Goal: Check status: Check status

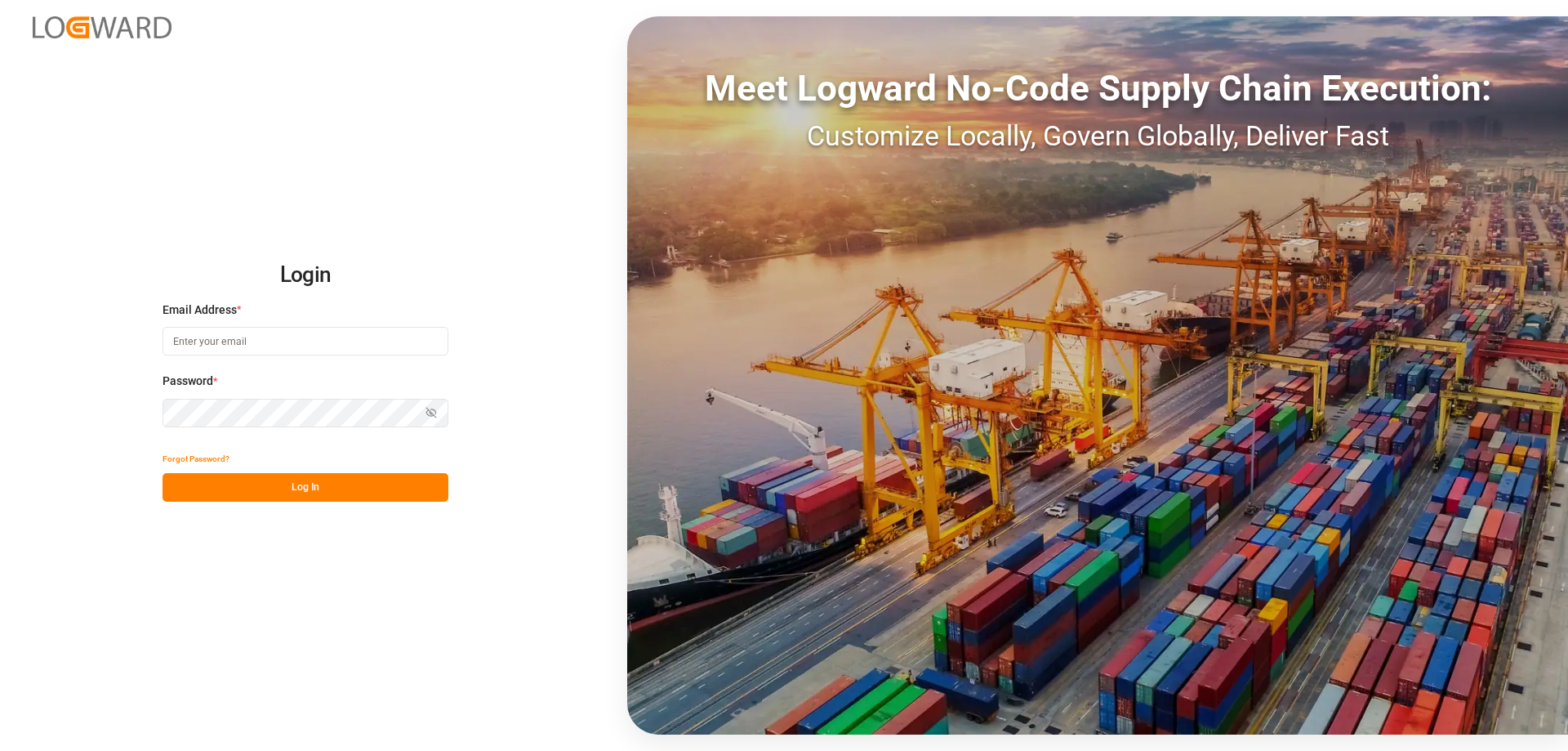
type input "mara-lynn.tan@leschaco.com"
click at [275, 495] on button "Log In" at bounding box center [306, 488] width 286 height 29
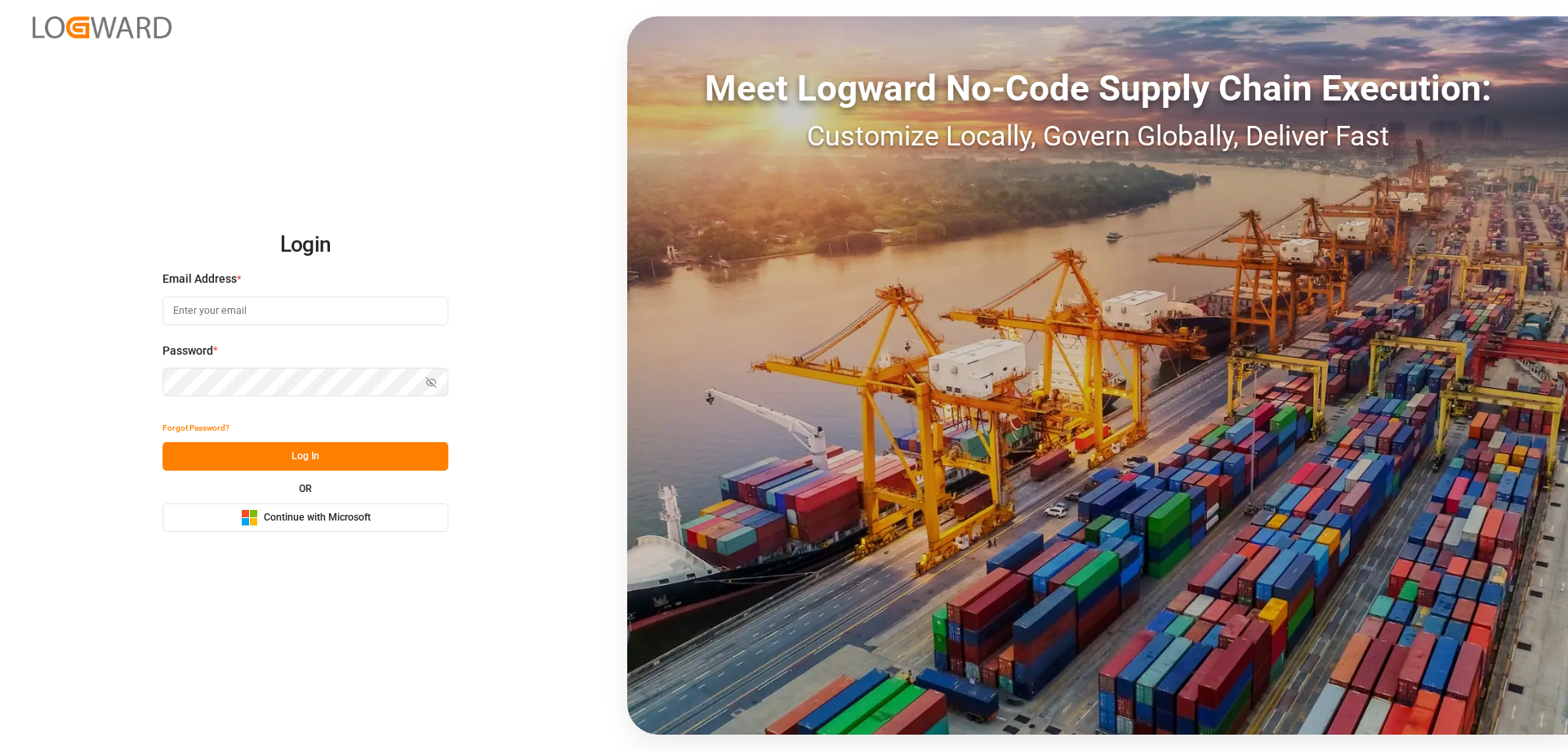
type input "[PERSON_NAME][EMAIL_ADDRESS][DOMAIN_NAME]"
click at [252, 445] on button "Log In" at bounding box center [306, 457] width 286 height 29
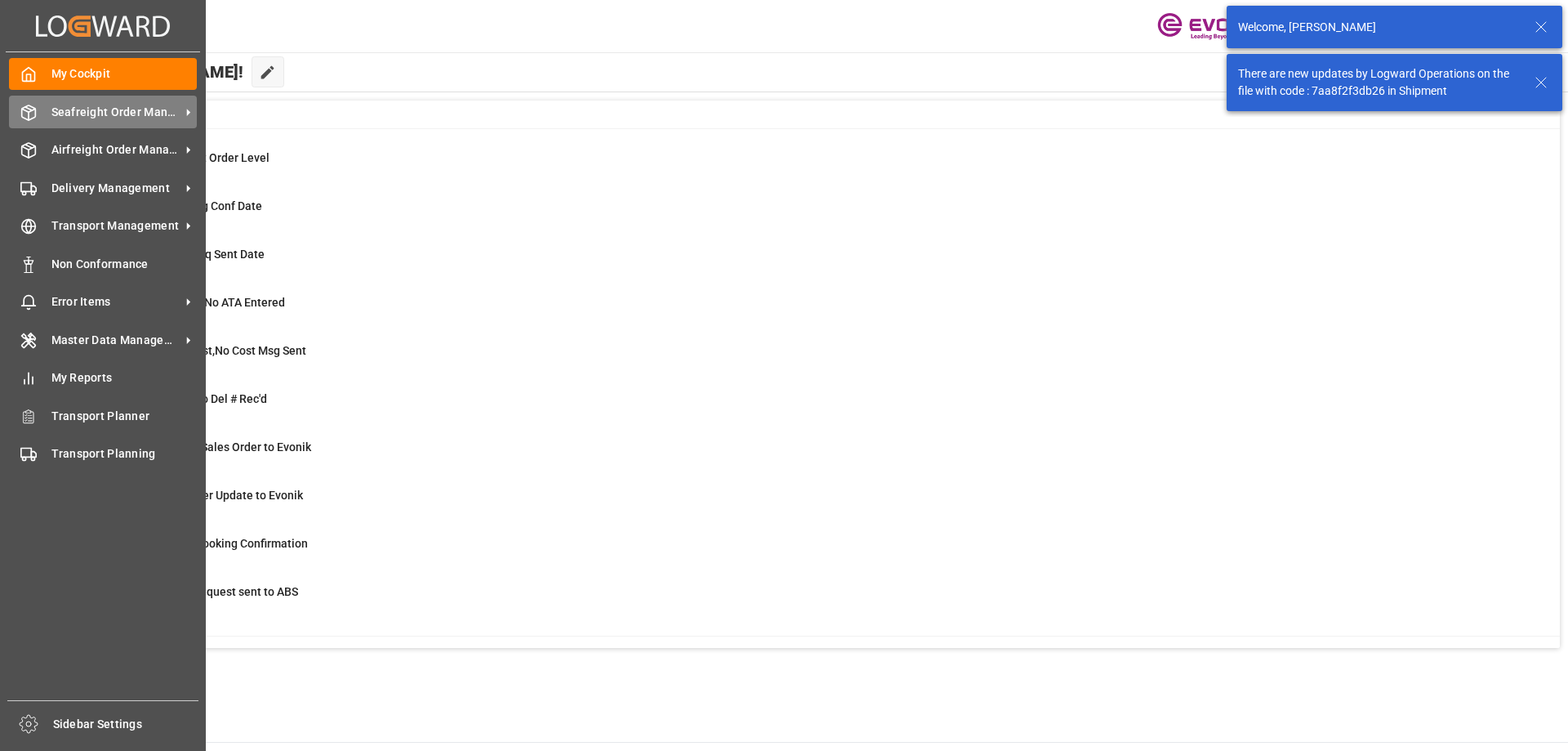
click at [72, 126] on div "Seafreight Order Management Seafreight Order Management" at bounding box center [103, 111] width 188 height 32
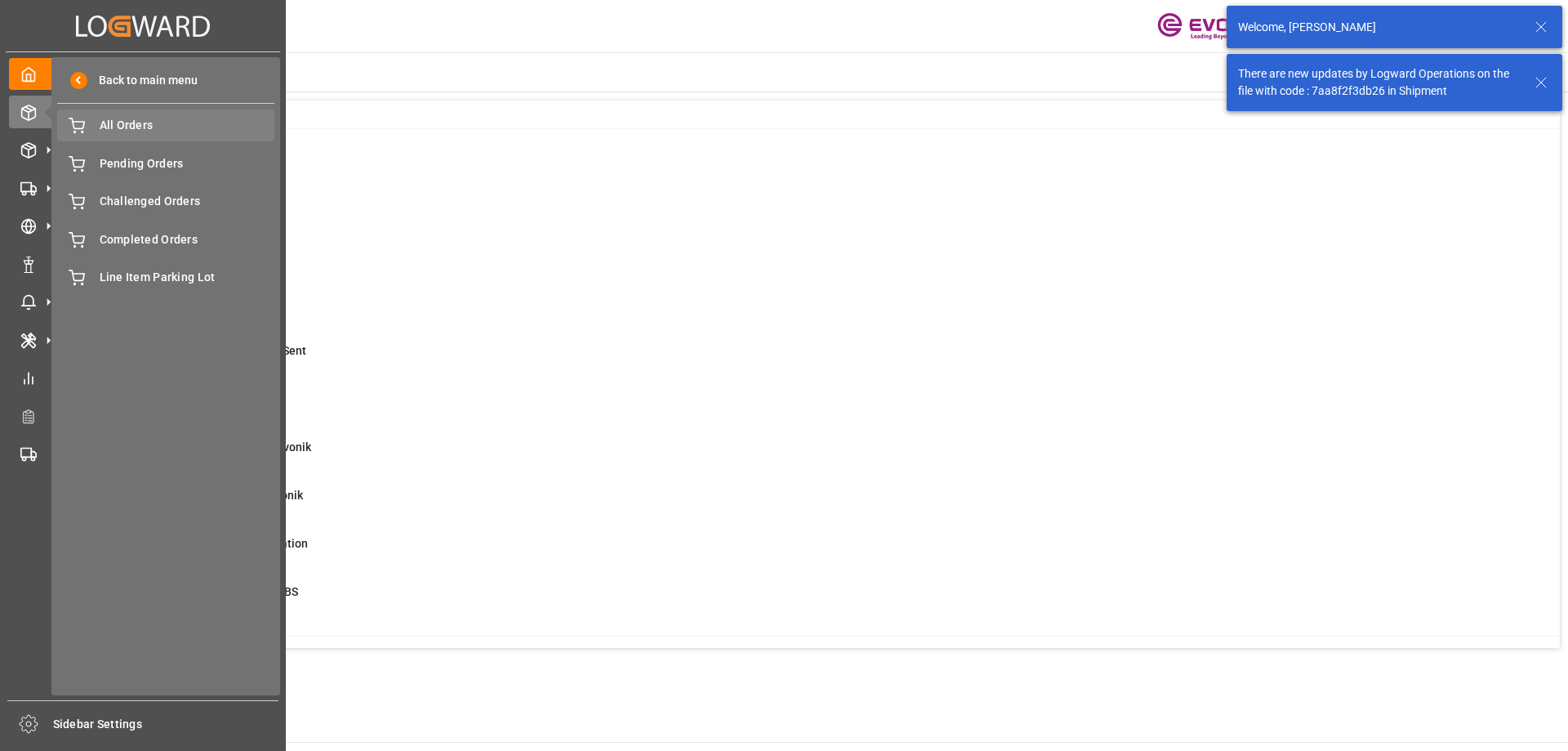
click at [123, 128] on span "All Orders" at bounding box center [187, 125] width 175 height 17
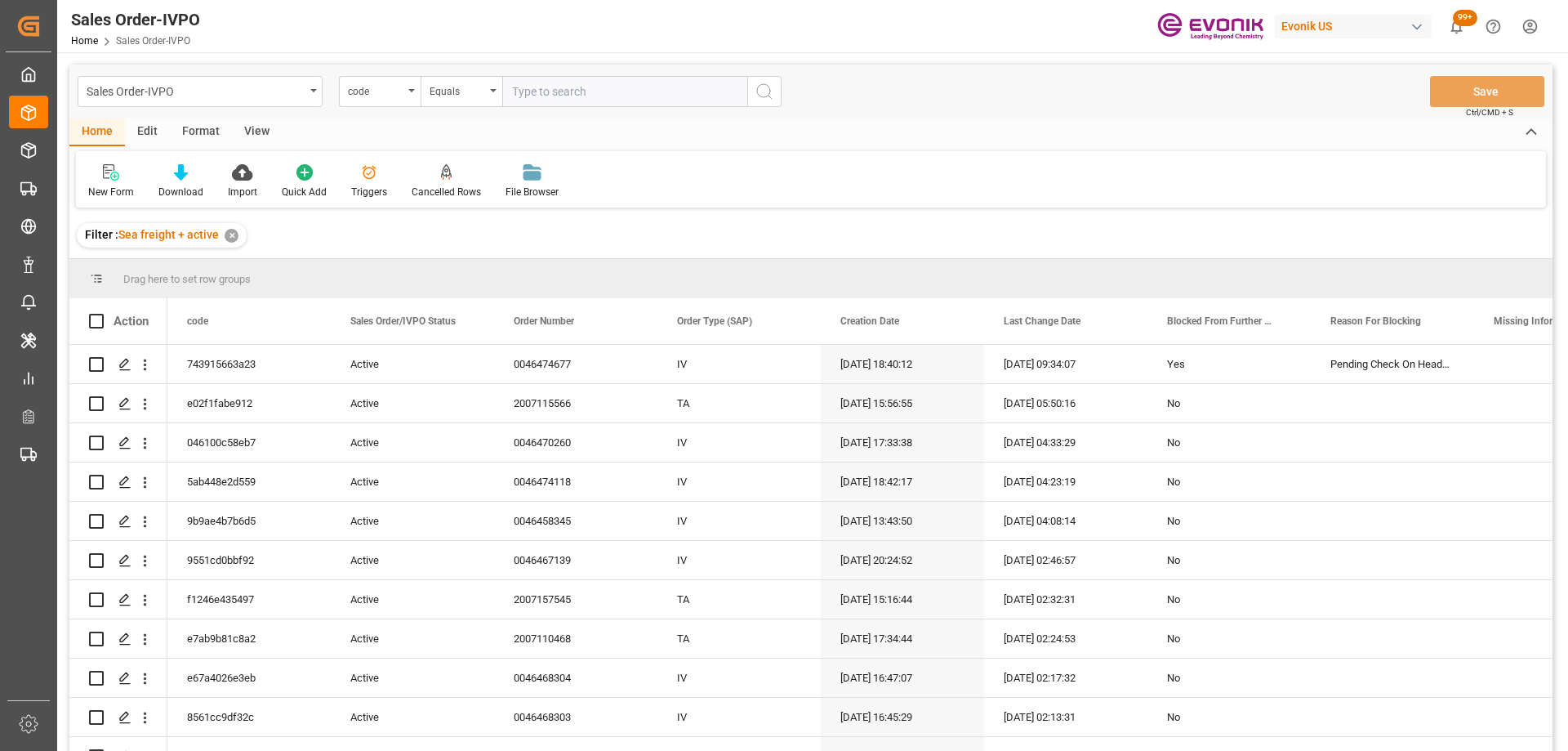
click at [209, 89] on div "Sales Order-IVPO" at bounding box center [195, 90] width 218 height 21
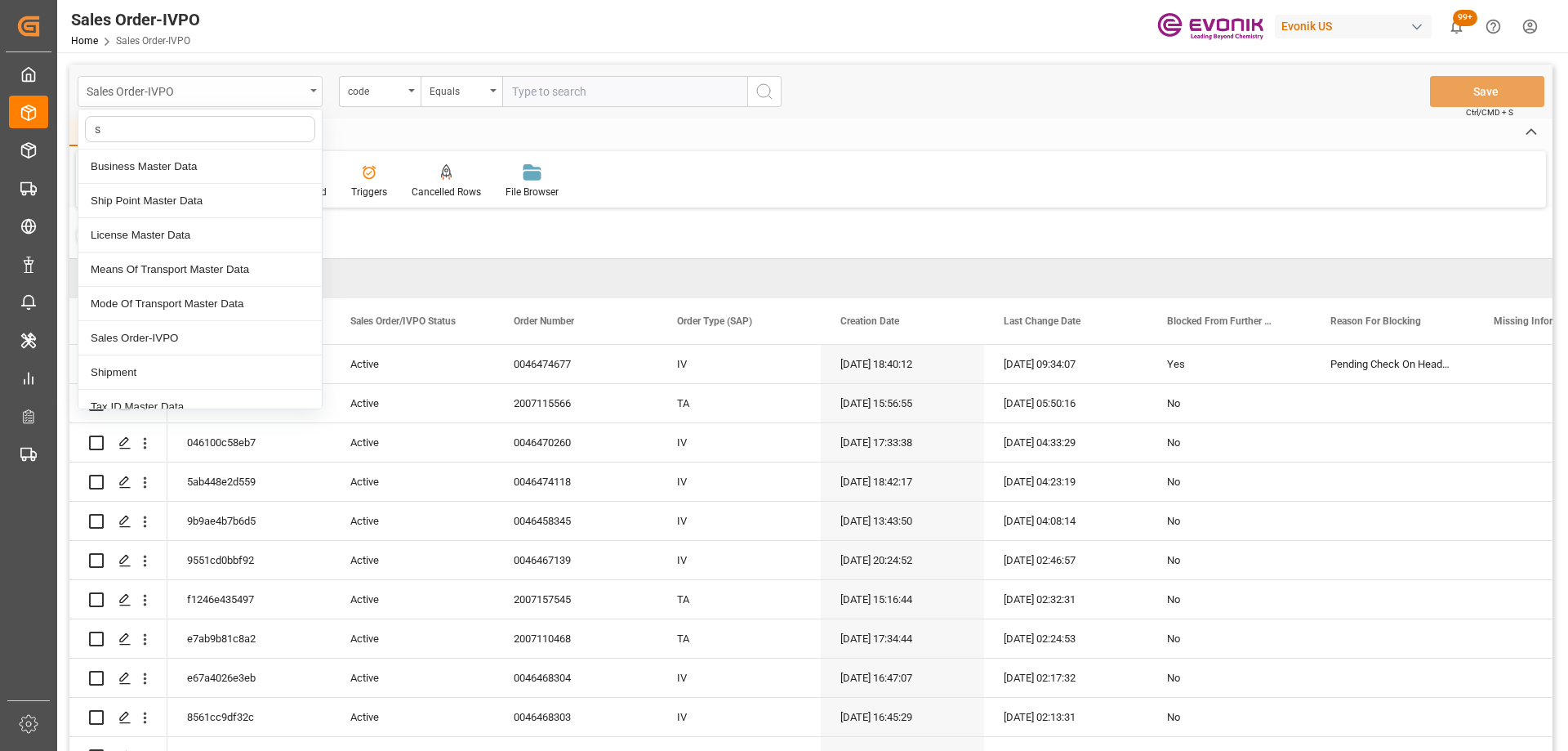
type input "sh"
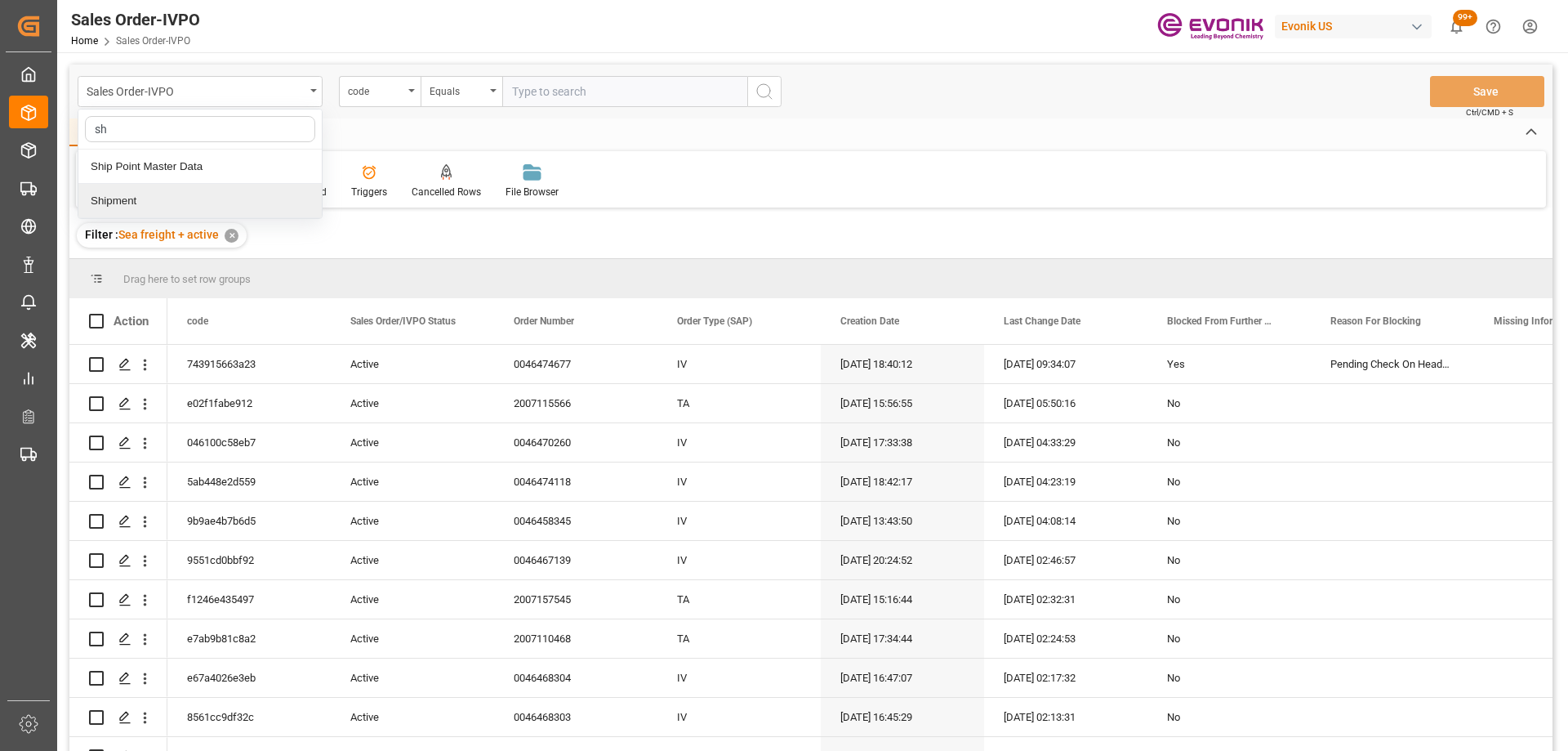
click at [192, 207] on div "Shipment" at bounding box center [200, 201] width 243 height 34
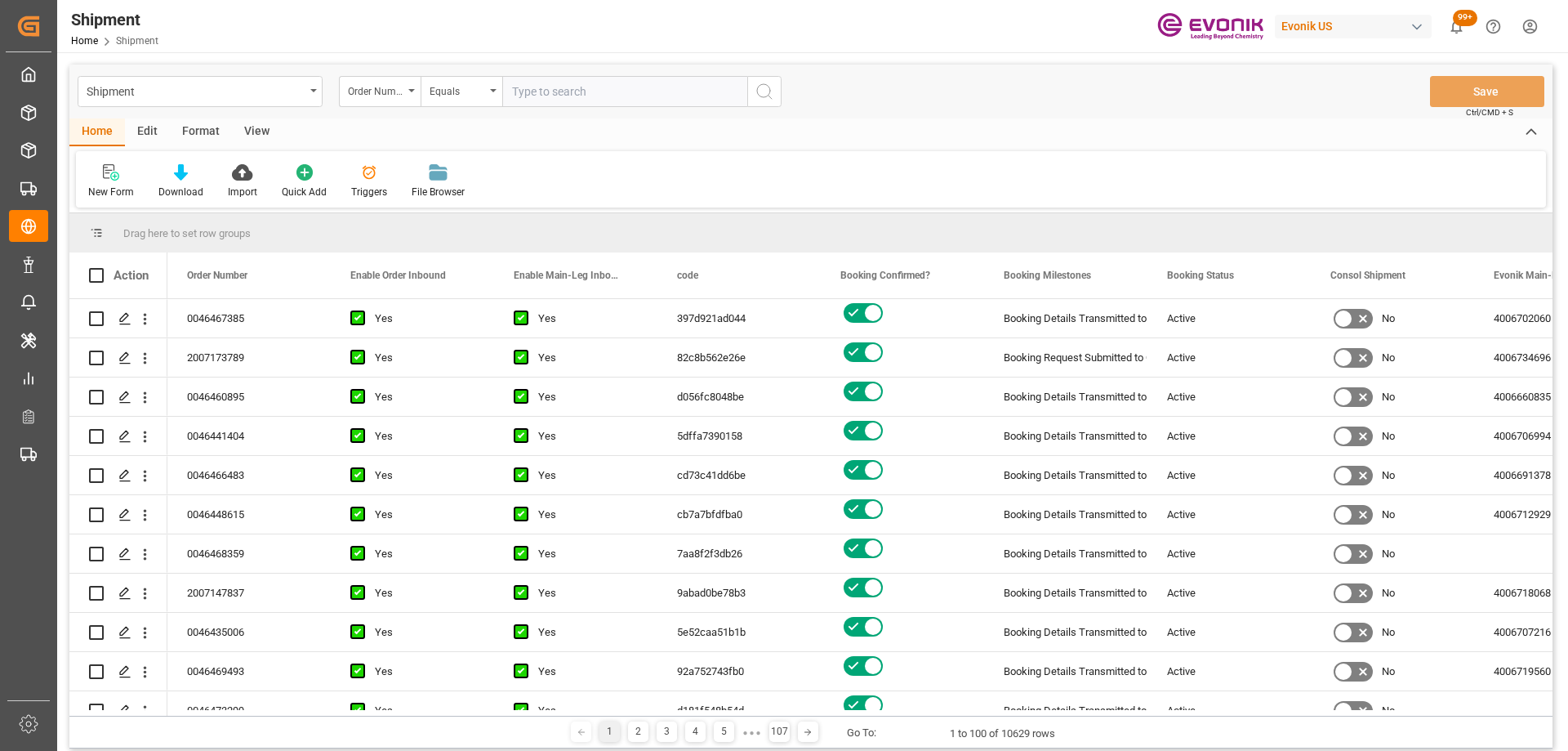
click at [375, 91] on div "Order Number" at bounding box center [375, 90] width 55 height 19
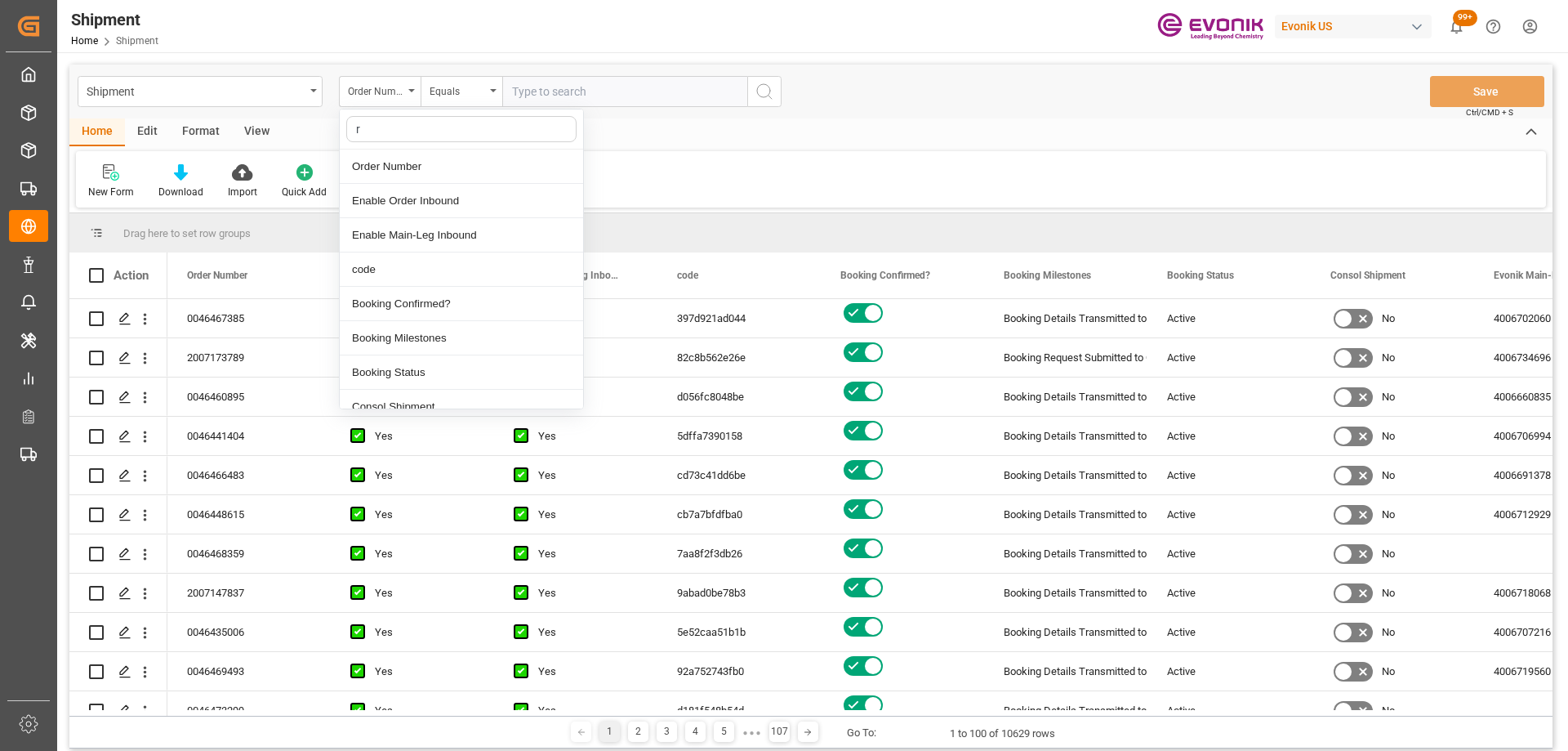
type input "re"
click at [430, 201] on div "Freight Forwarder Reference" at bounding box center [461, 201] width 243 height 34
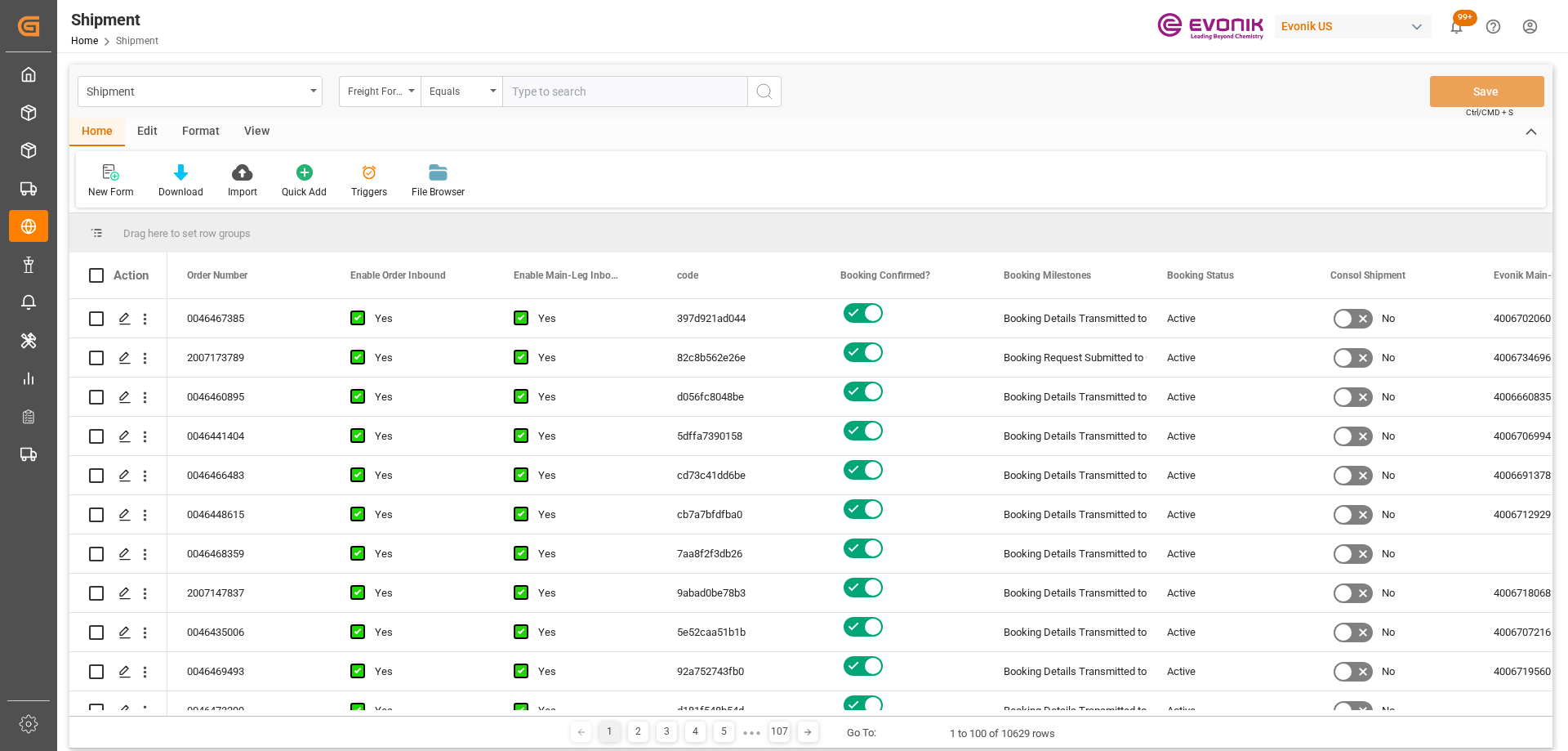
click at [525, 94] on input "text" at bounding box center [625, 91] width 245 height 31
paste input "251005000271"
type input "251005000271"
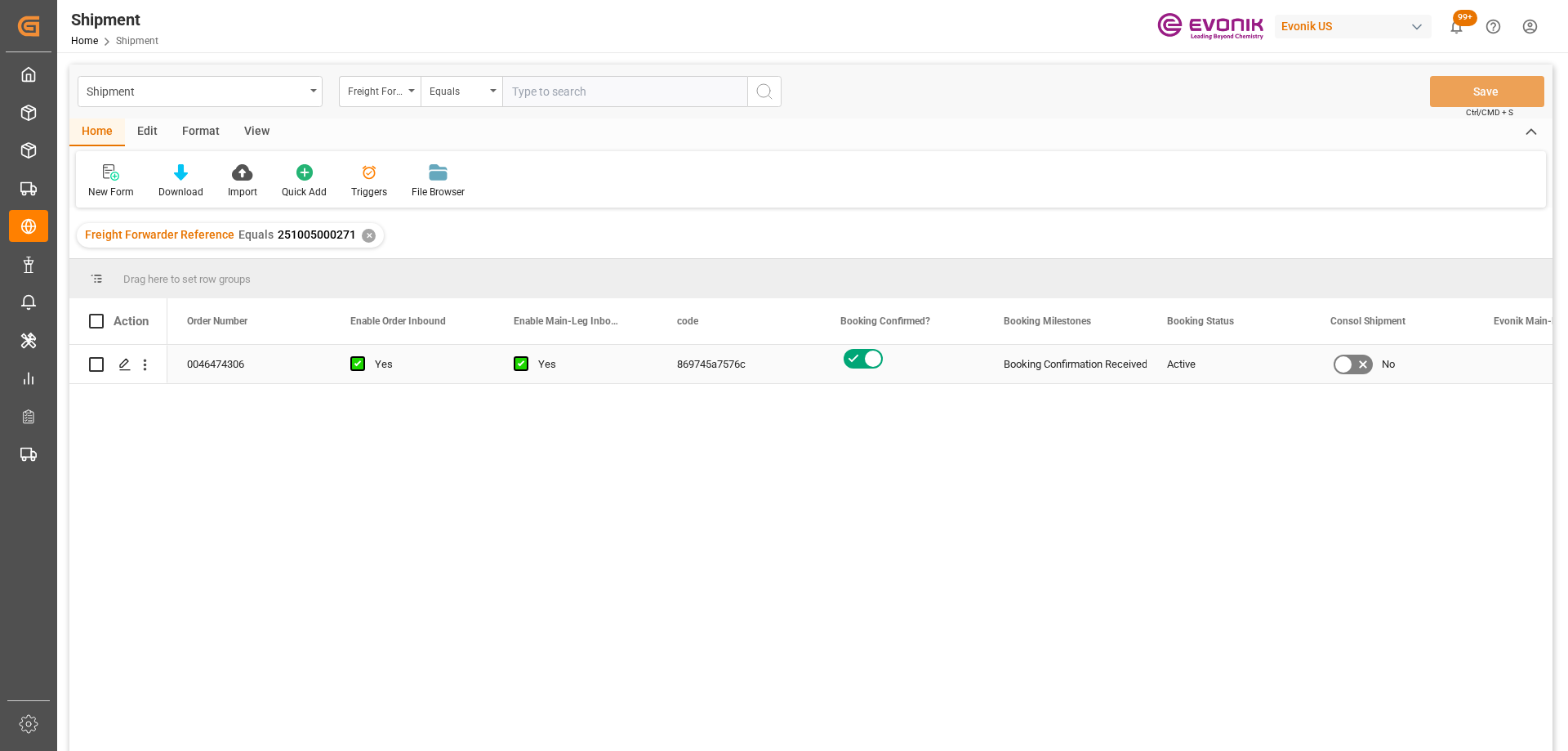
click at [150, 372] on icon "open menu" at bounding box center [145, 365] width 17 height 17
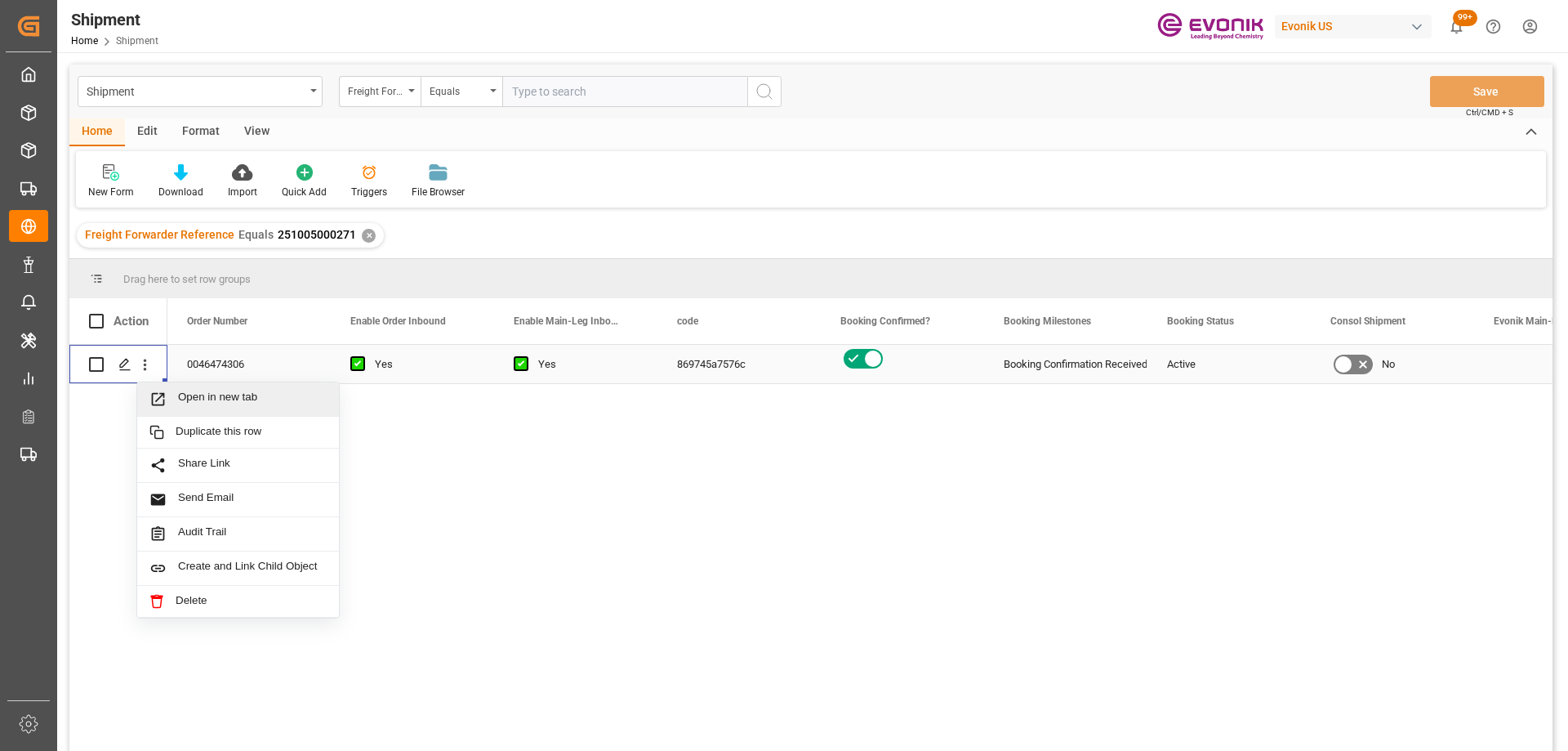
click at [174, 410] on div "Open in new tab" at bounding box center [238, 400] width 202 height 34
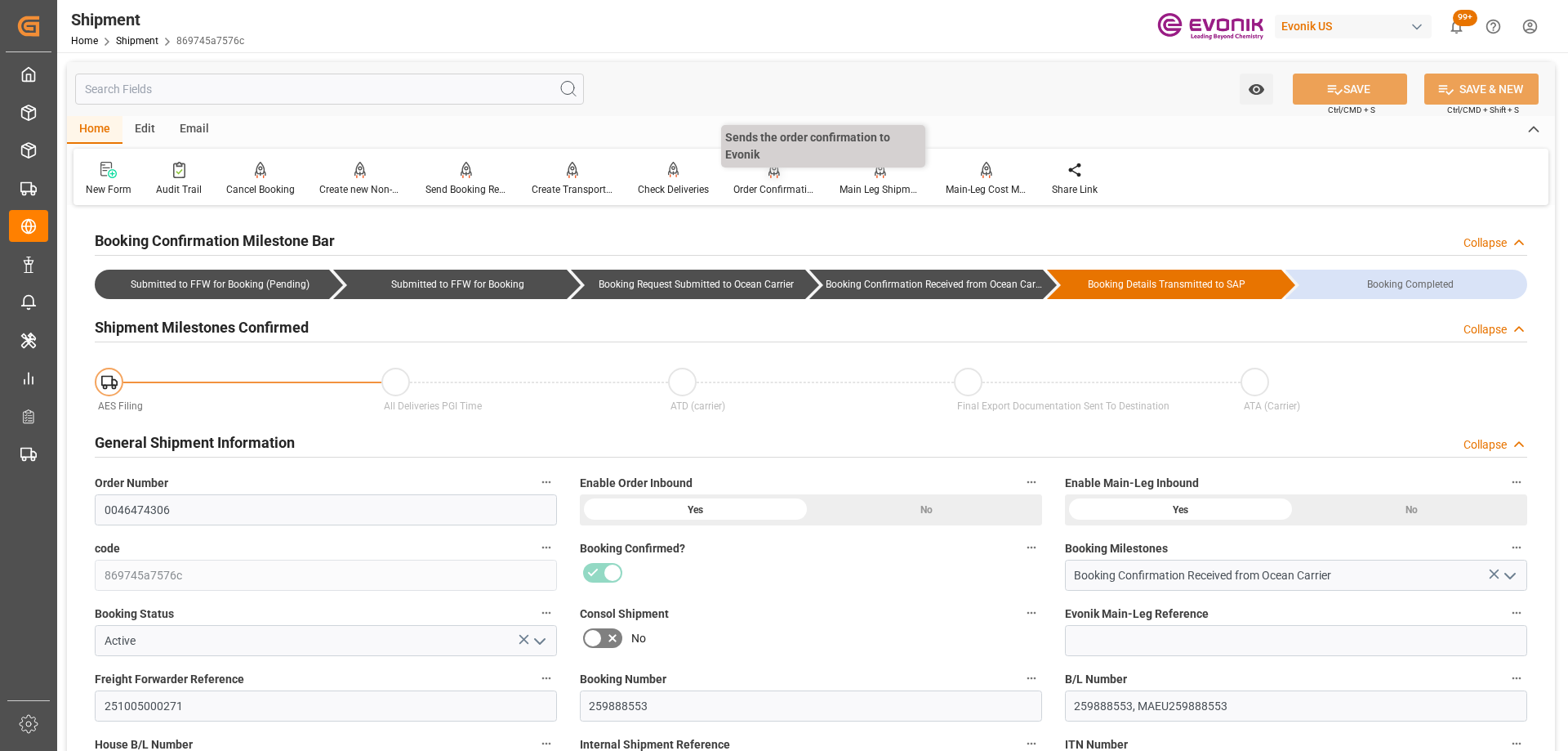
click at [751, 178] on div at bounding box center [774, 169] width 81 height 17
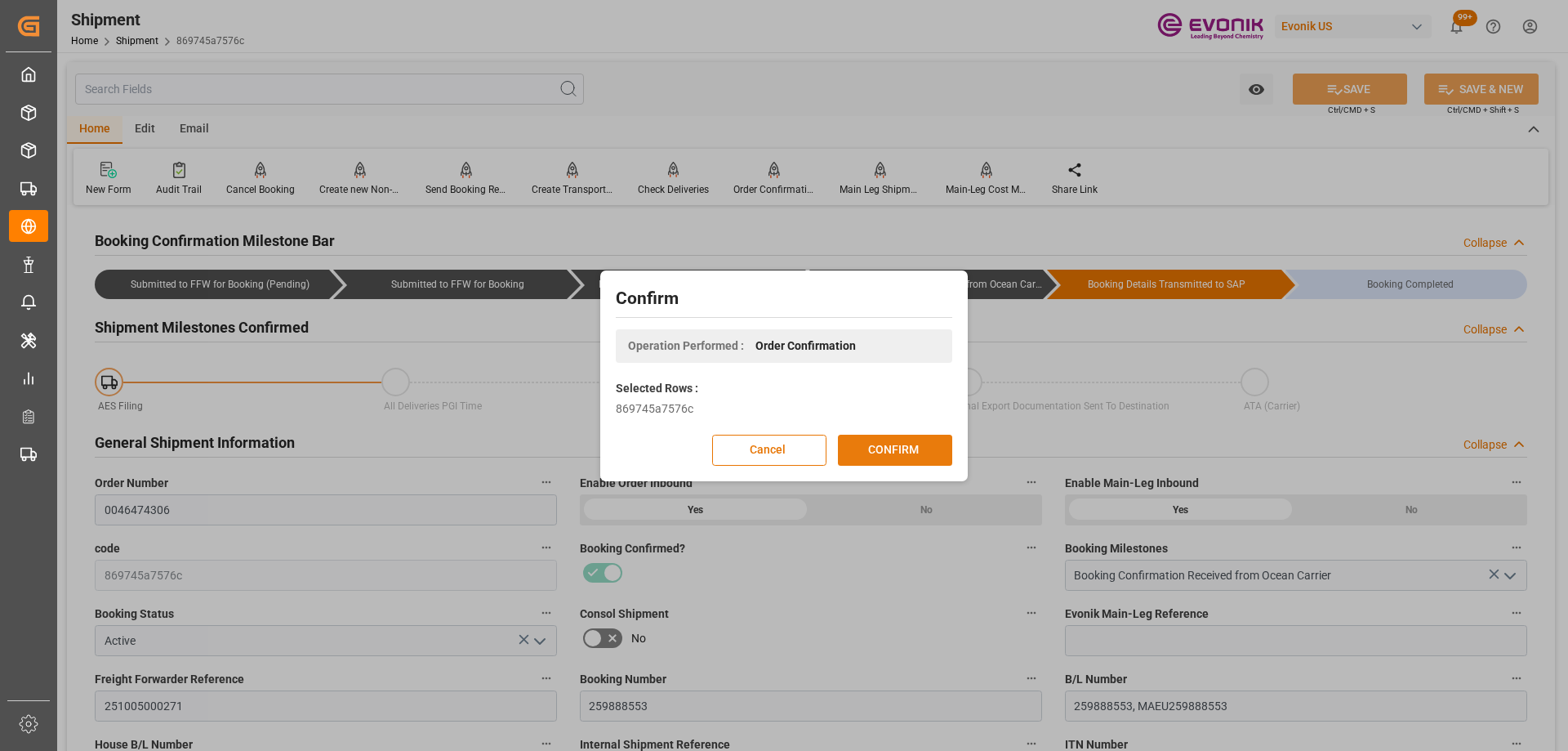
click at [858, 450] on button "CONFIRM" at bounding box center [895, 451] width 114 height 31
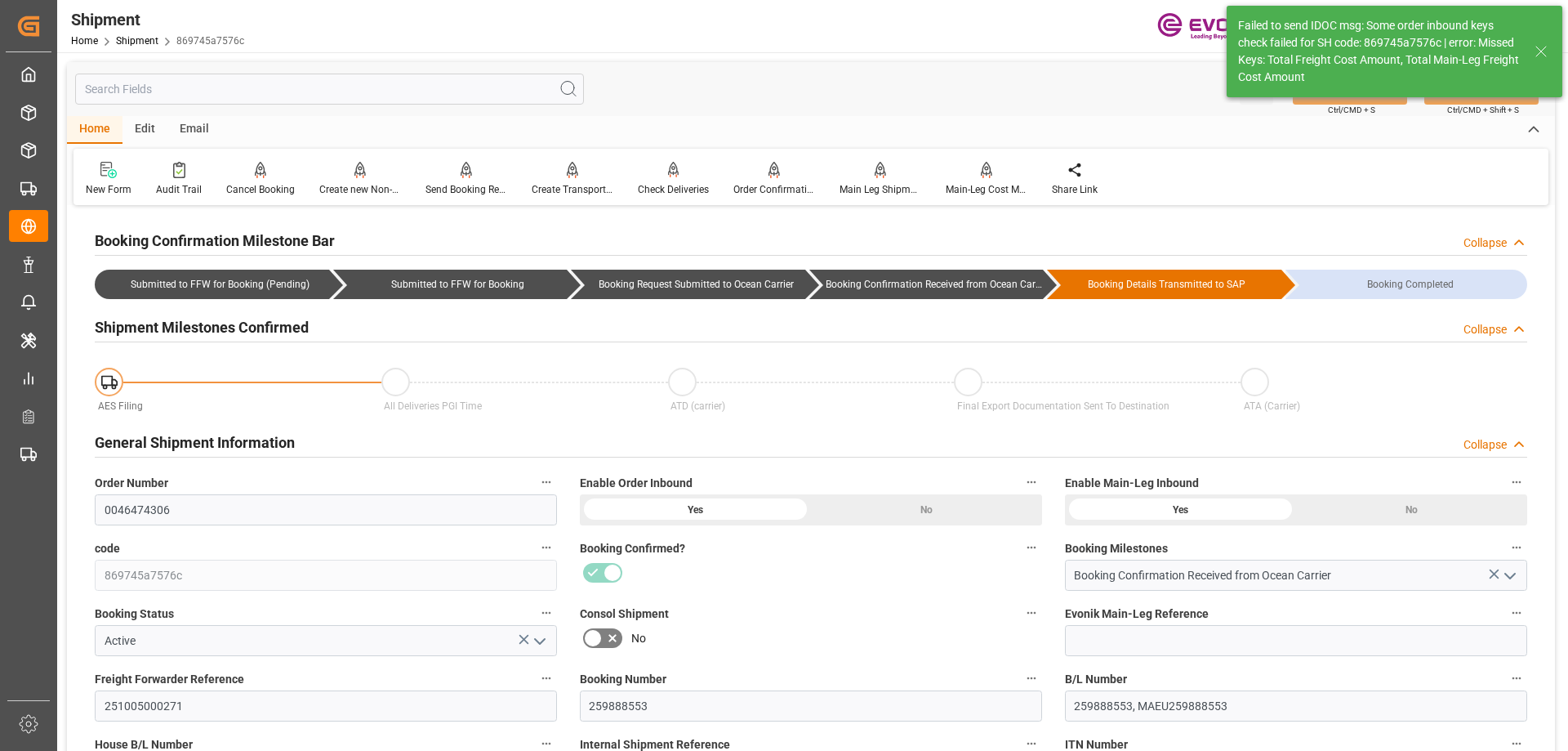
type input "0"
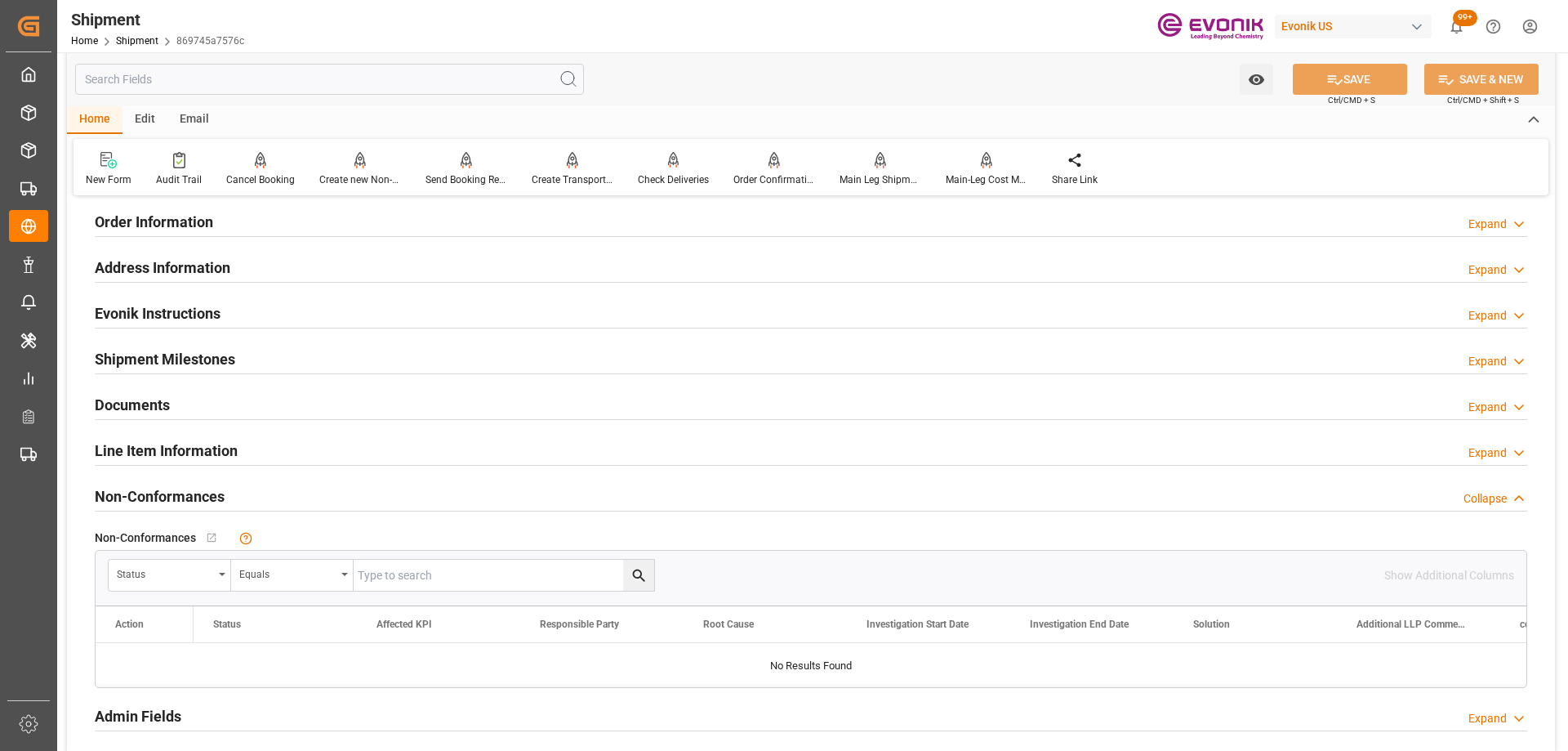
scroll to position [981, 0]
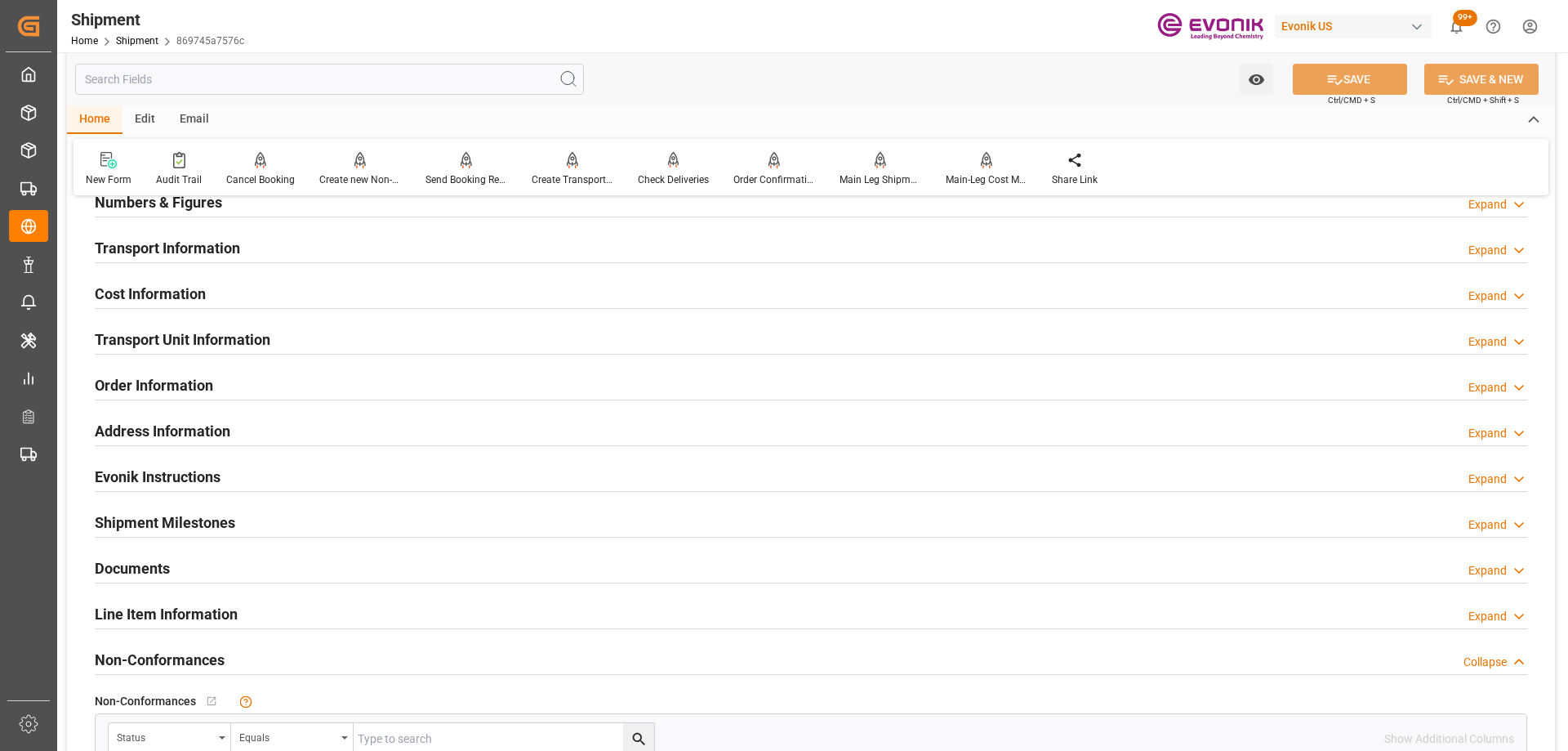
click at [236, 300] on div "Cost Information Expand" at bounding box center [811, 292] width 1432 height 31
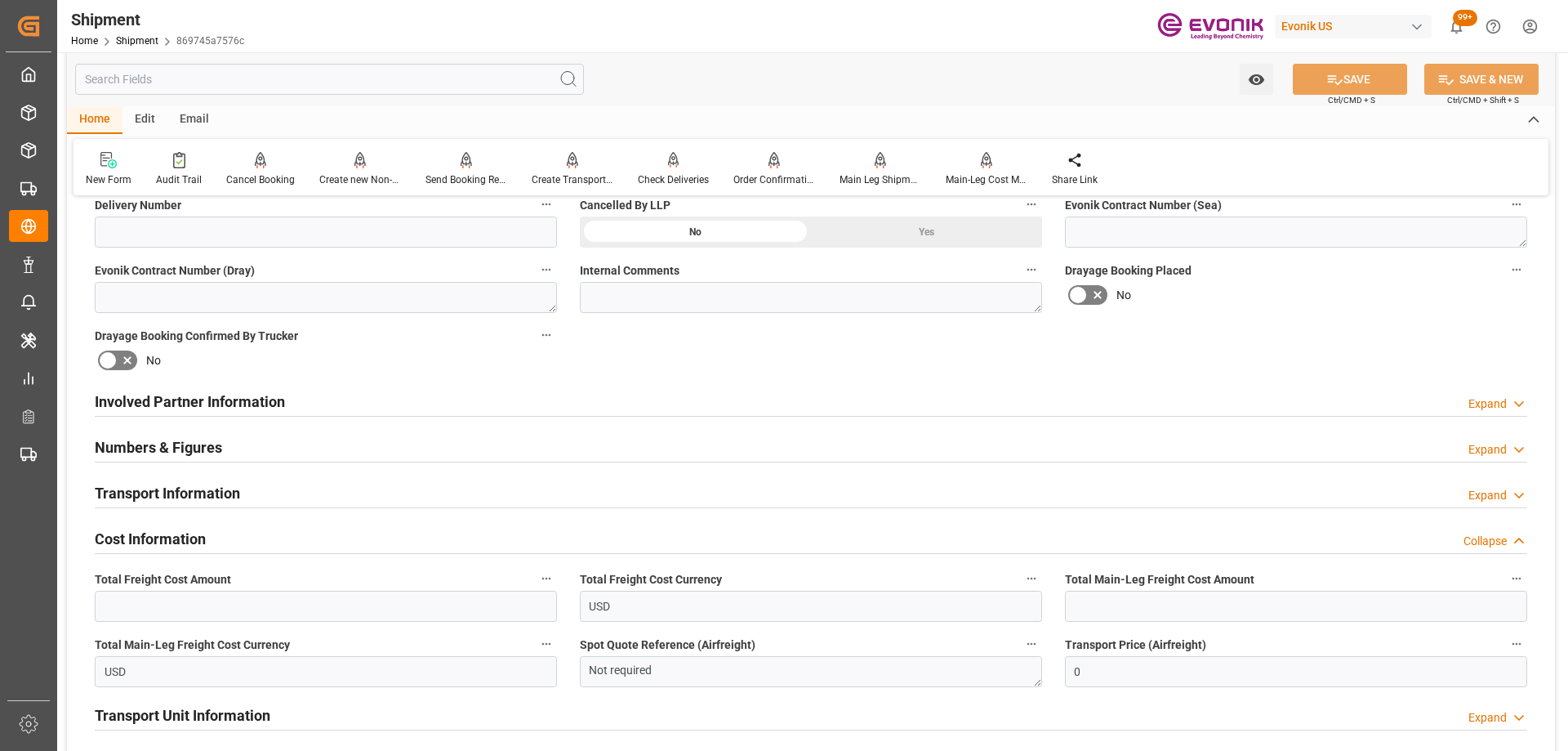
scroll to position [409, 0]
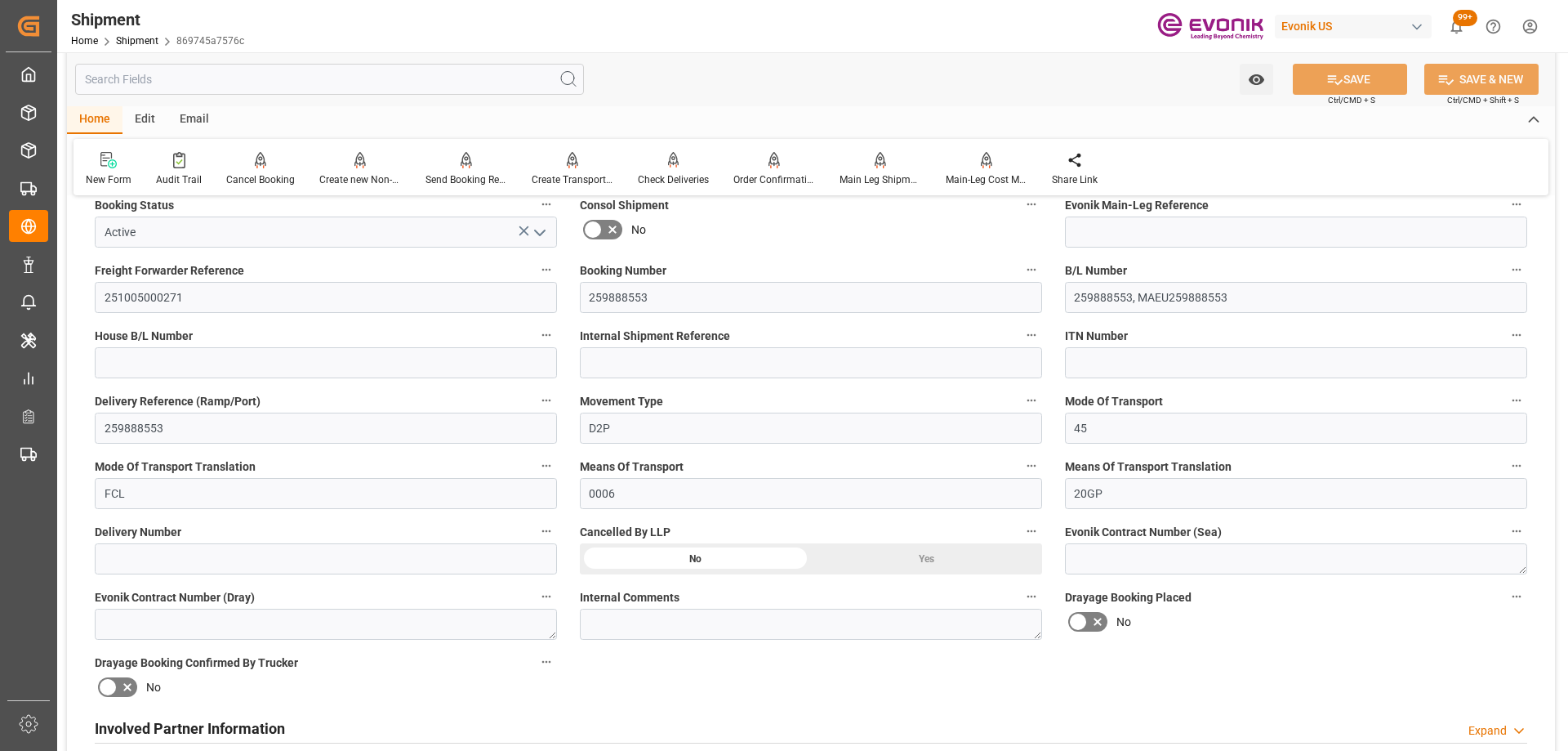
click at [202, 79] on input "text" at bounding box center [329, 79] width 509 height 31
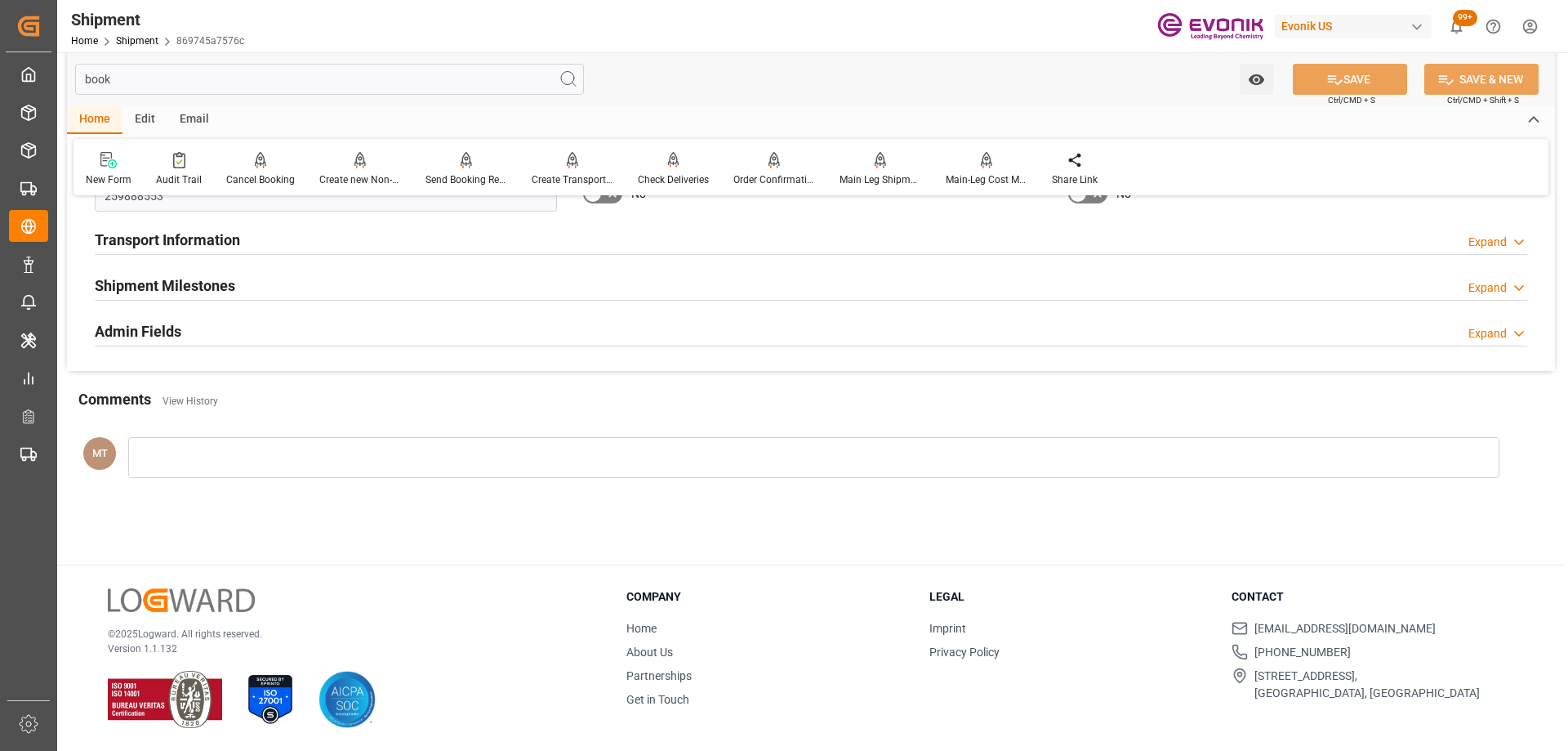
scroll to position [0, 0]
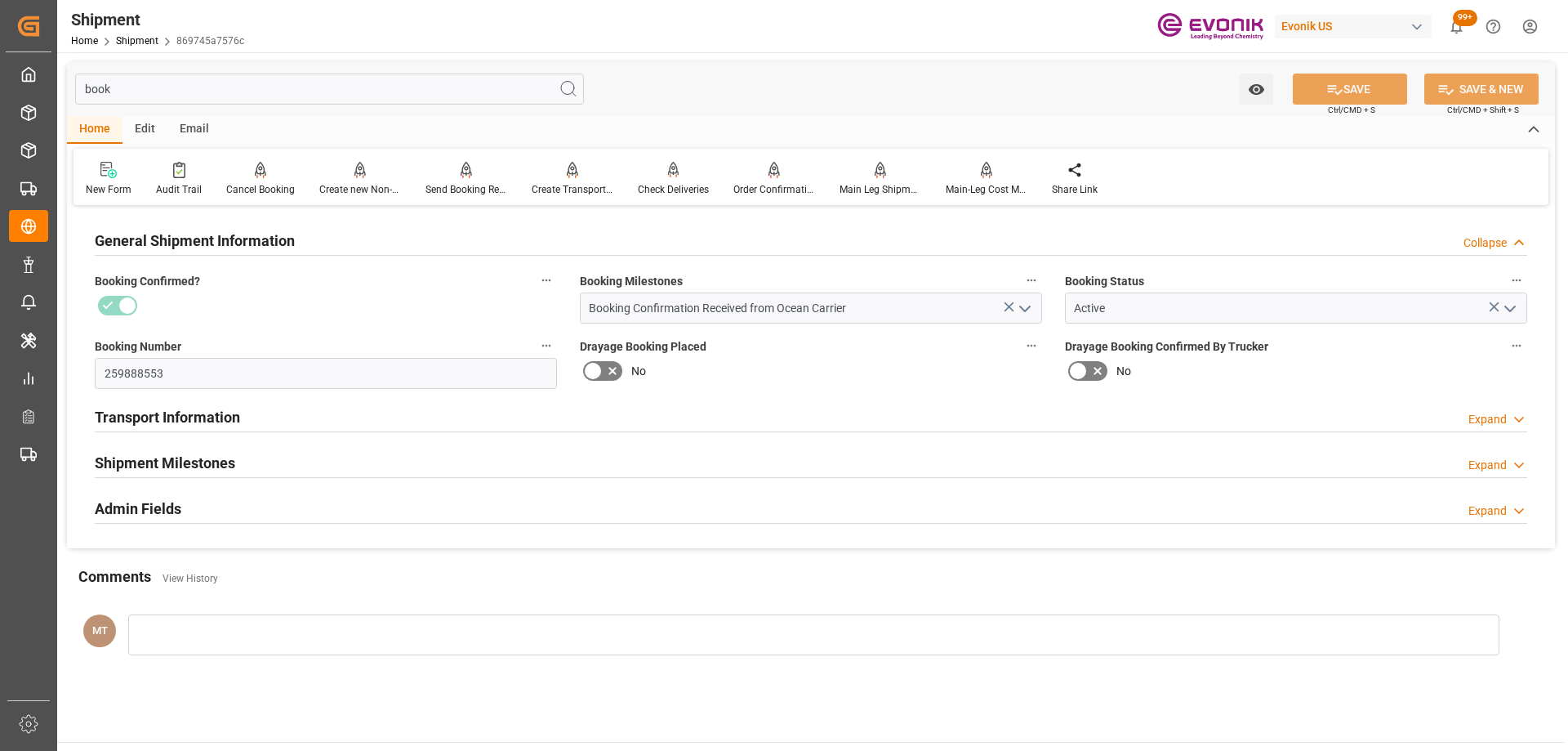
type input "book"
click at [241, 429] on div "Transport Information Expand" at bounding box center [811, 416] width 1432 height 31
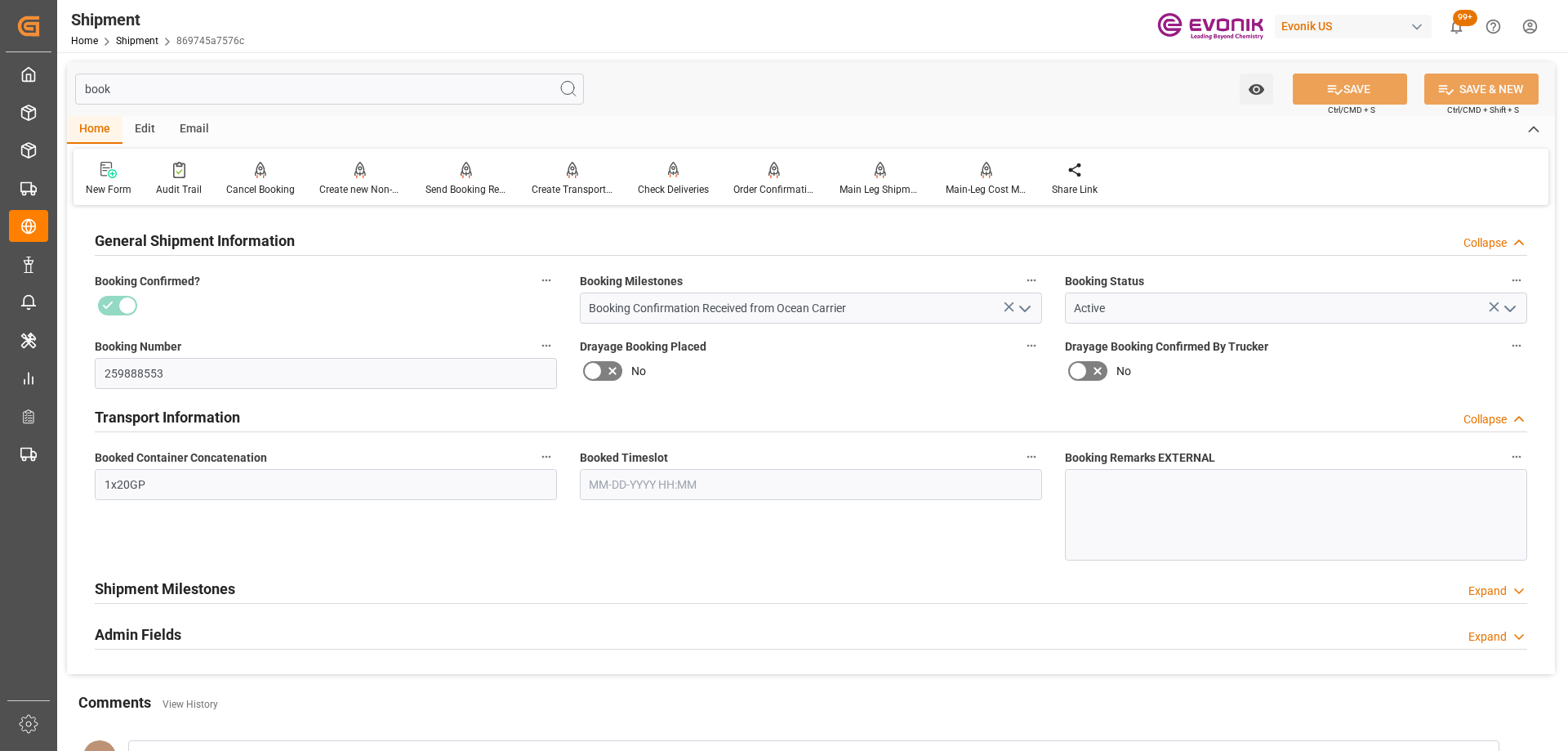
drag, startPoint x: 167, startPoint y: 91, endPoint x: 63, endPoint y: 78, distance: 104.8
click at [65, 80] on div "book Watch Option SAVE Ctrl/CMD + S SAVE & NEW Ctrl/CMD + Shift + S Home Edit E…" at bounding box center [811, 435] width 1508 height 765
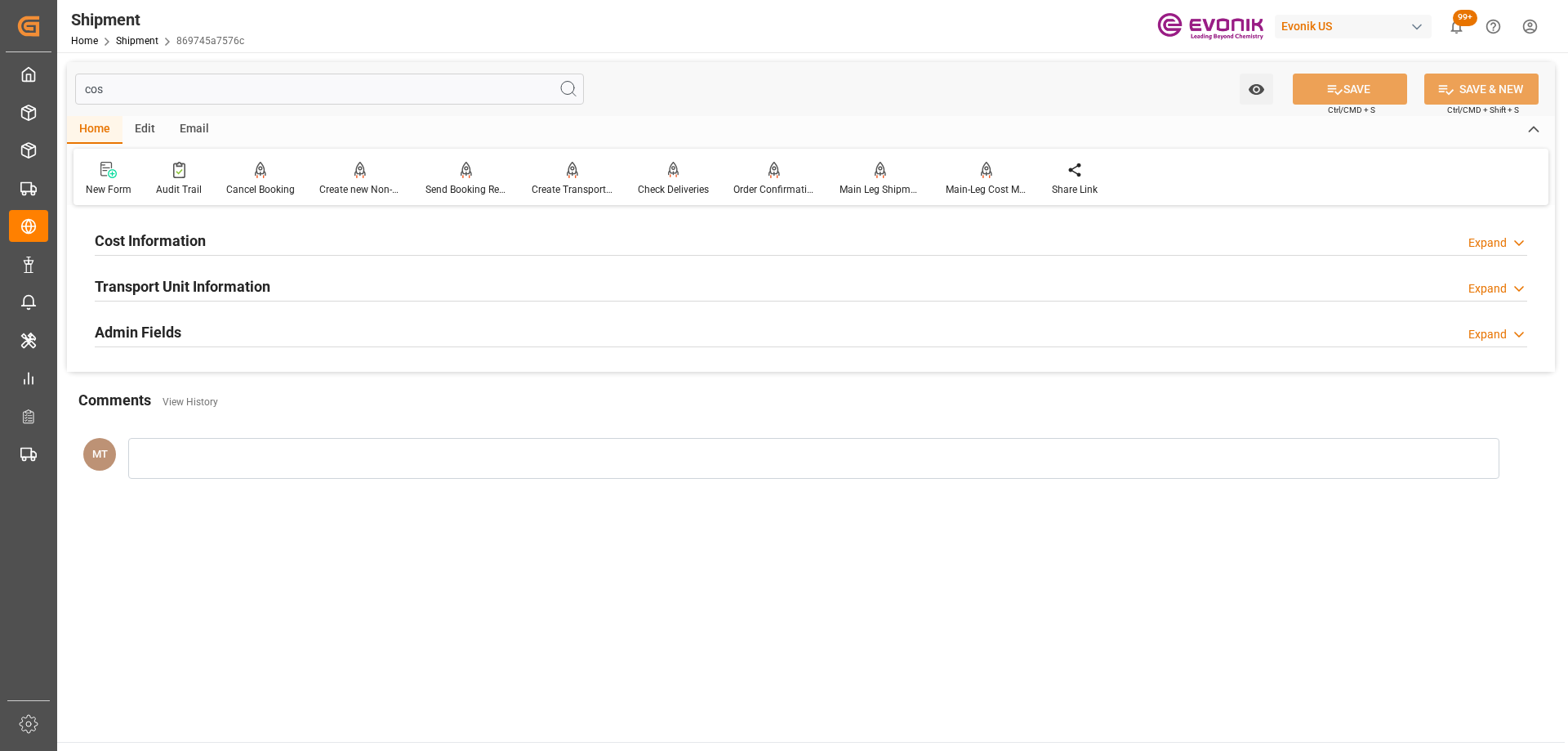
drag, startPoint x: 205, startPoint y: 90, endPoint x: 46, endPoint y: 95, distance: 159.1
click at [46, 95] on div "Created by potrace 1.15, written by Peter Selinger 2001-2017 Created by potrace…" at bounding box center [784, 376] width 1568 height 751
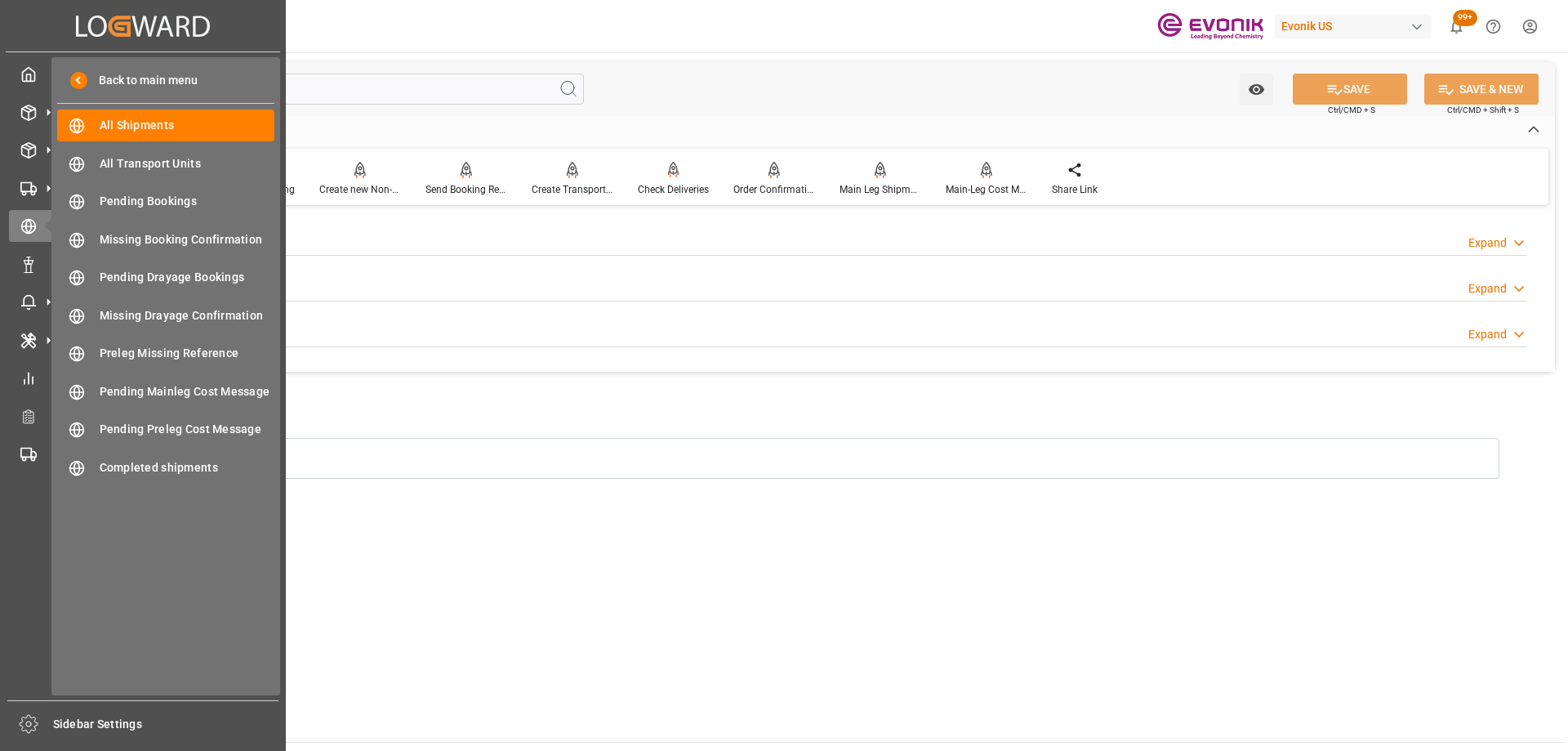
type input "h"
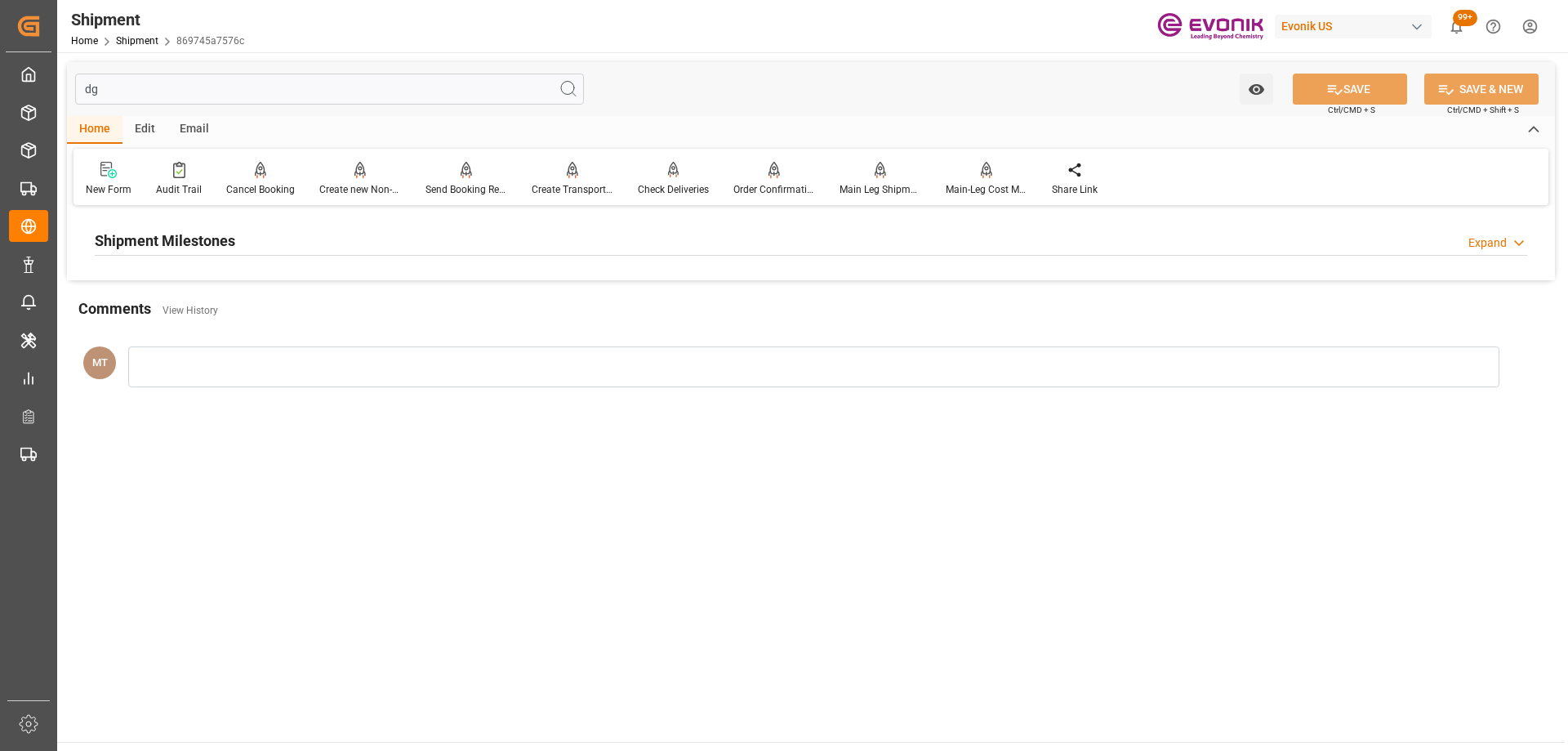
click at [318, 242] on div "Shipment Milestones Expand" at bounding box center [811, 240] width 1432 height 31
click at [224, 70] on div "dg Watch Option SAVE Ctrl/CMD + S SAVE & NEW Ctrl/CMD + Shift + S" at bounding box center [811, 90] width 1488 height 54
click at [223, 84] on input "dg" at bounding box center [329, 89] width 509 height 31
type input "d"
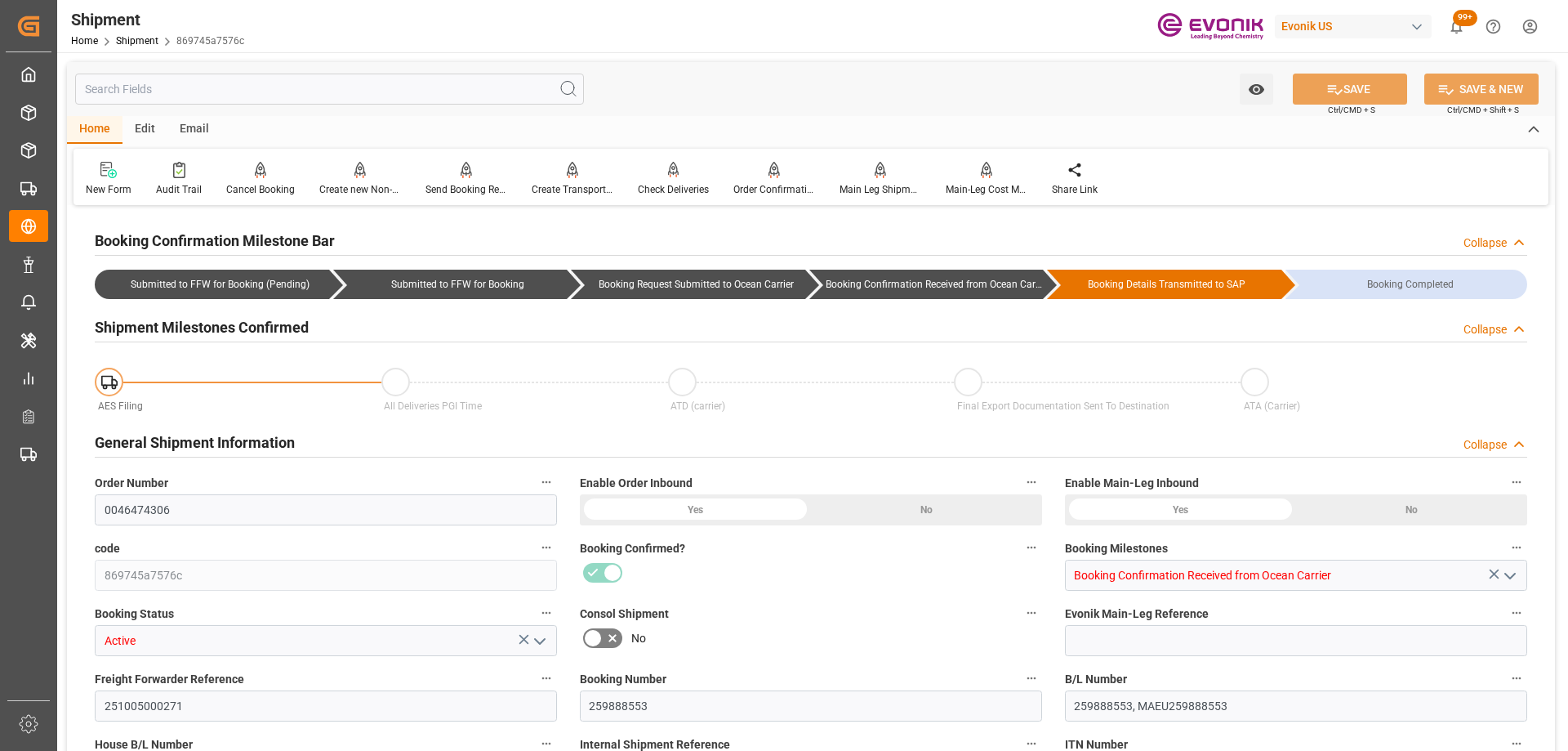
type input "55"
type input "DR"
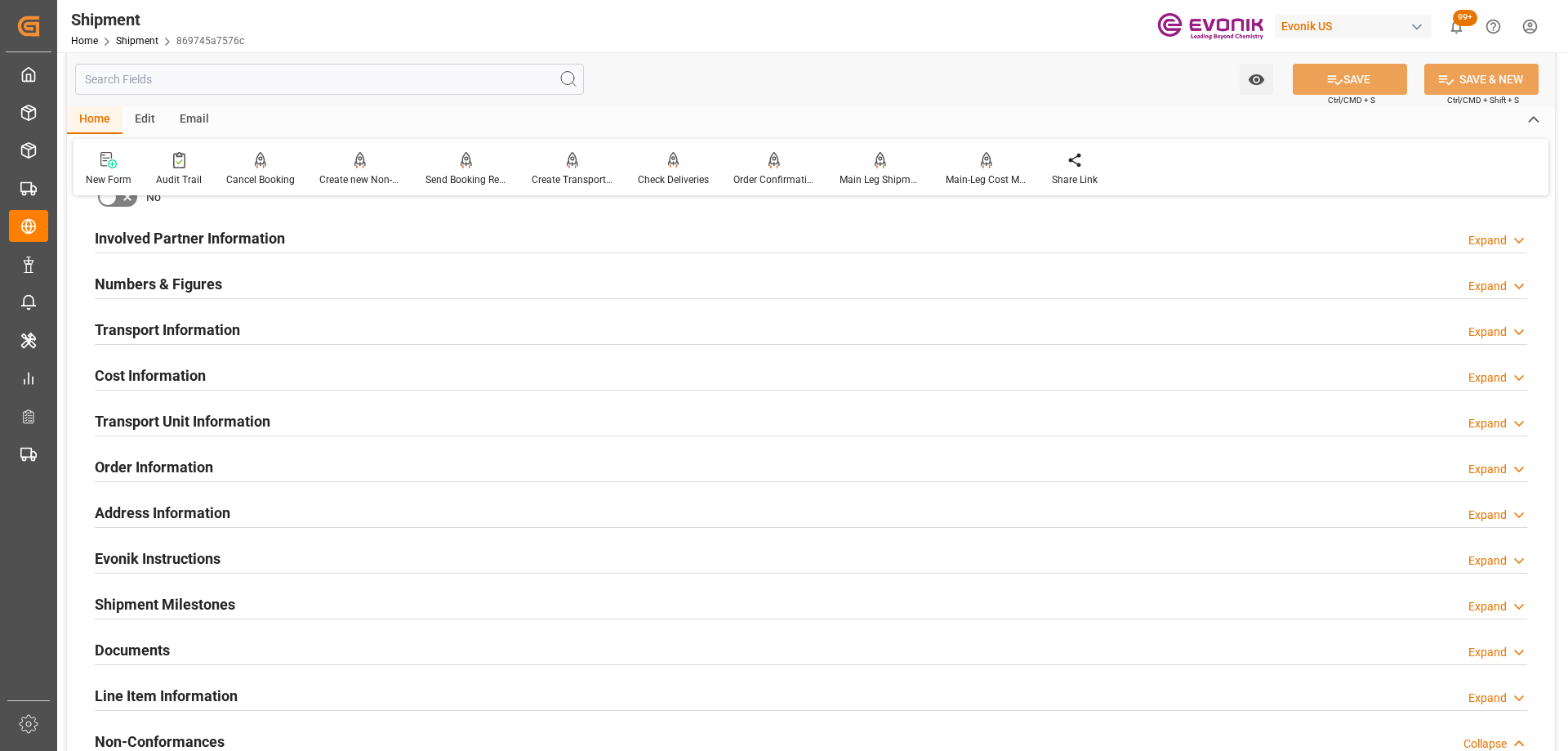
scroll to position [1145, 0]
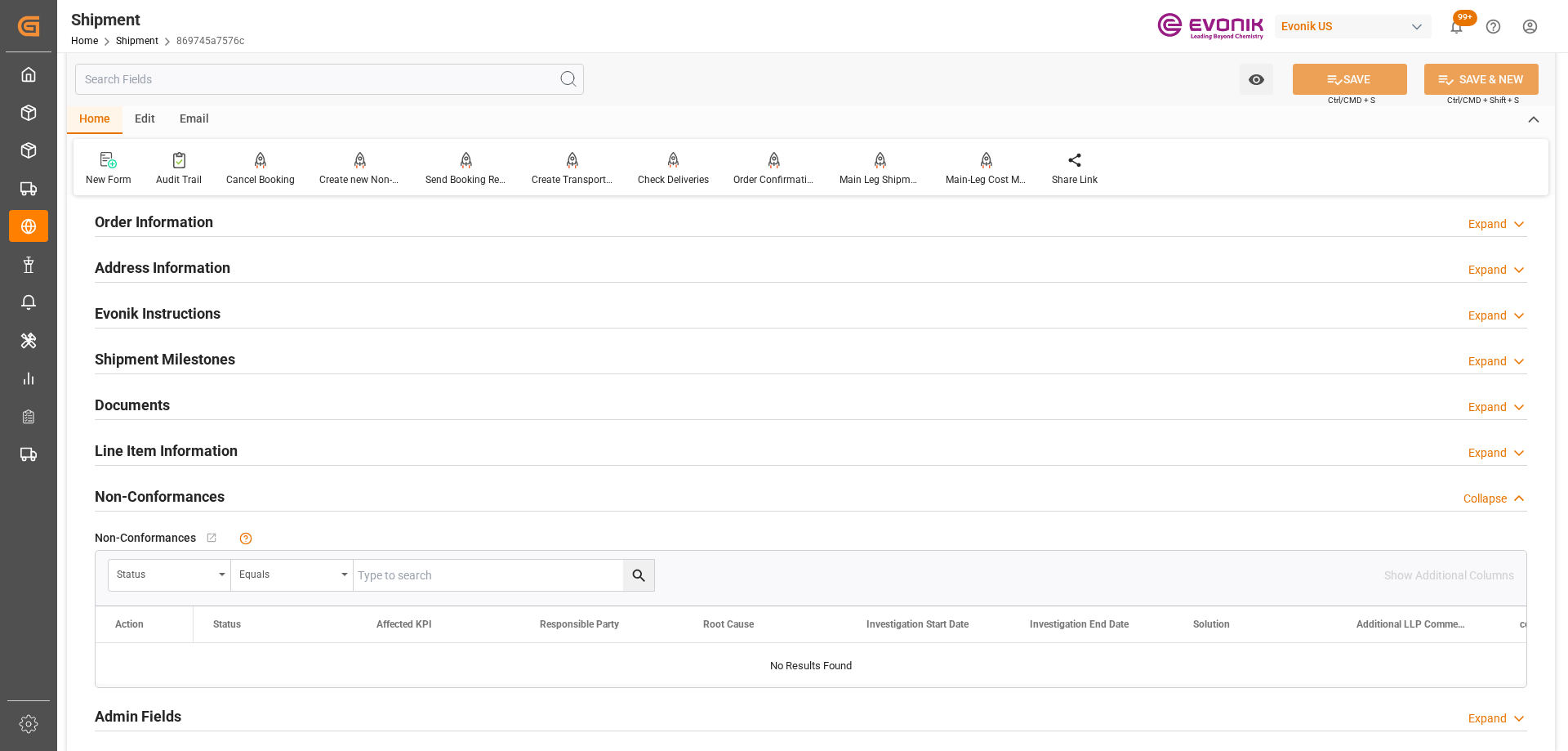
click at [401, 461] on div "Line Item Information Expand" at bounding box center [811, 450] width 1432 height 31
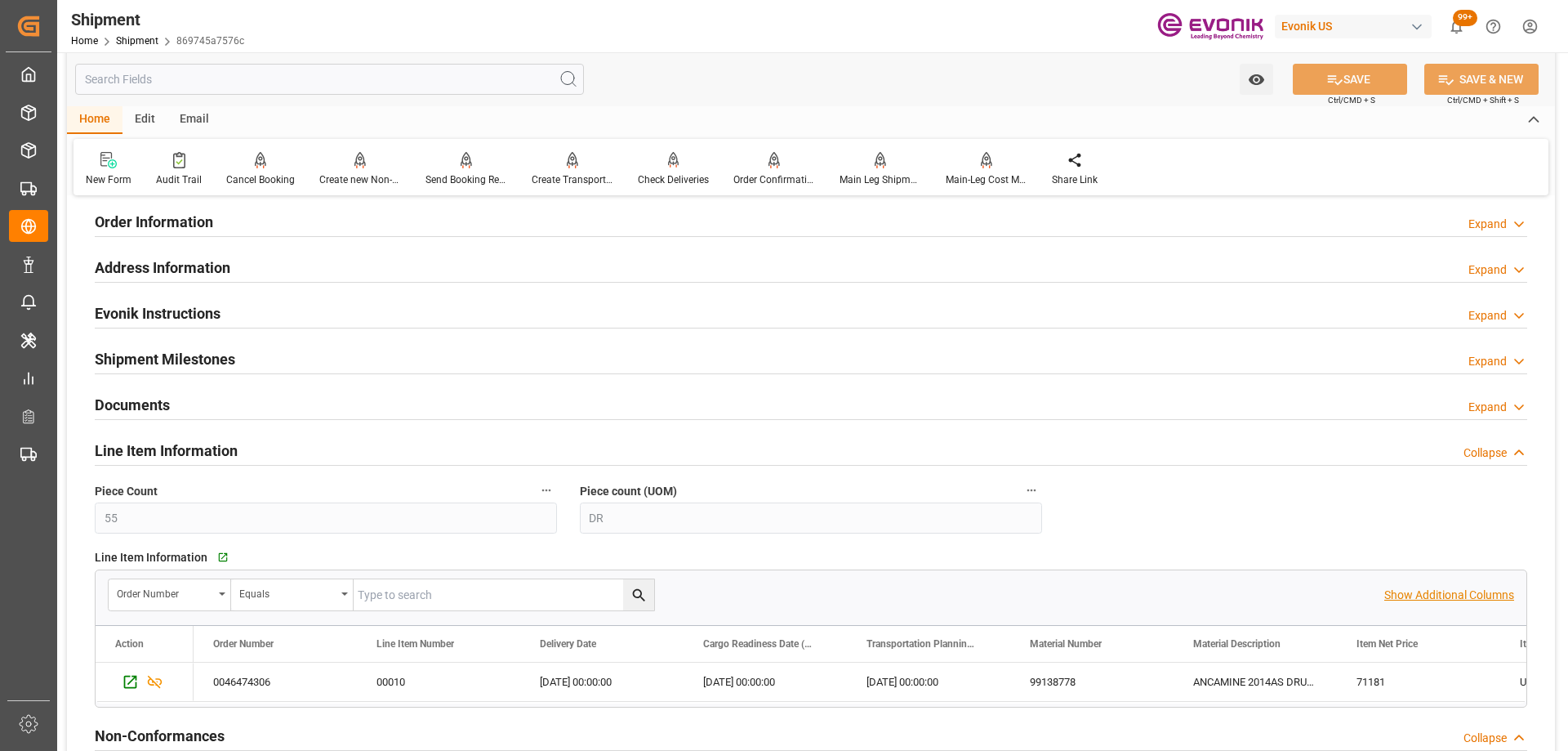
click at [1448, 599] on p "Show Additional Columns" at bounding box center [1450, 595] width 130 height 17
click at [894, 674] on div "2025-10-02 00:00:00" at bounding box center [929, 682] width 164 height 38
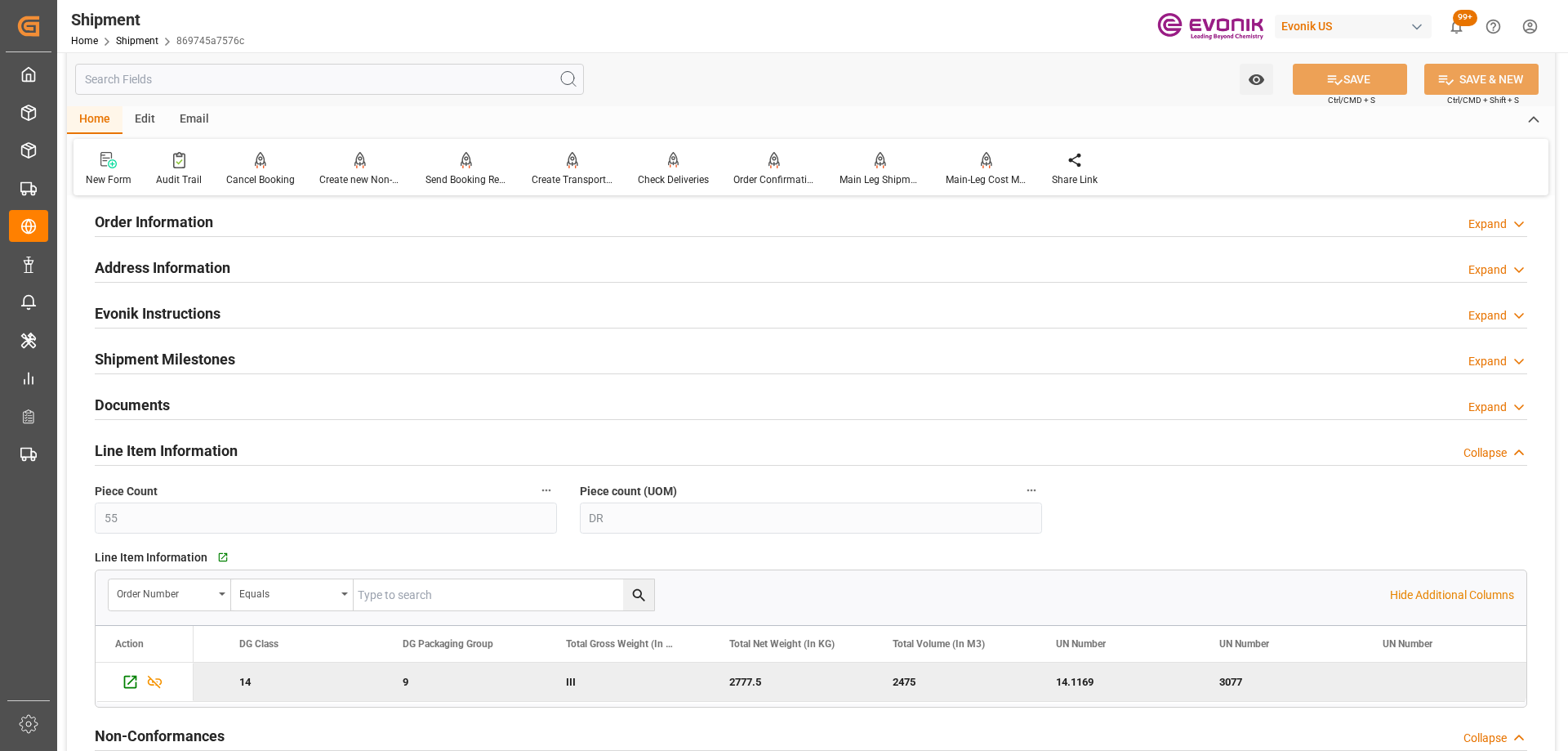
scroll to position [0, 2261]
click at [277, 91] on input "text" at bounding box center [329, 79] width 509 height 31
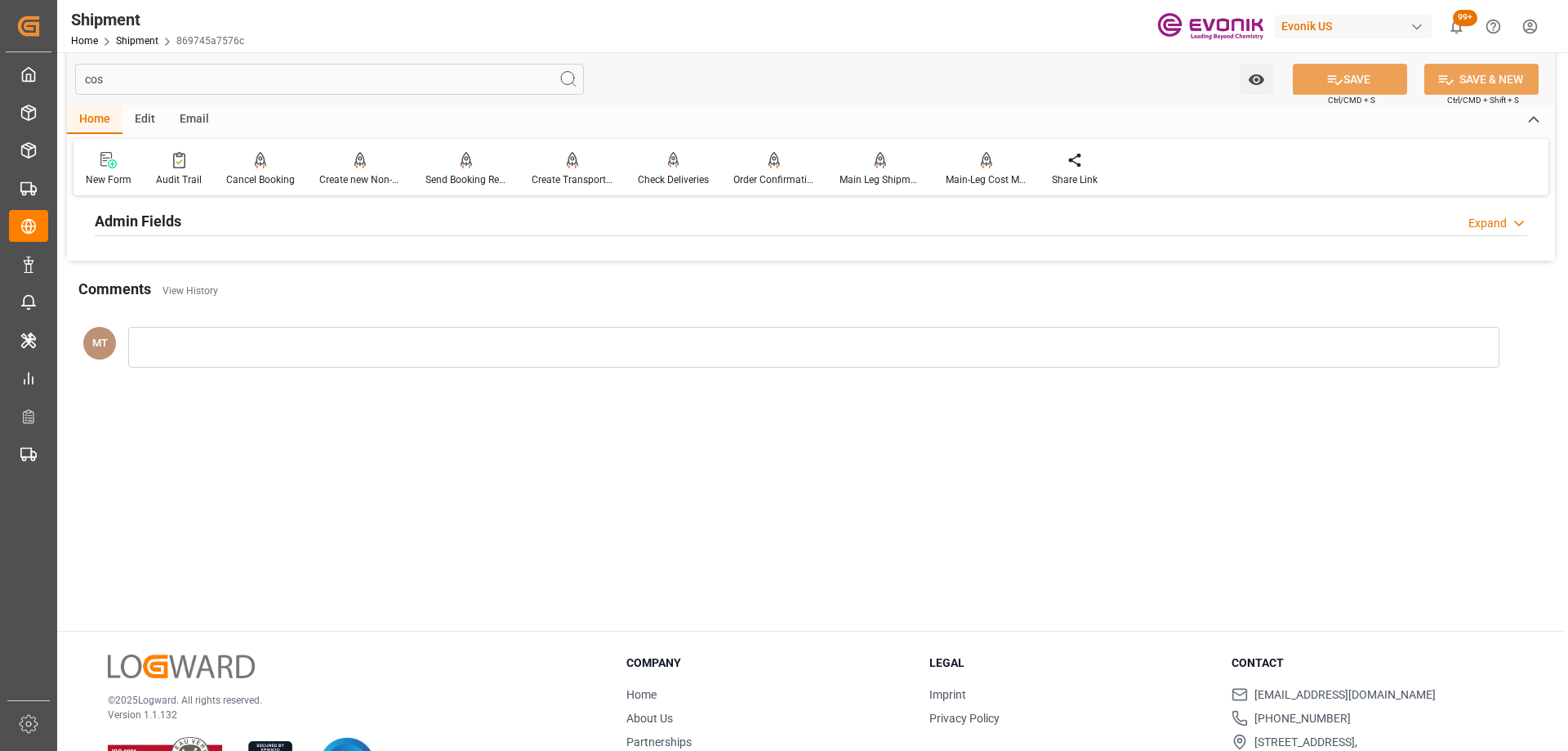
scroll to position [0, 0]
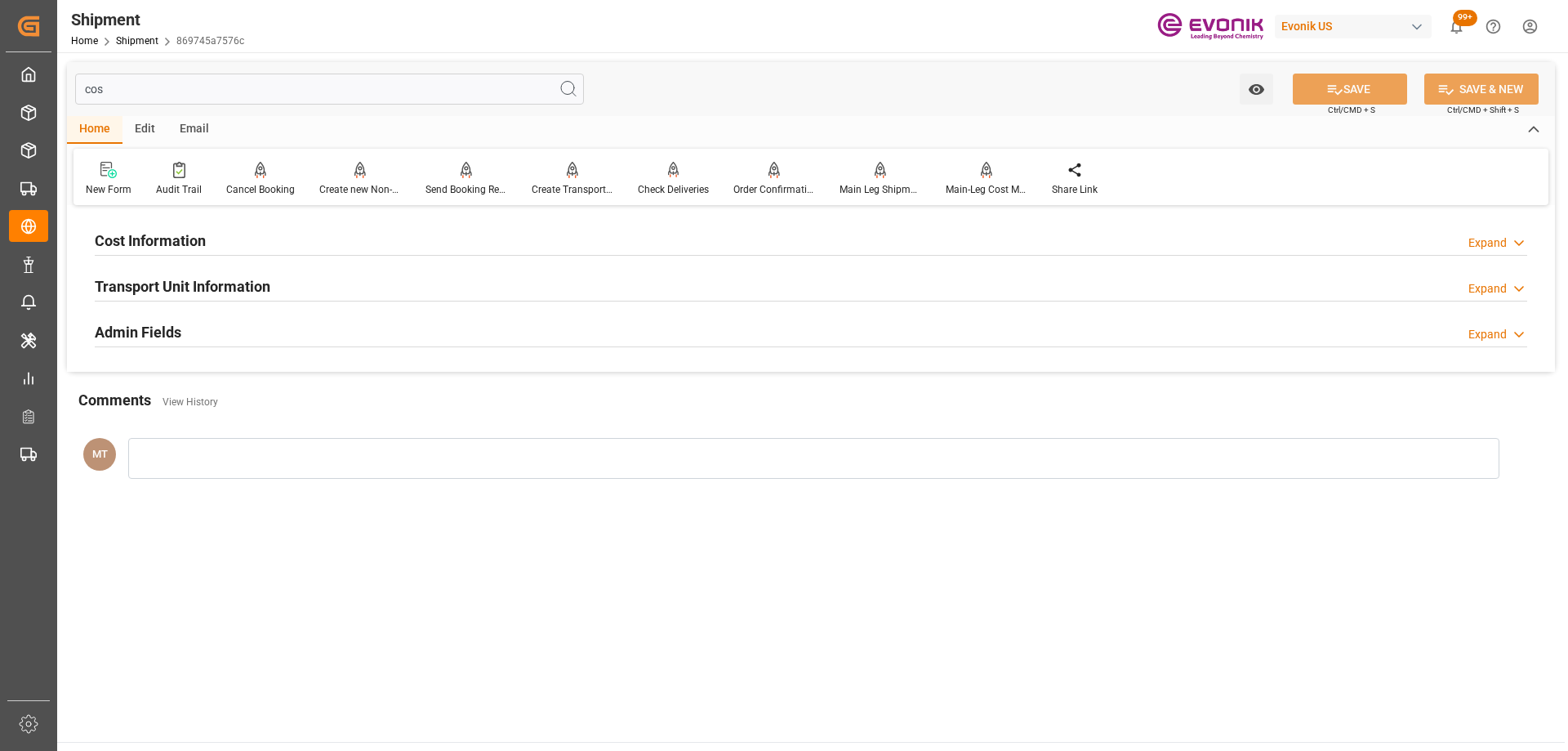
type input "cos"
click at [229, 245] on div "Cost Information Expand" at bounding box center [811, 240] width 1432 height 31
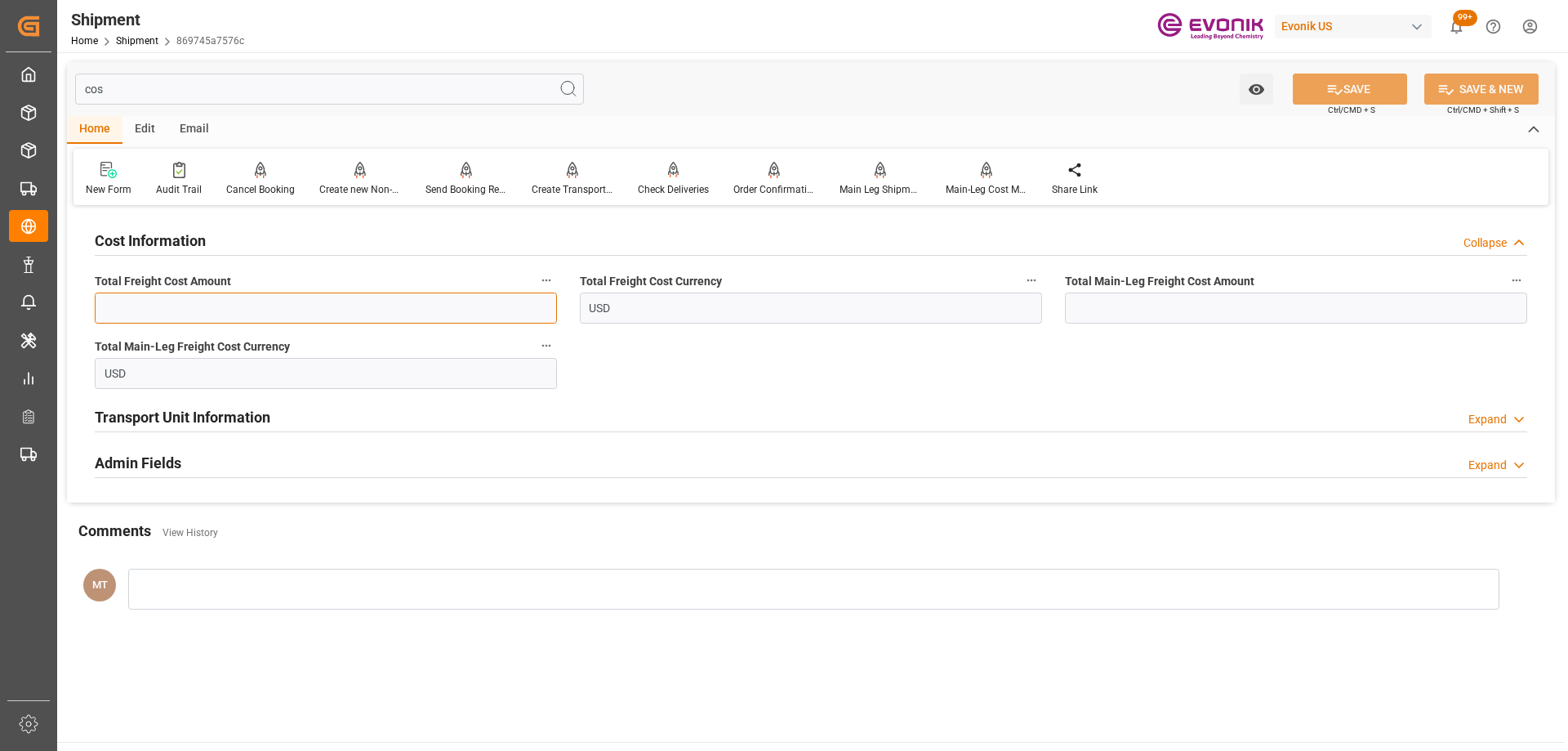
click at [410, 309] on input "text" at bounding box center [326, 308] width 462 height 31
type input "1733"
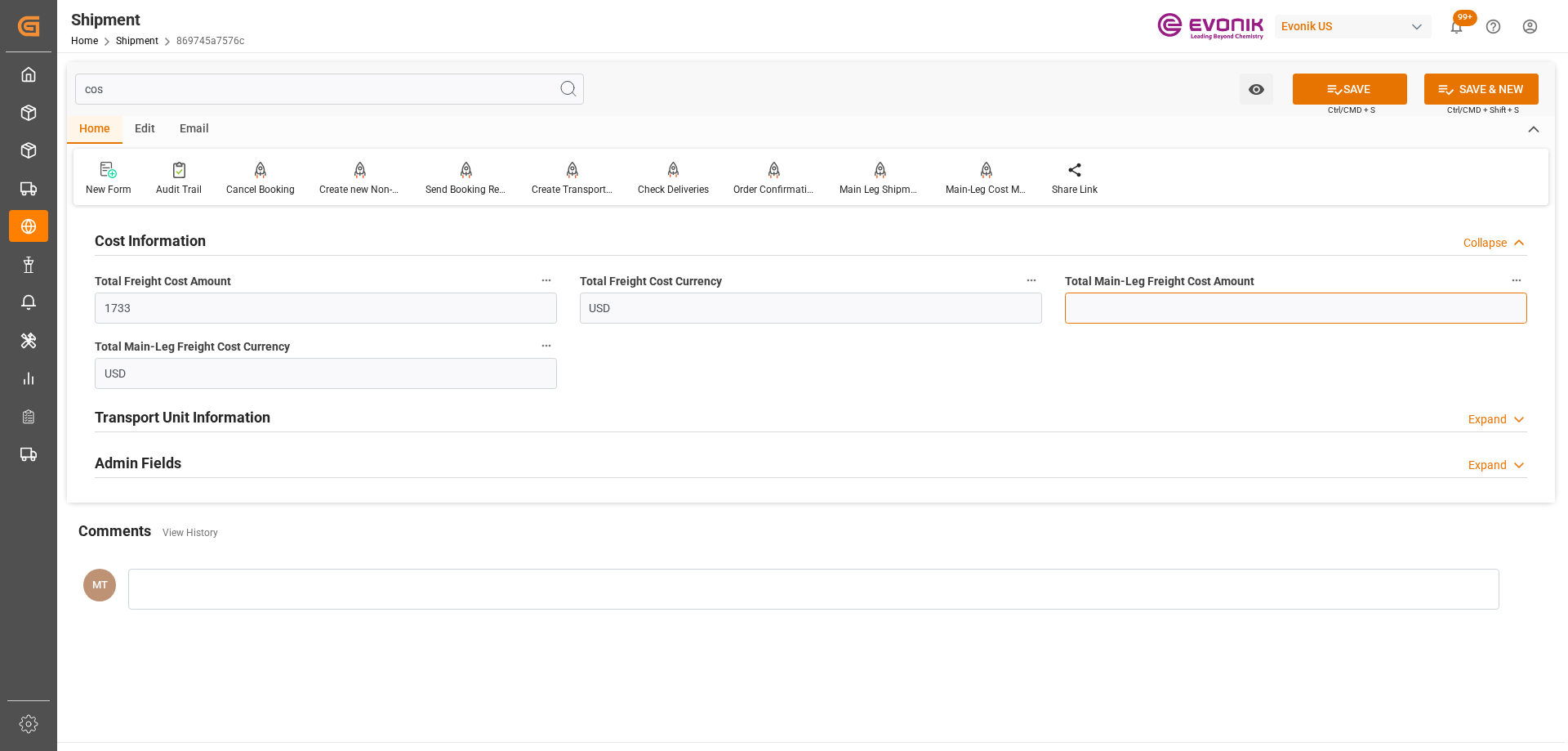
click at [1109, 301] on input "text" at bounding box center [1296, 308] width 462 height 31
type input "1733"
click at [1322, 83] on button "SAVE" at bounding box center [1350, 89] width 114 height 31
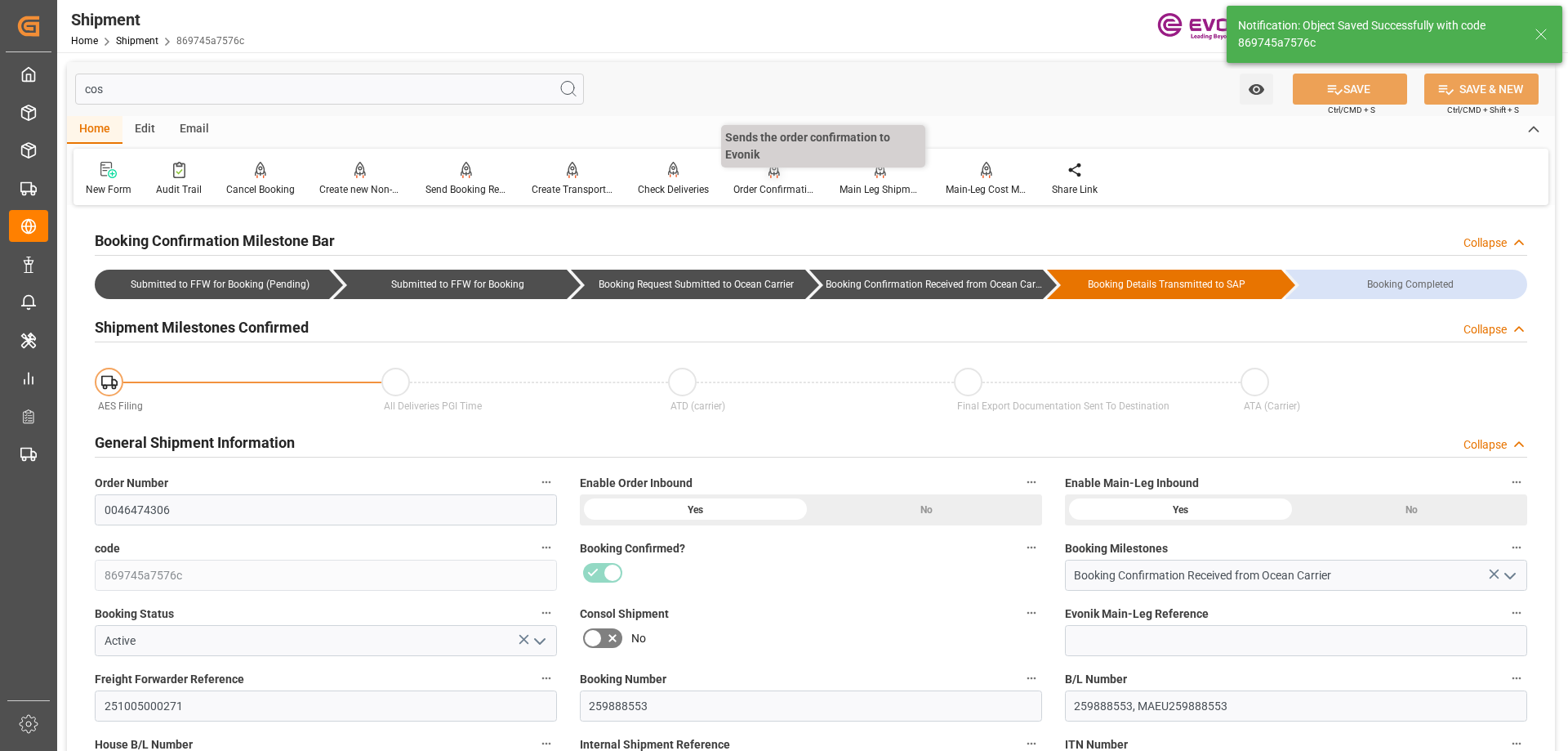
click at [760, 183] on div "Order Confirmation" at bounding box center [774, 189] width 81 height 14
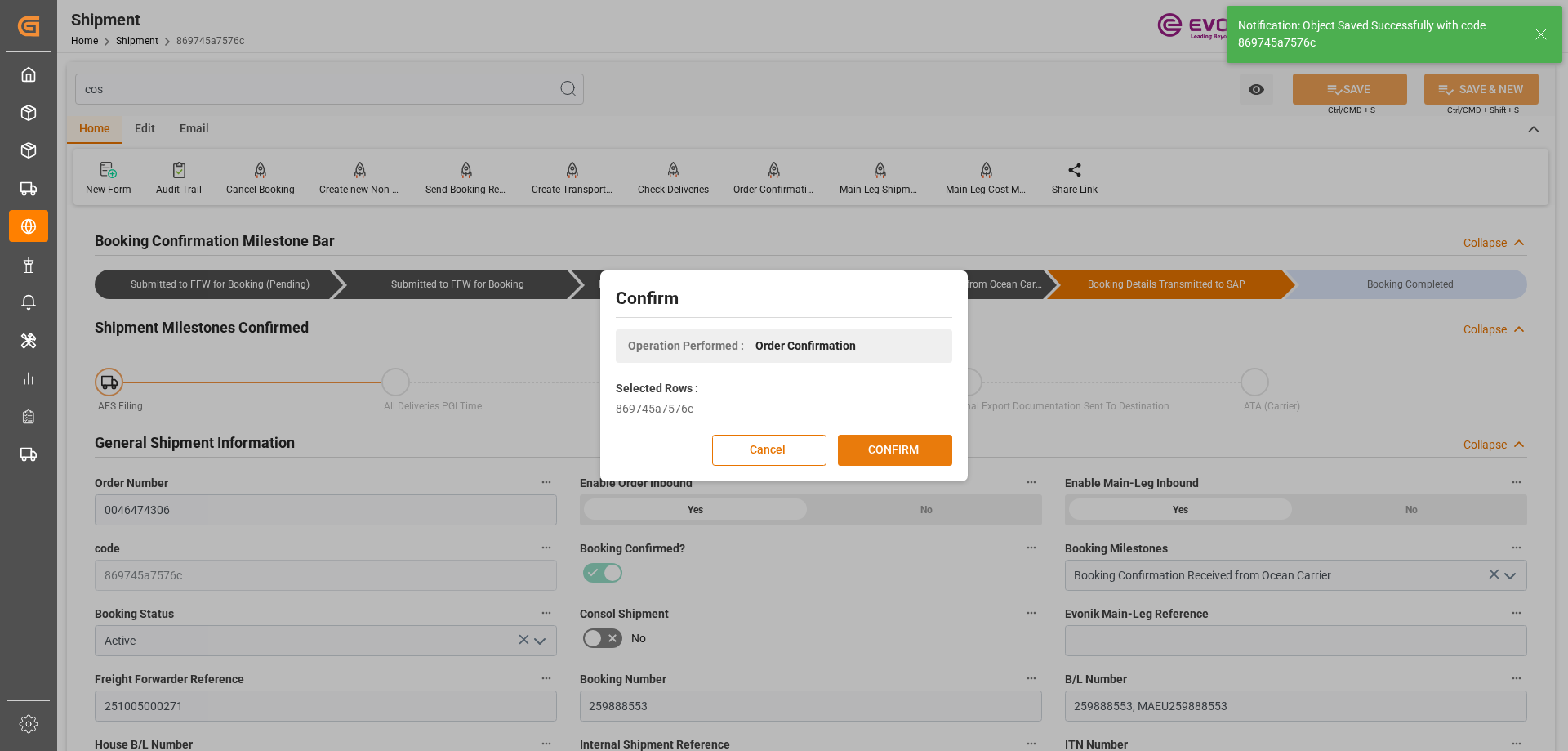
click at [892, 443] on button "CONFIRM" at bounding box center [895, 451] width 114 height 31
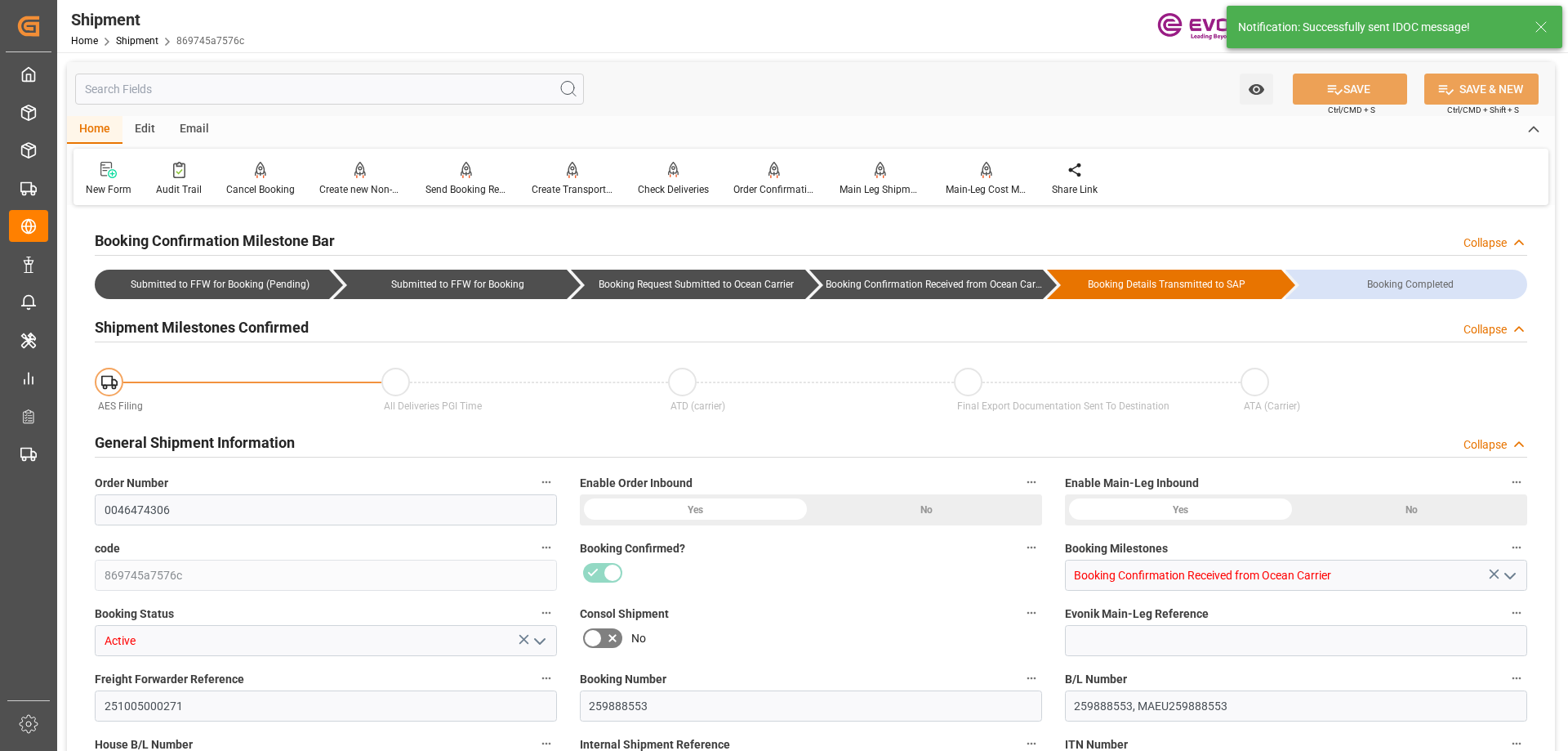
type input "Maersk"
type input "Maersk Line AS"
type input "14"
type input "280"
type input "3057.5"
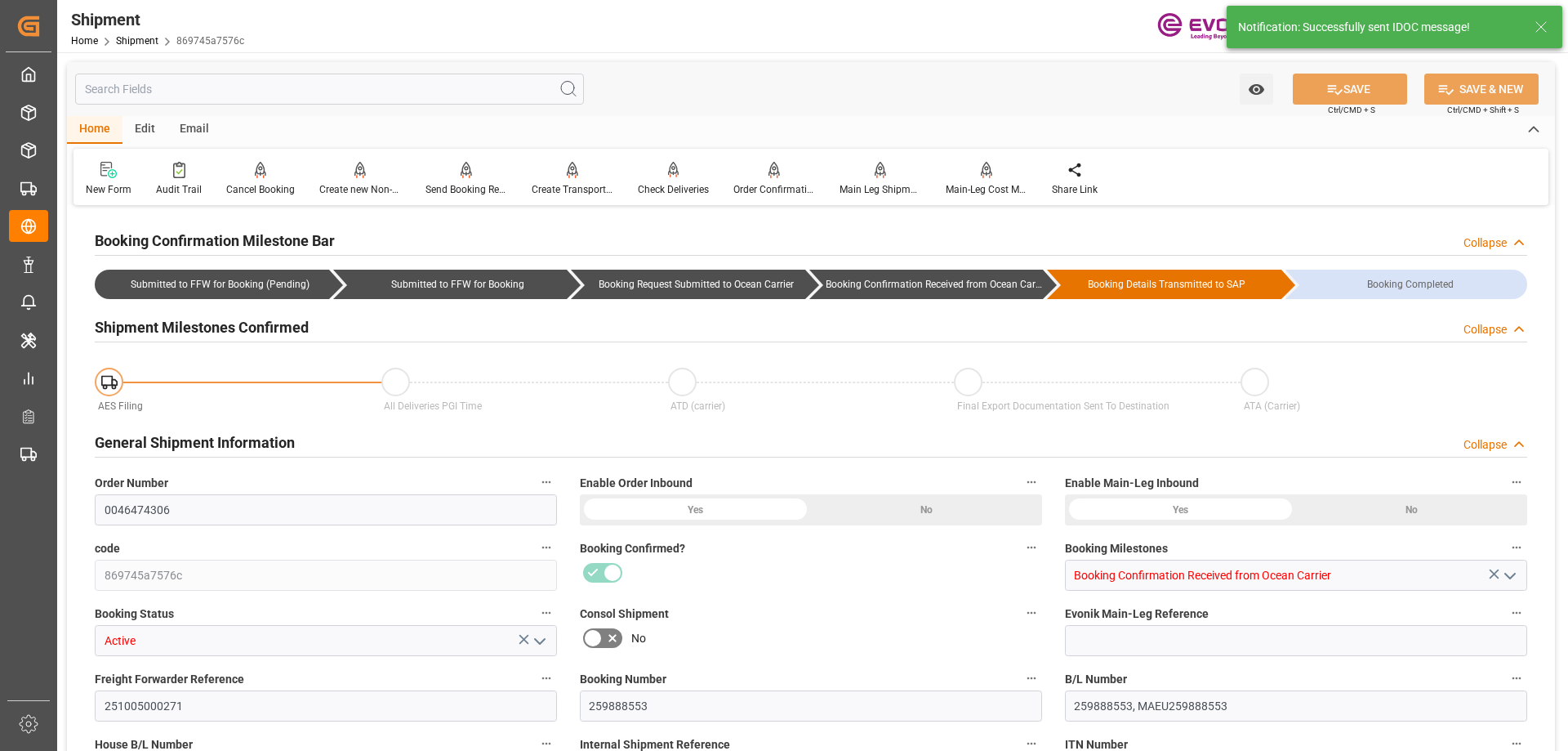
type input "16.6271"
type input "USEWR"
type input "INMAA"
type input "9447861"
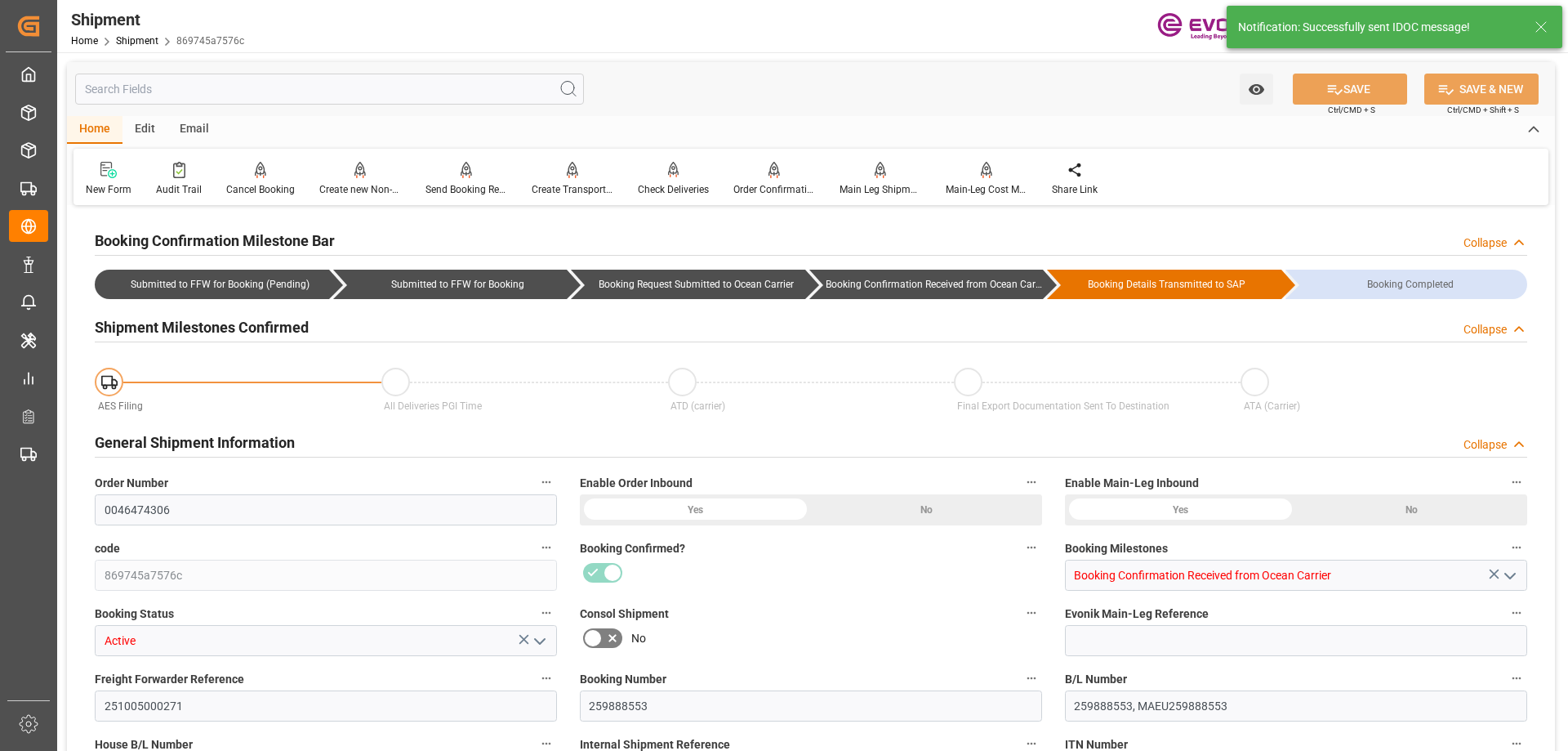
type input "9461051"
type input "1733"
type input "0"
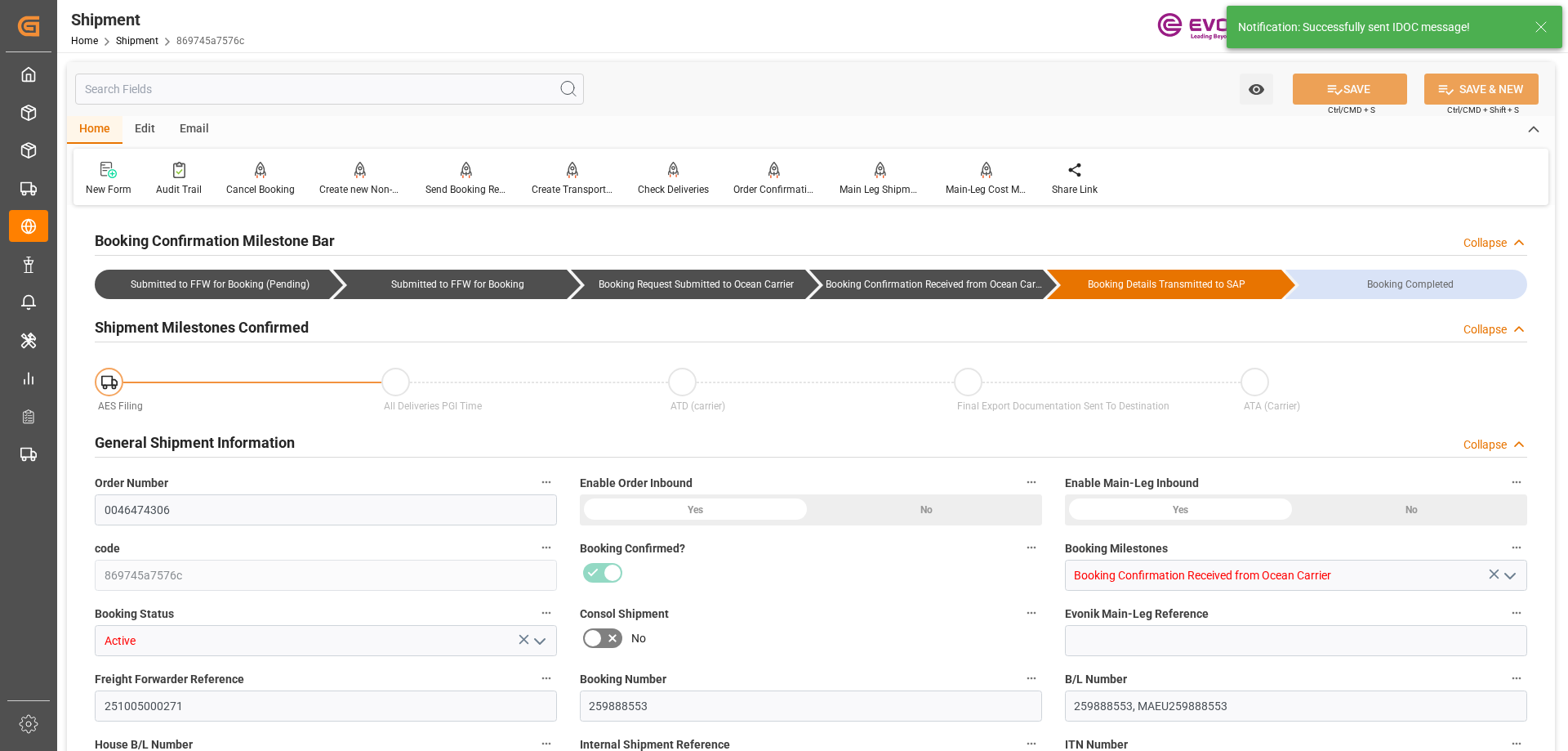
type input "55"
type input "DR"
type input "0"
type input "Maersk"
type input "Maersk Line AS"
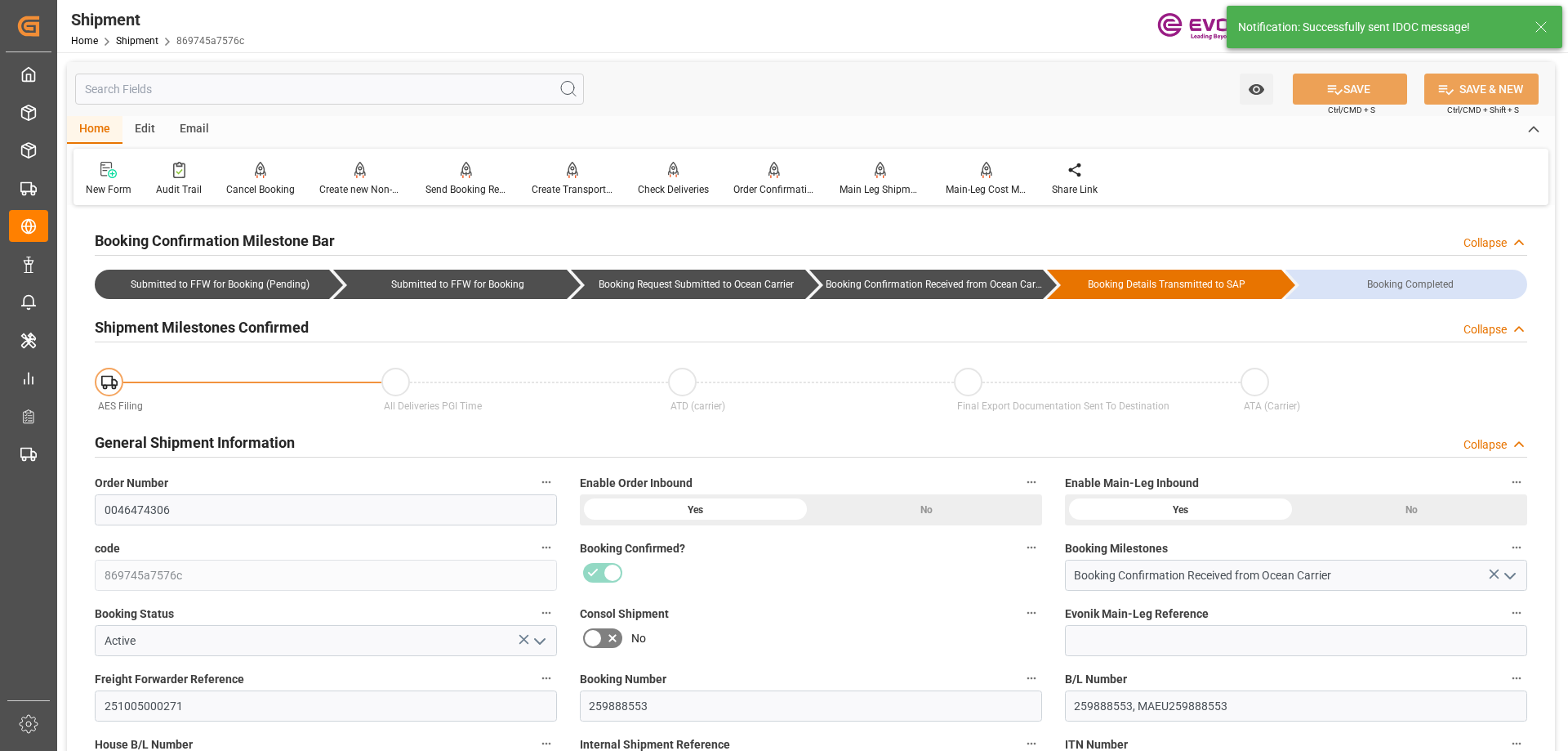
type input "10-22-2025 00:00"
type input "12-20-2025 00:00"
type input "10-17-2025 18:00"
type input "10-19-2025 17:00"
type input "10-13-2025 00:00"
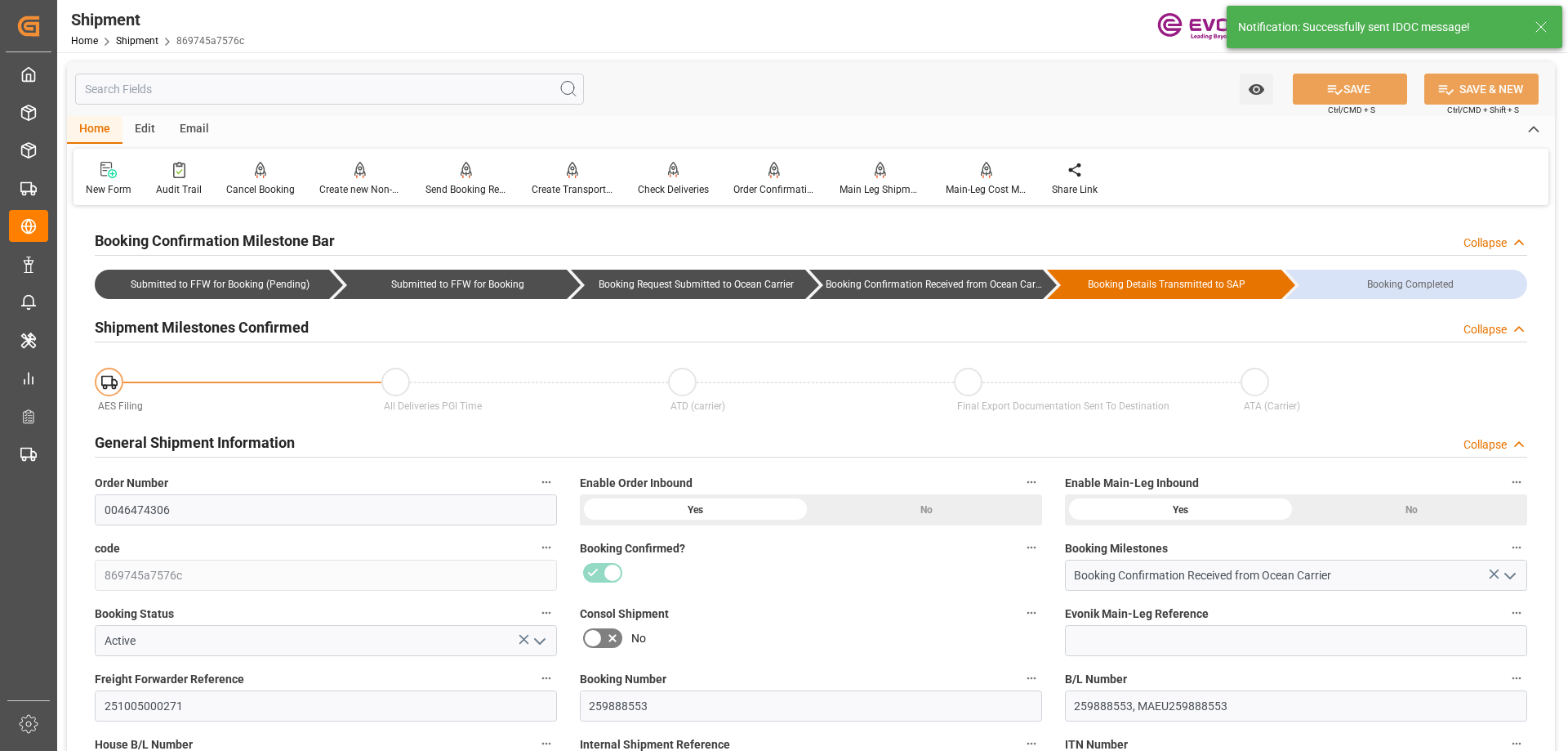
type input "10-17-2025 18:00"
type input "11-30-2025"
type input "09-23-2025 00:00"
type input "09-24-2025 00:00"
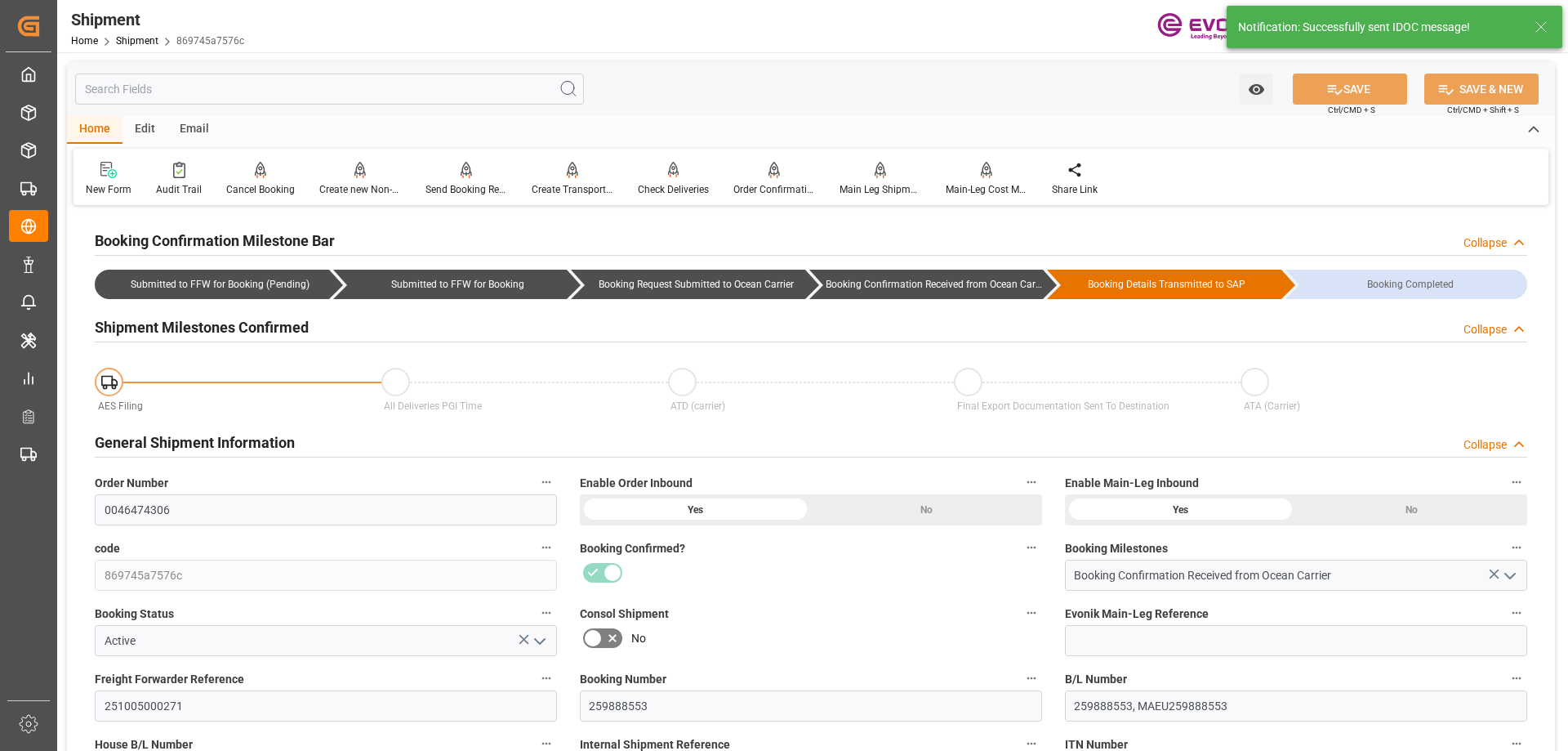
type input "09-23-2025 15:05"
type input "09-23-2025 14:43"
type input "09-25-2025 12:08"
type input "09-23-2025 14:36"
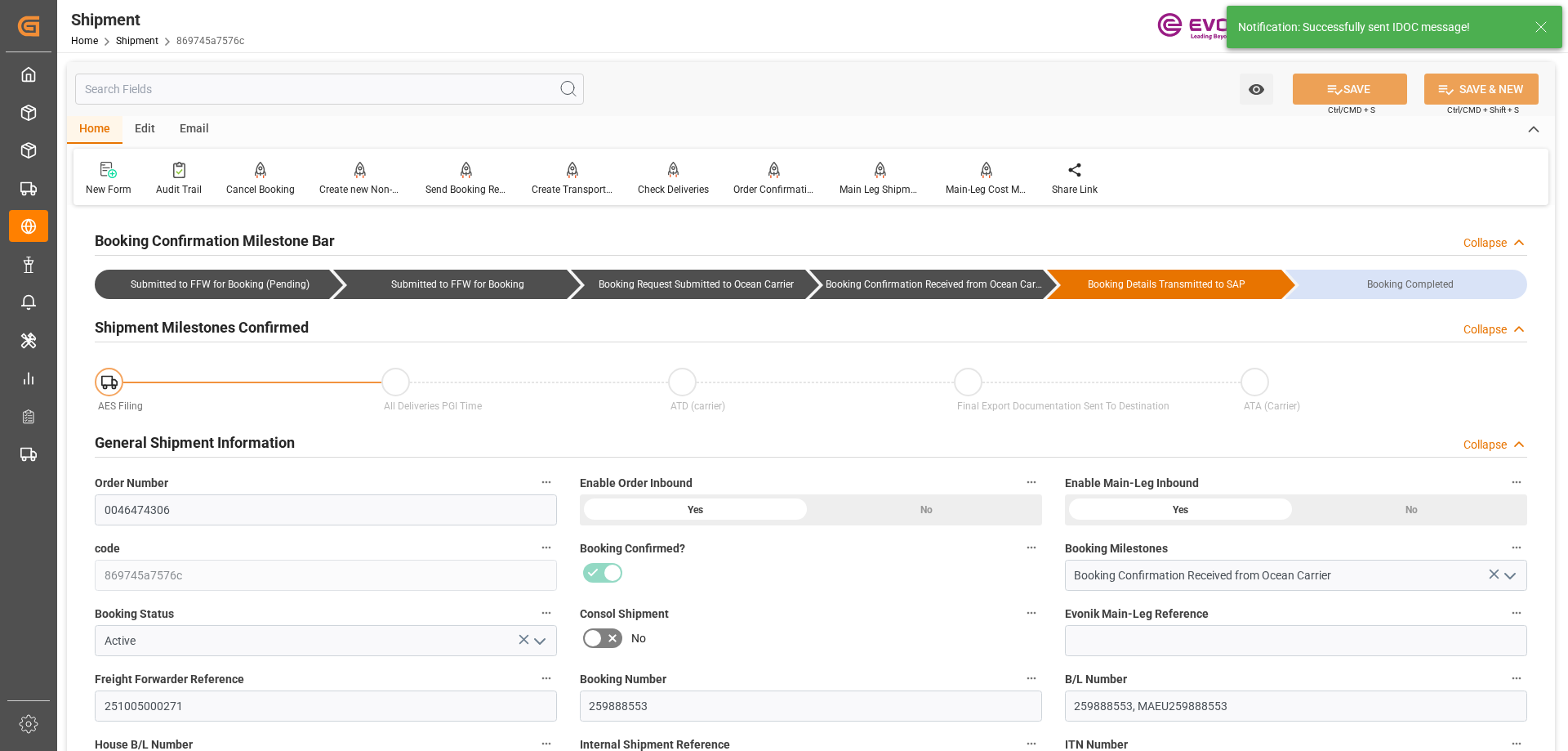
type input "09-25-2025 12:08"
type input "09-25-2025 00:00"
type input "09-24-2025 00:00"
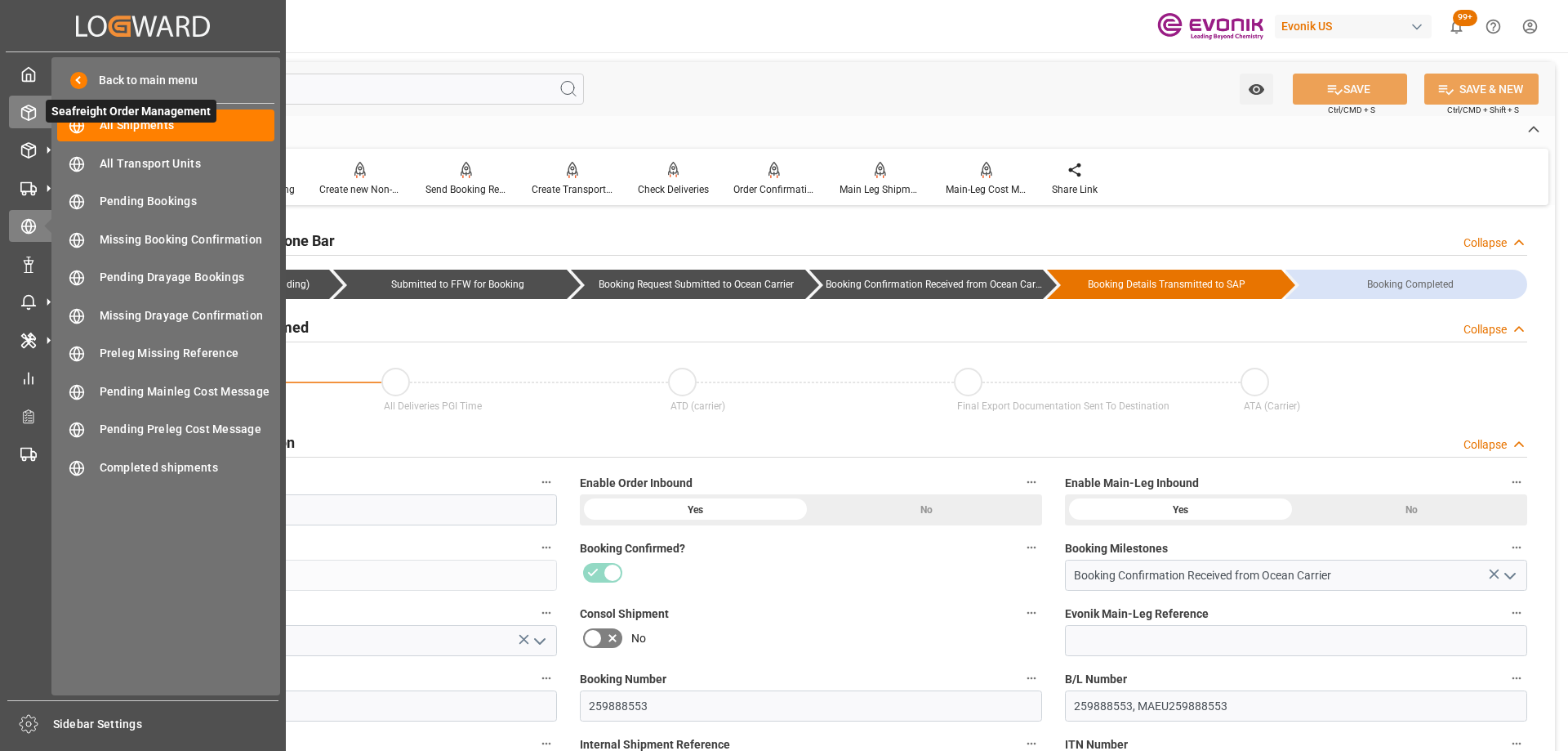
click at [26, 112] on icon at bounding box center [29, 113] width 16 height 16
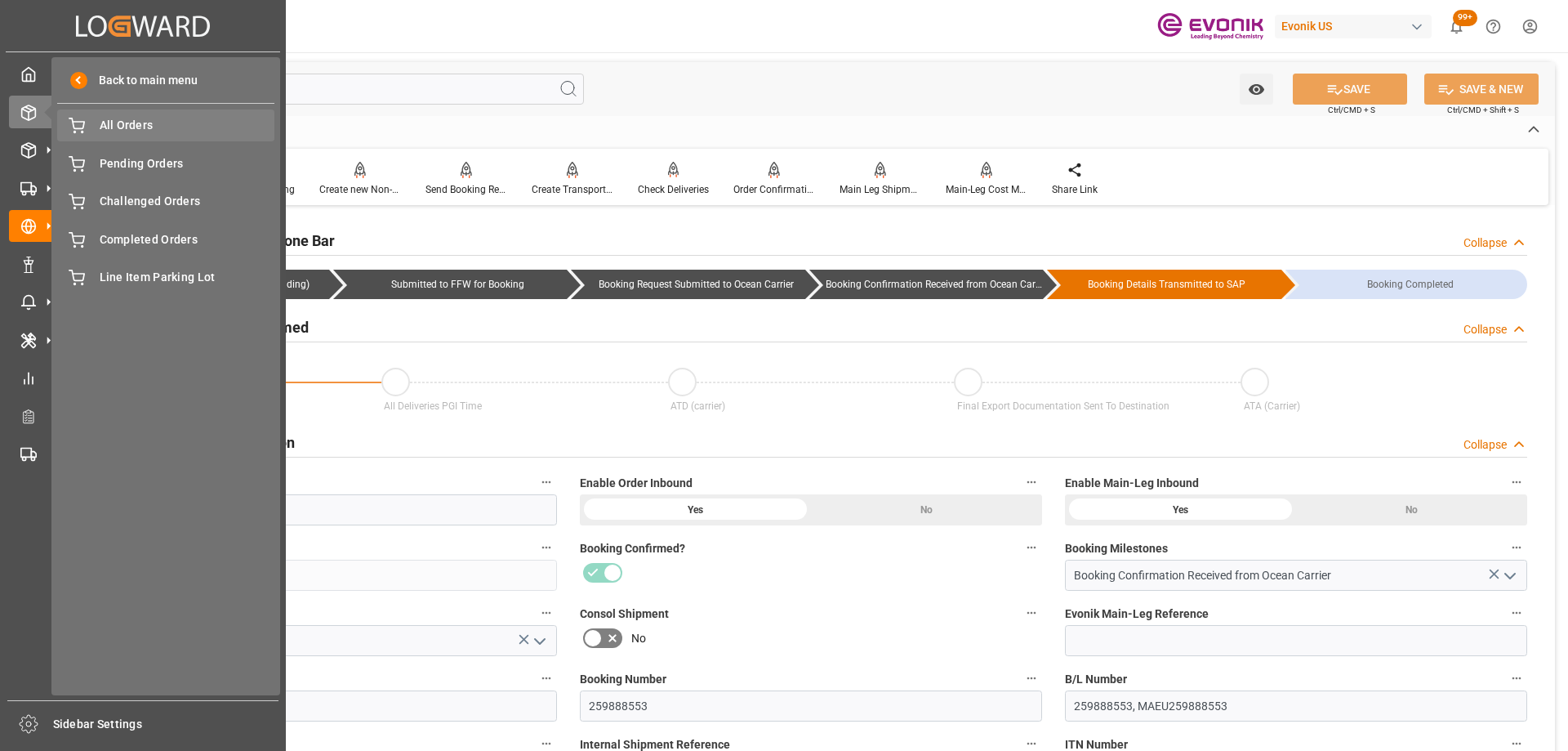
click at [114, 132] on span "All Orders" at bounding box center [187, 125] width 175 height 17
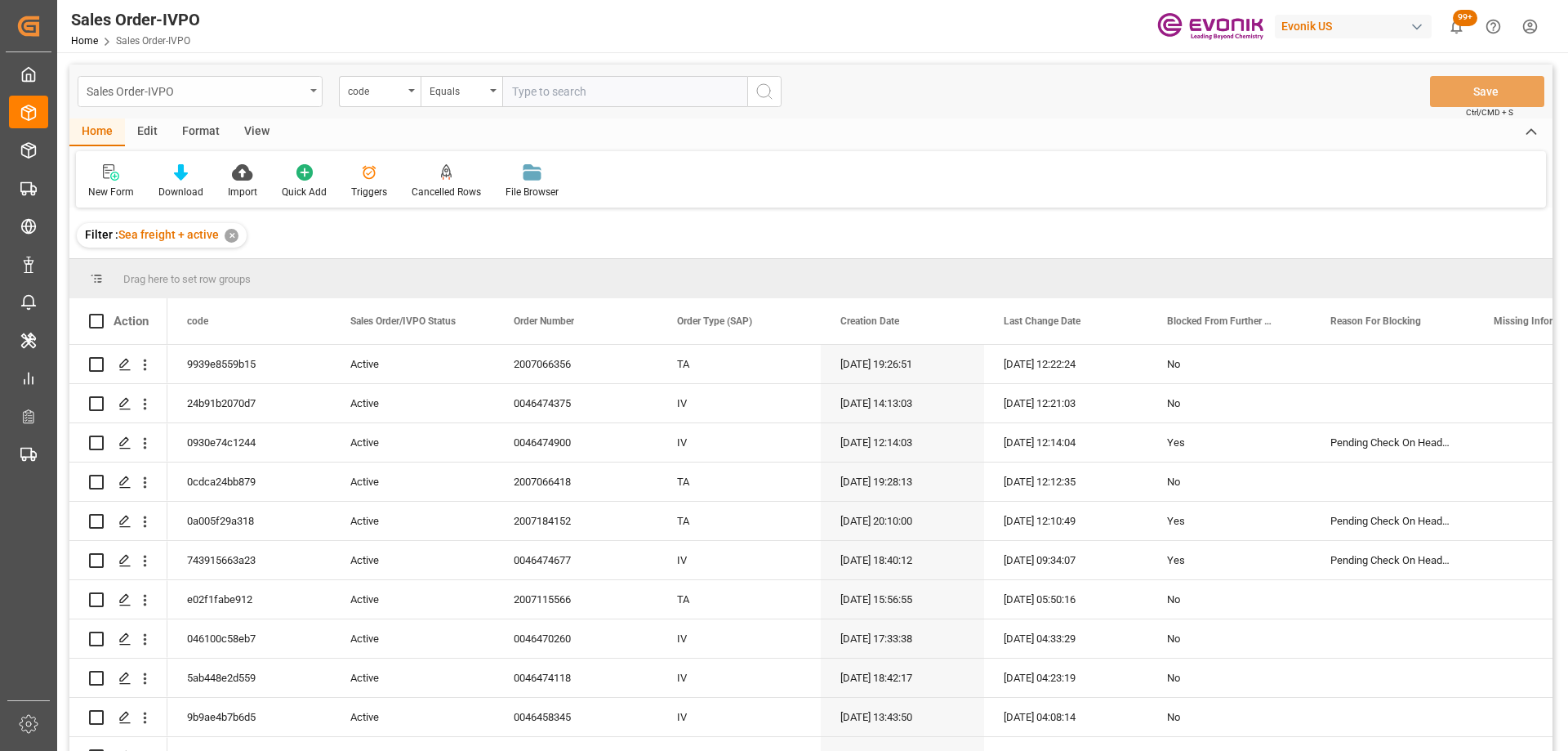
click at [239, 91] on div "Sales Order-IVPO" at bounding box center [195, 90] width 218 height 21
type input "lin"
click at [279, 165] on div "Line Item" at bounding box center [200, 166] width 243 height 34
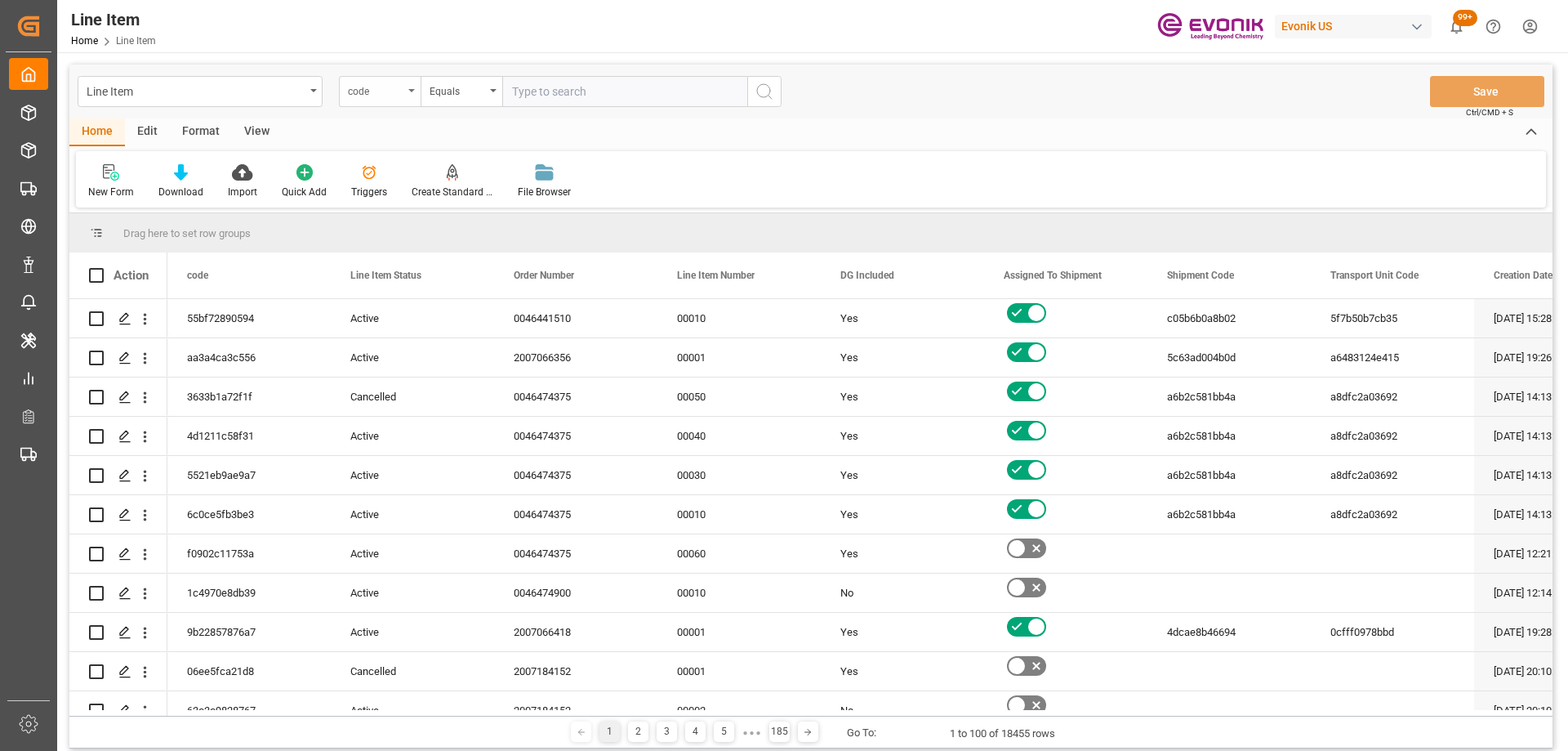
click at [387, 89] on div "code" at bounding box center [375, 90] width 55 height 19
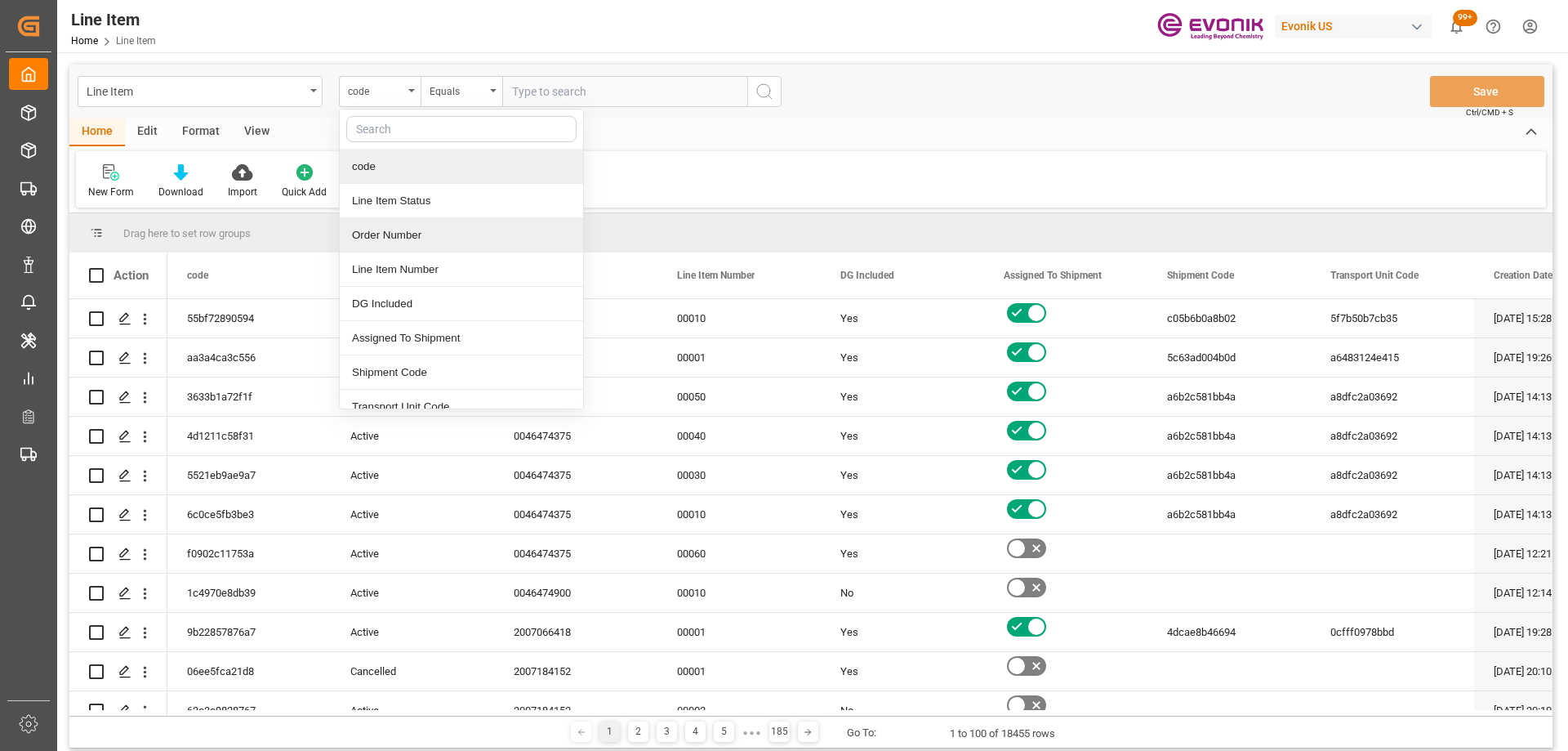
click at [403, 227] on div "Order Number" at bounding box center [461, 235] width 243 height 34
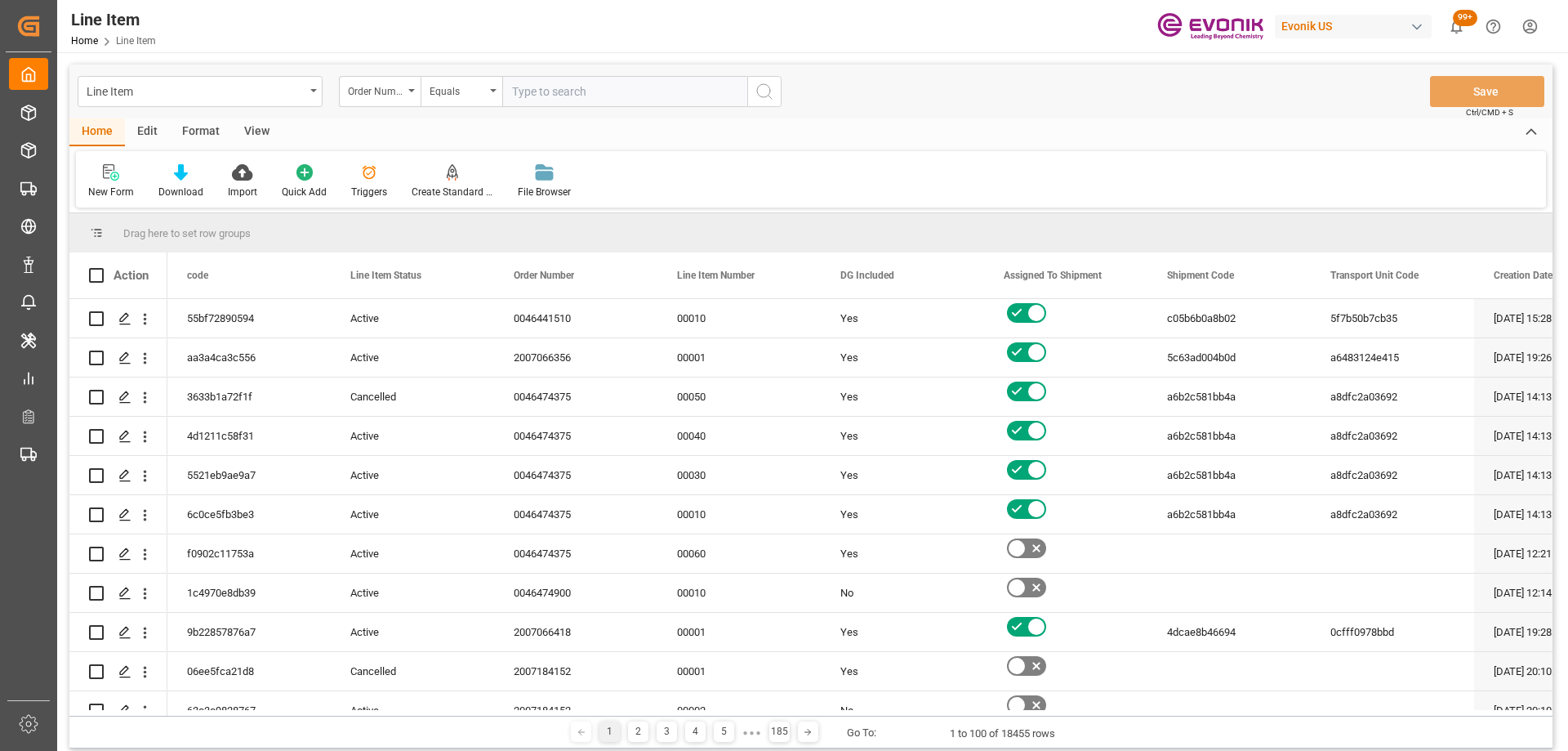
click at [541, 89] on input "text" at bounding box center [625, 91] width 245 height 31
paste input "0046441510"
type input "0046441510"
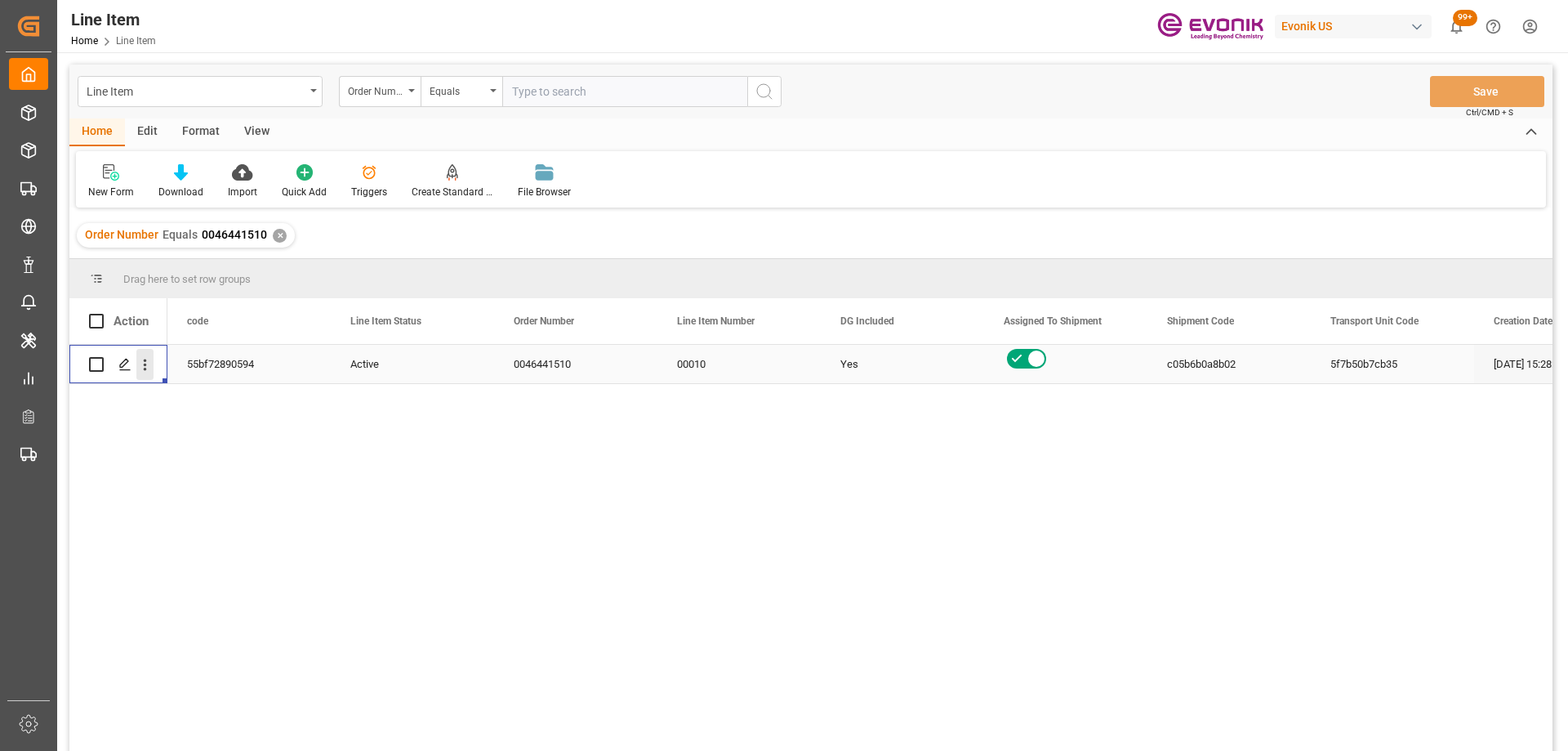
click at [145, 369] on icon "open menu" at bounding box center [146, 365] width 4 height 12
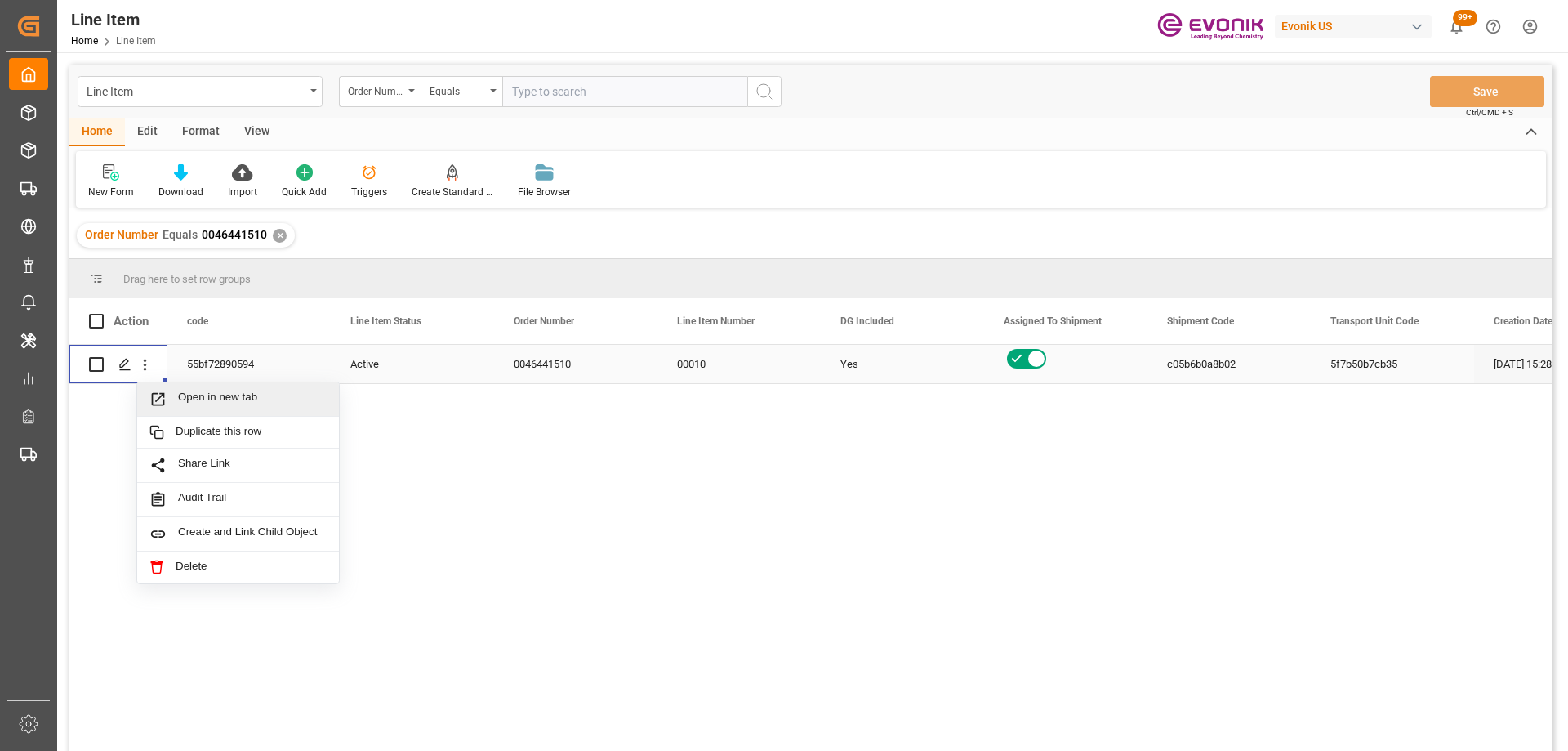
click at [197, 408] on span "Open in new tab" at bounding box center [252, 399] width 148 height 17
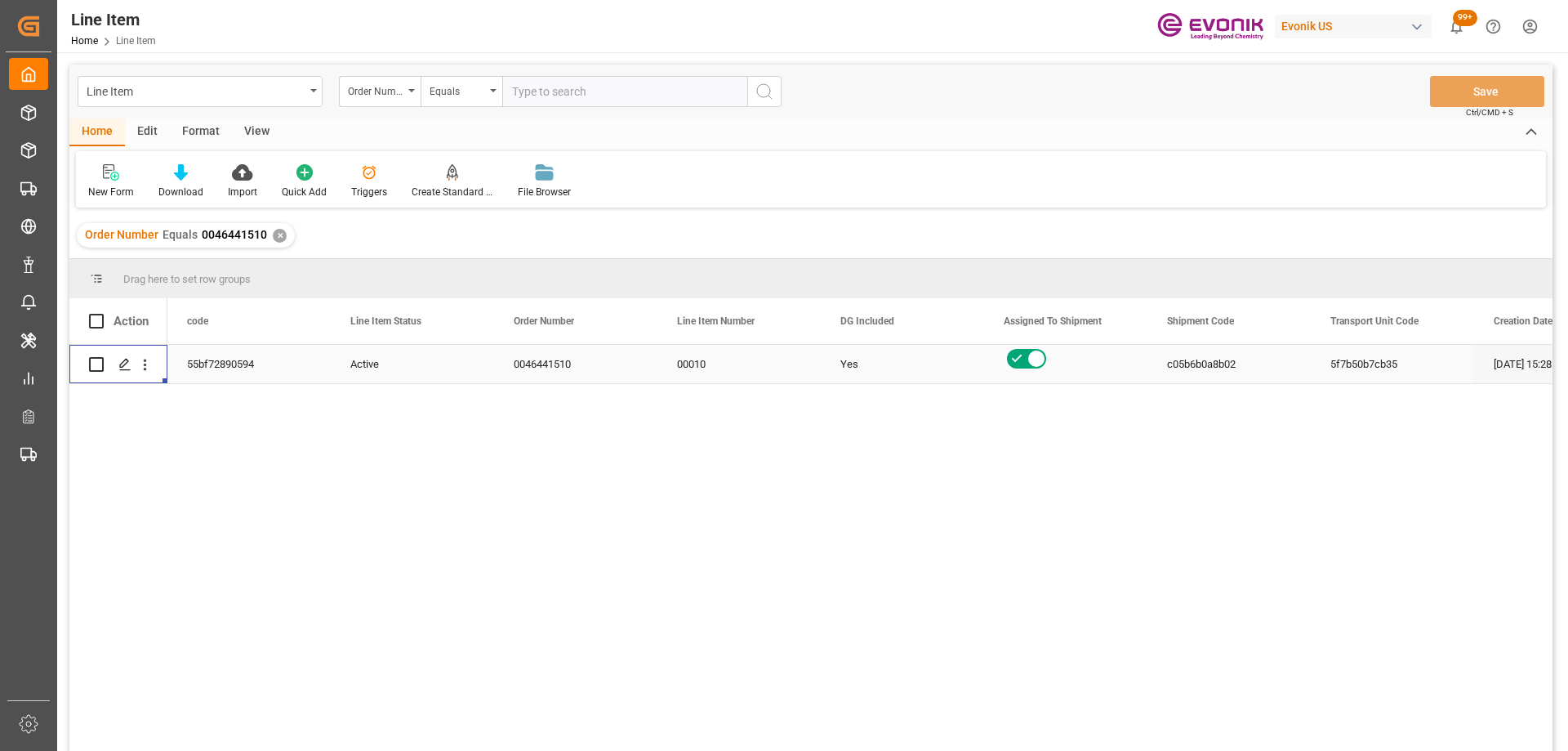
click at [538, 83] on input "text" at bounding box center [625, 91] width 245 height 31
paste input "2007190232"
type input "2007190232"
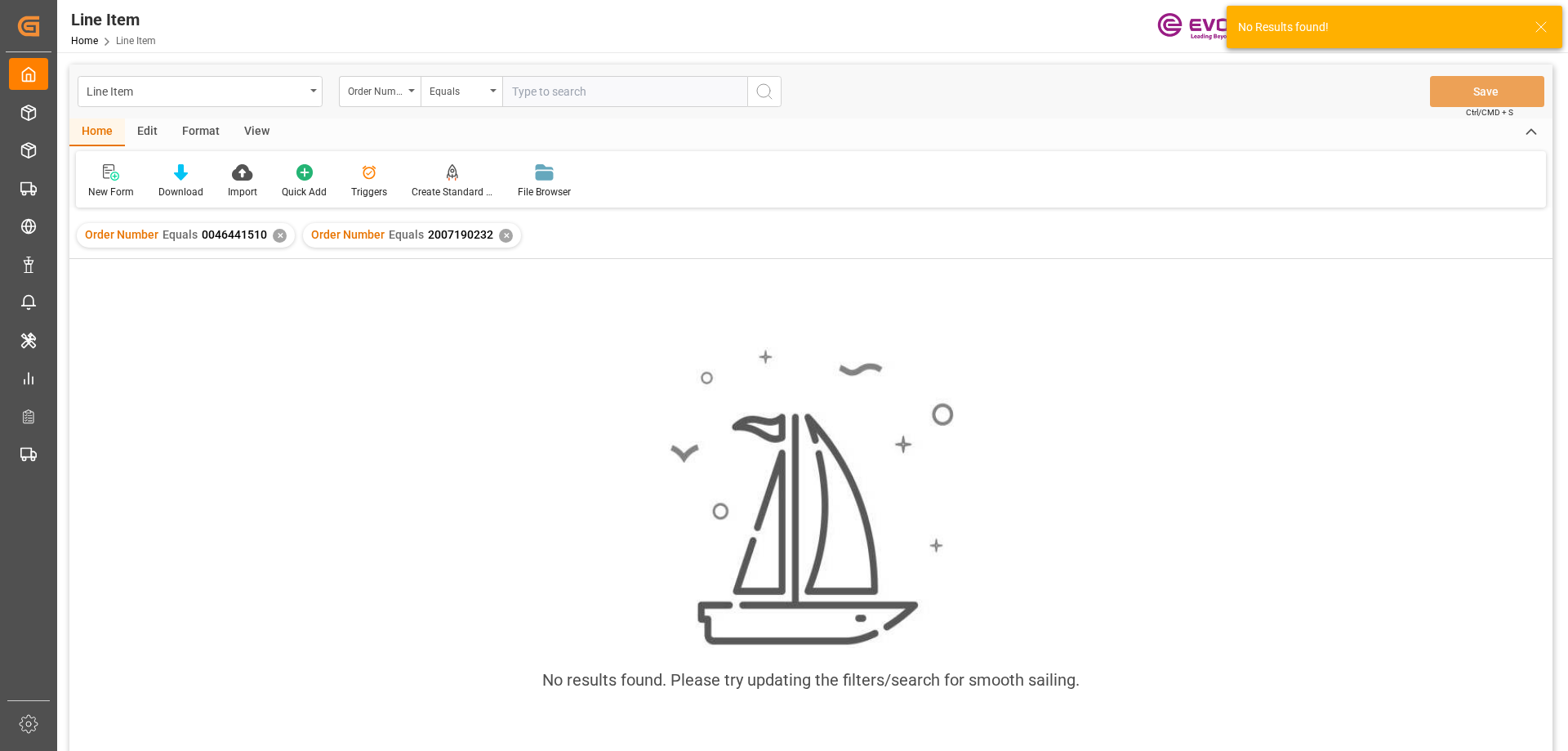
click at [282, 233] on div "✕" at bounding box center [279, 235] width 14 height 14
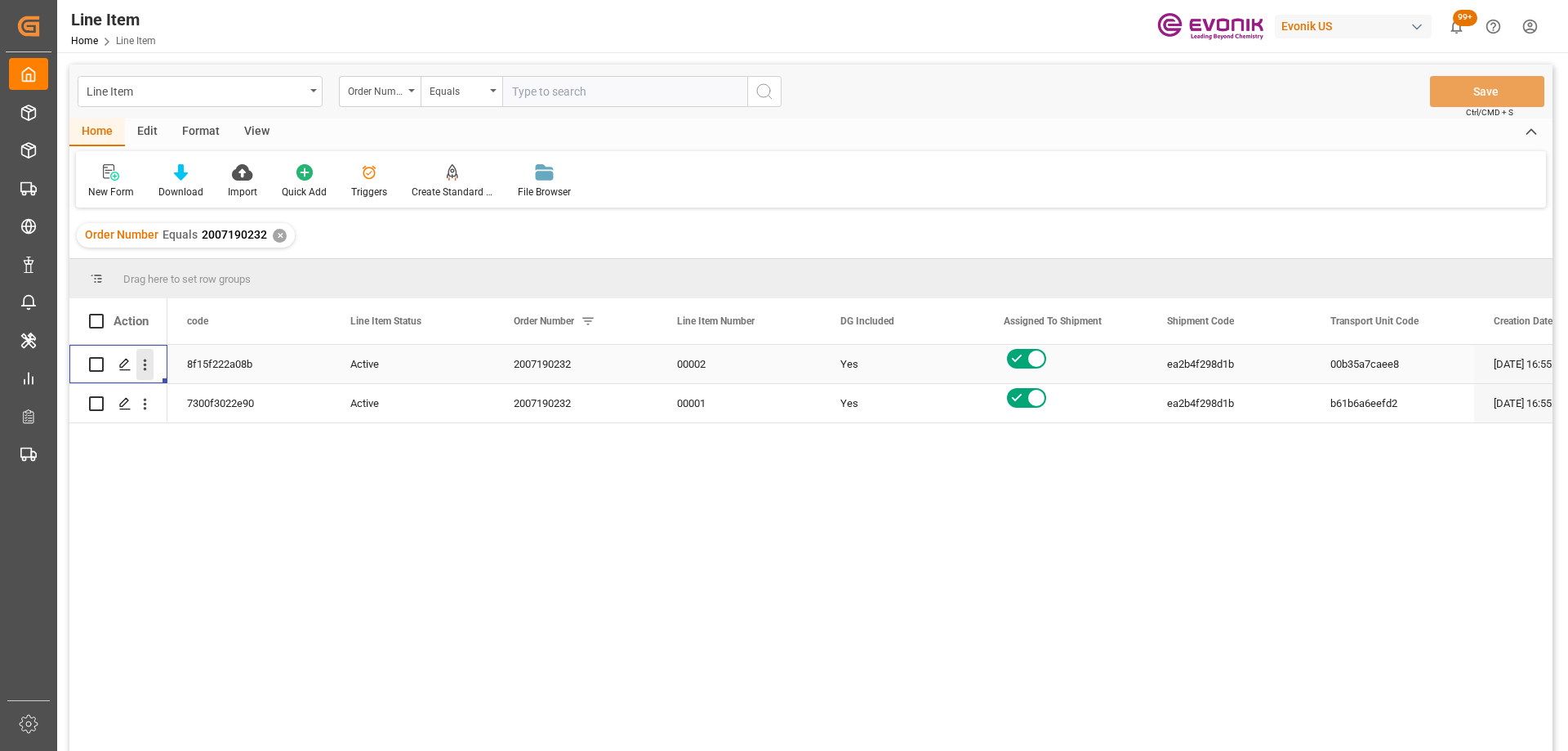
click at [146, 363] on icon "open menu" at bounding box center [145, 365] width 17 height 17
click at [178, 399] on span "Open in new tab" at bounding box center [252, 399] width 148 height 17
click at [146, 397] on icon "open menu" at bounding box center [145, 404] width 17 height 17
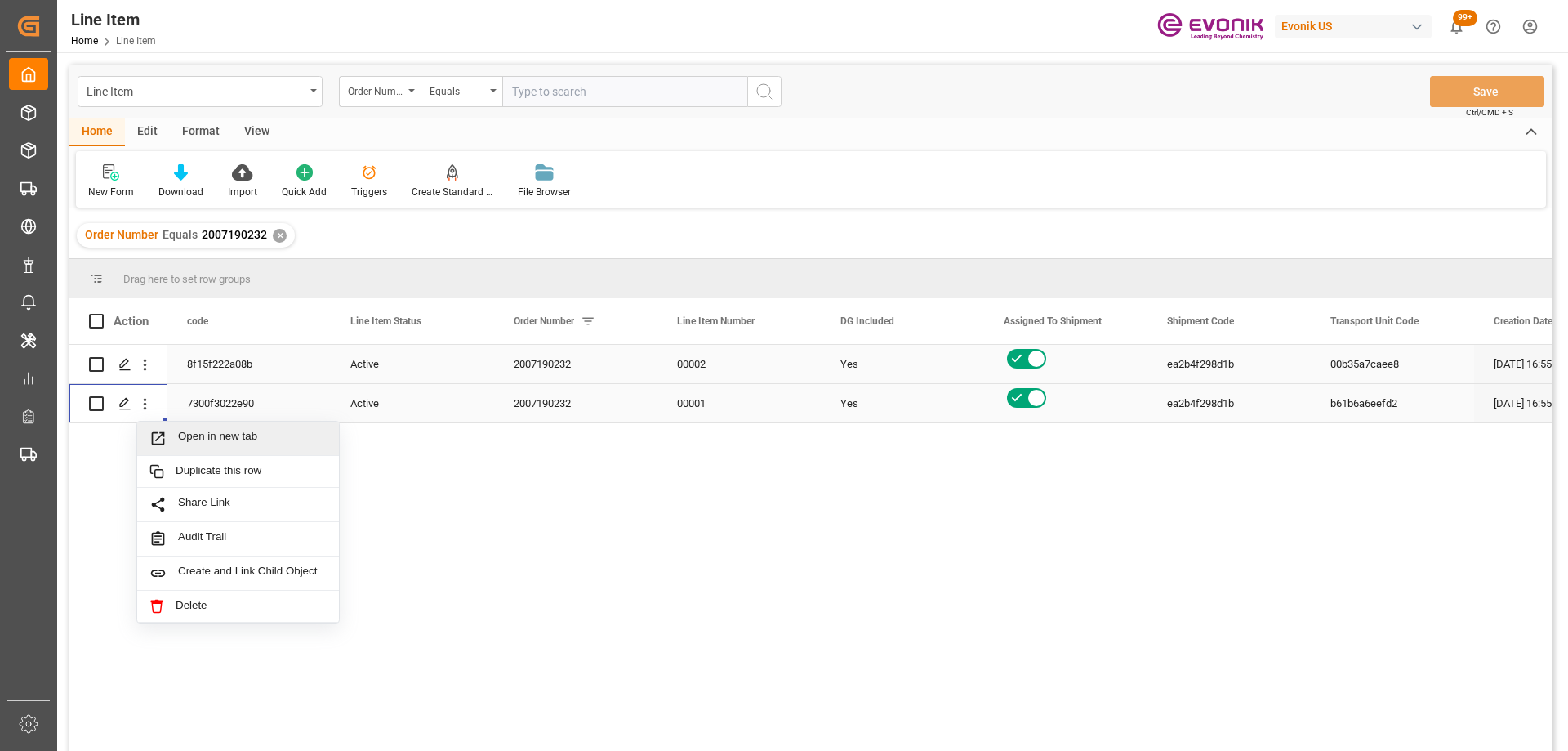
click at [198, 435] on span "Open in new tab" at bounding box center [252, 438] width 148 height 17
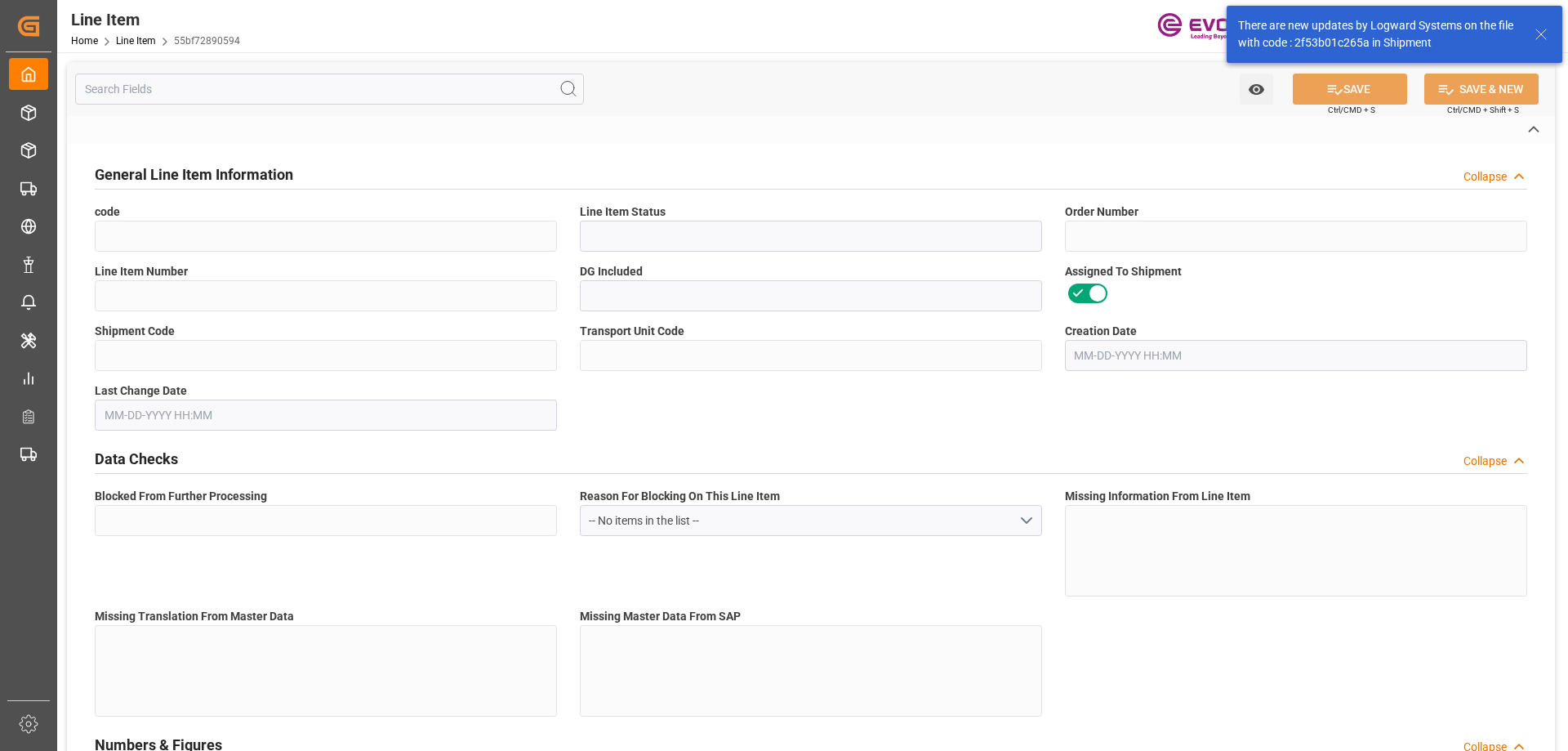
type input "55bf72890594"
type input "Active"
type input "0046441510"
type input "00010"
type input "Yes"
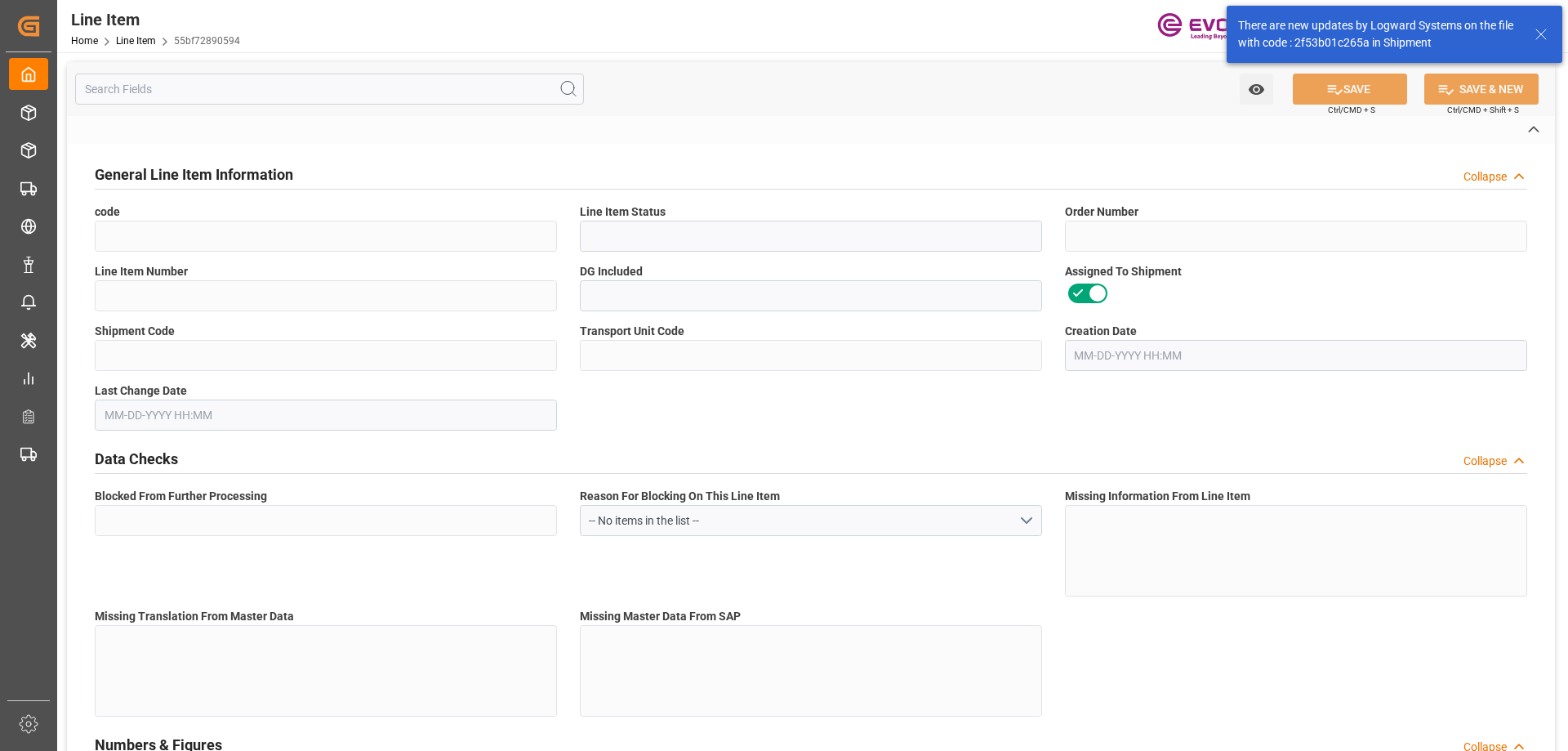
type input "c05b6b0a8b02"
type input "5f7b50b7cb35"
type input "No"
type input "DR"
type input "Yes"
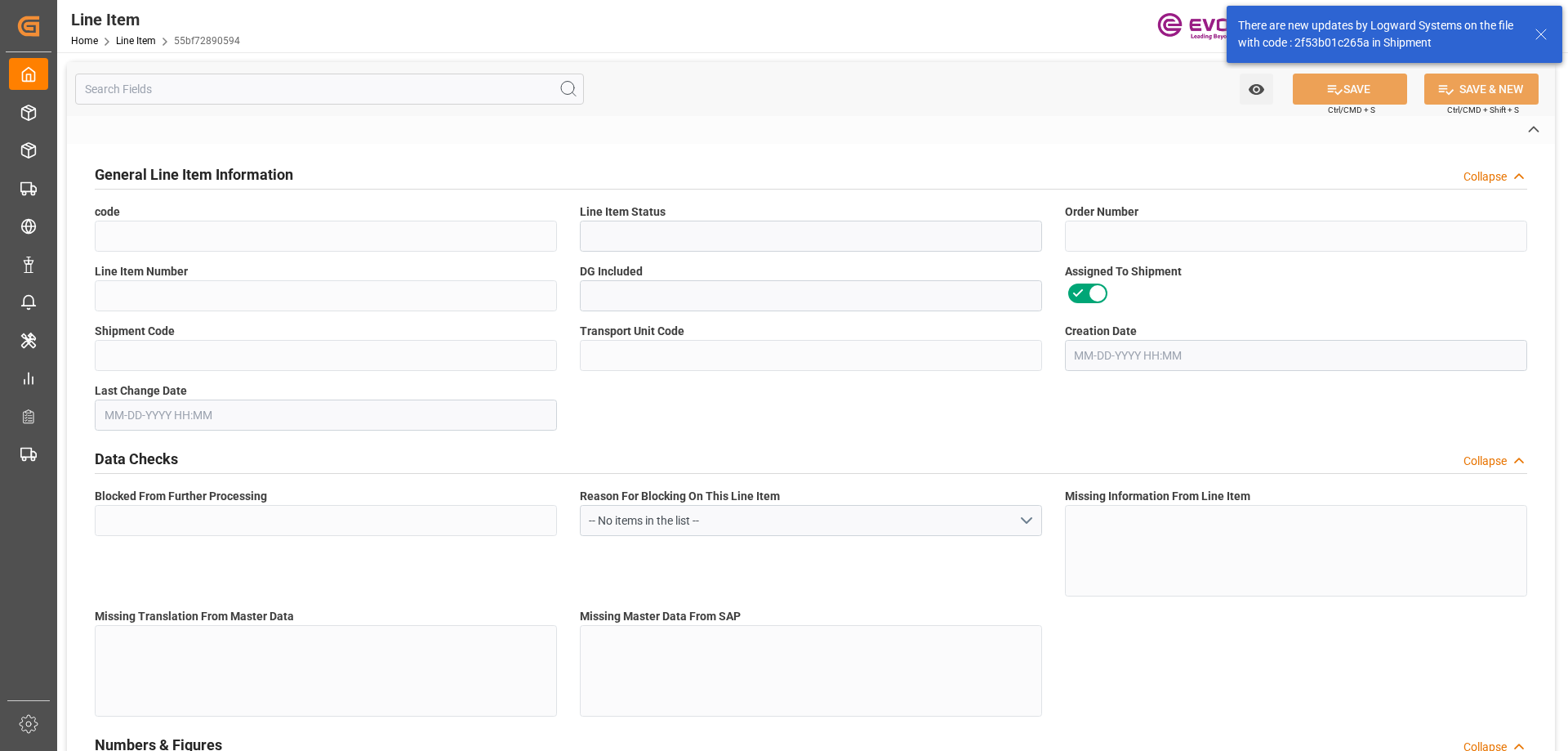
type input "99076148"
type textarea "DS SBLBEG:WST:DS:427LB::$"
type input "USD"
type input "PACK"
type input "2920905100"
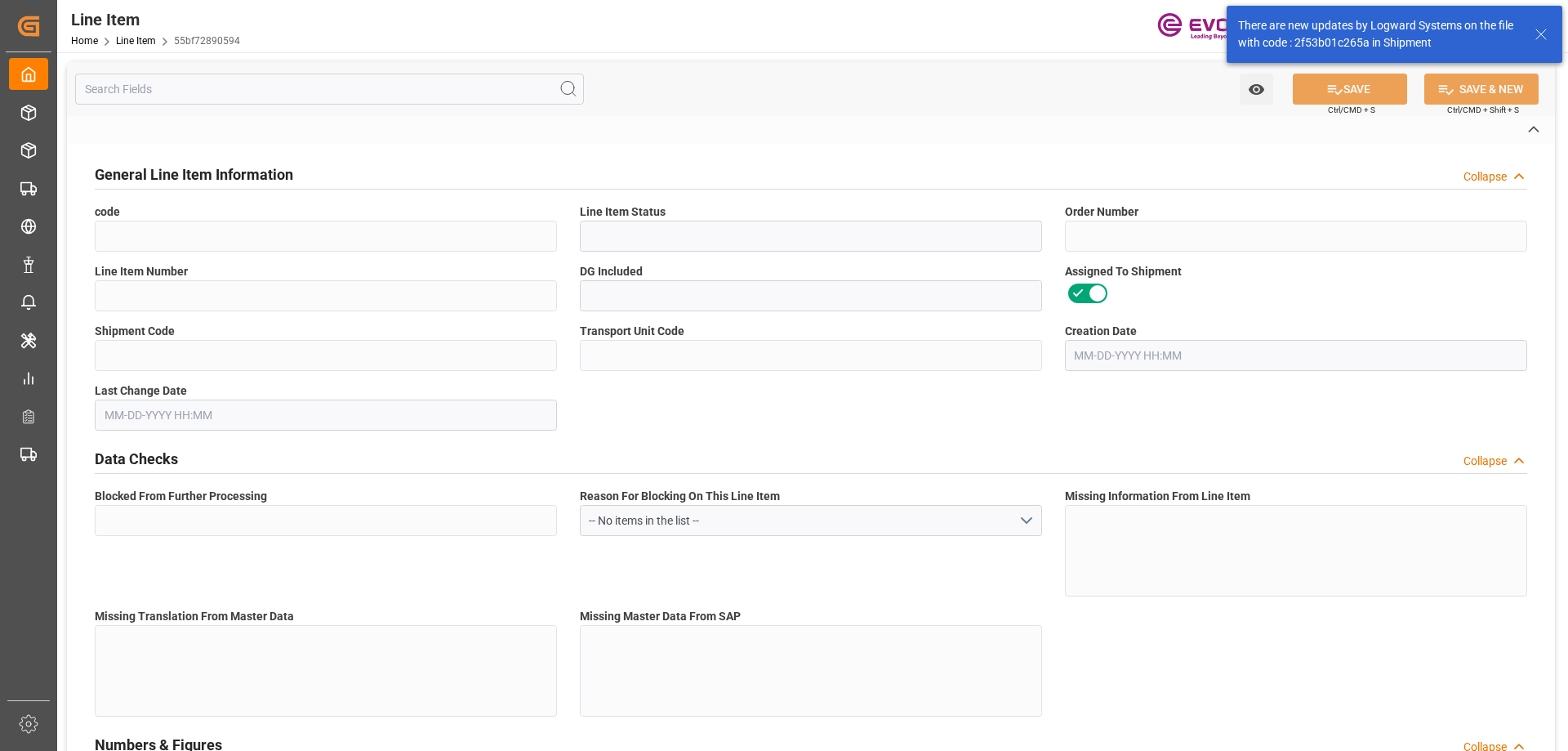
type input "EAR99"
type input "US"
type input "DR"
type input "KGM"
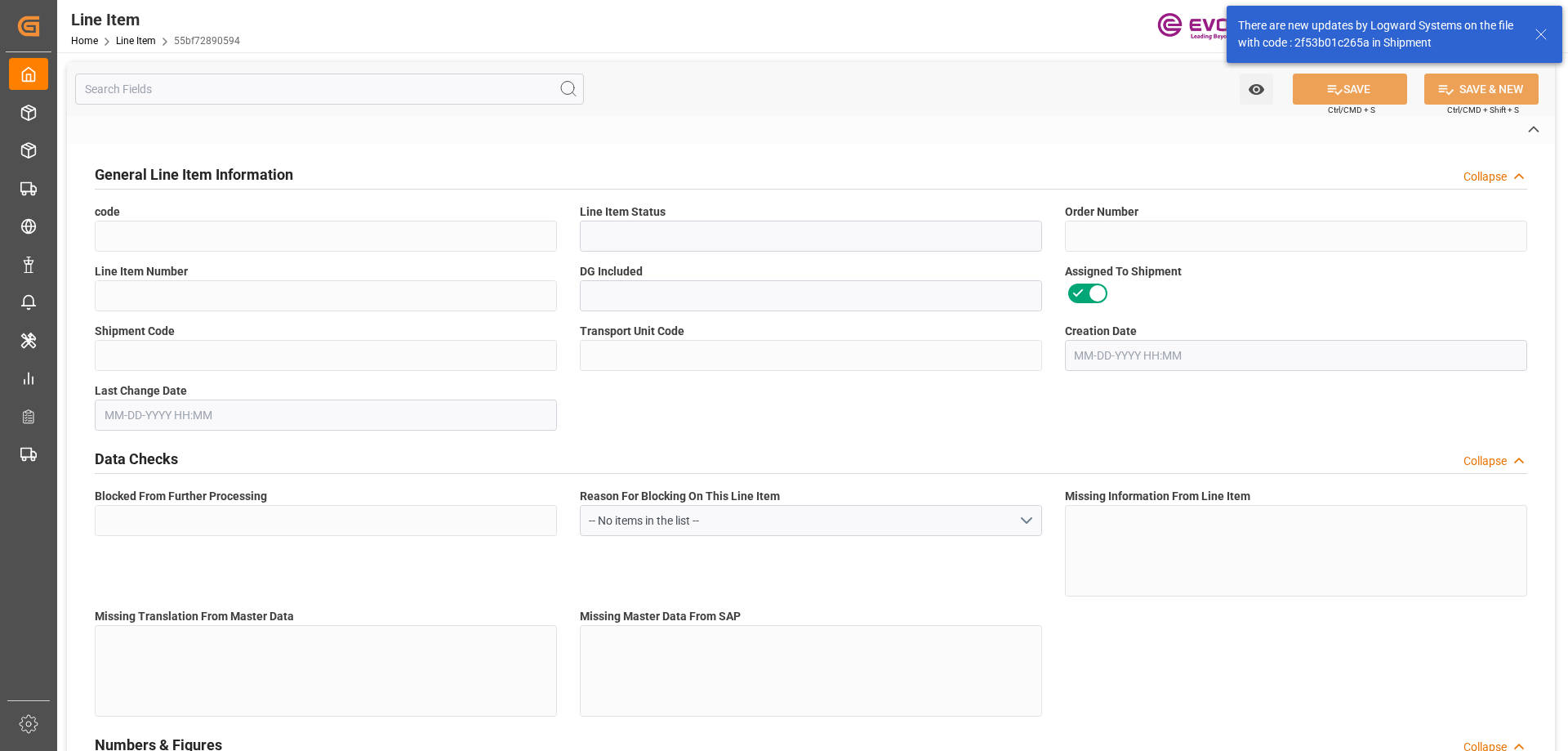
type textarea "KGM"
type input "KGM"
type textarea "KGM"
type input "M3"
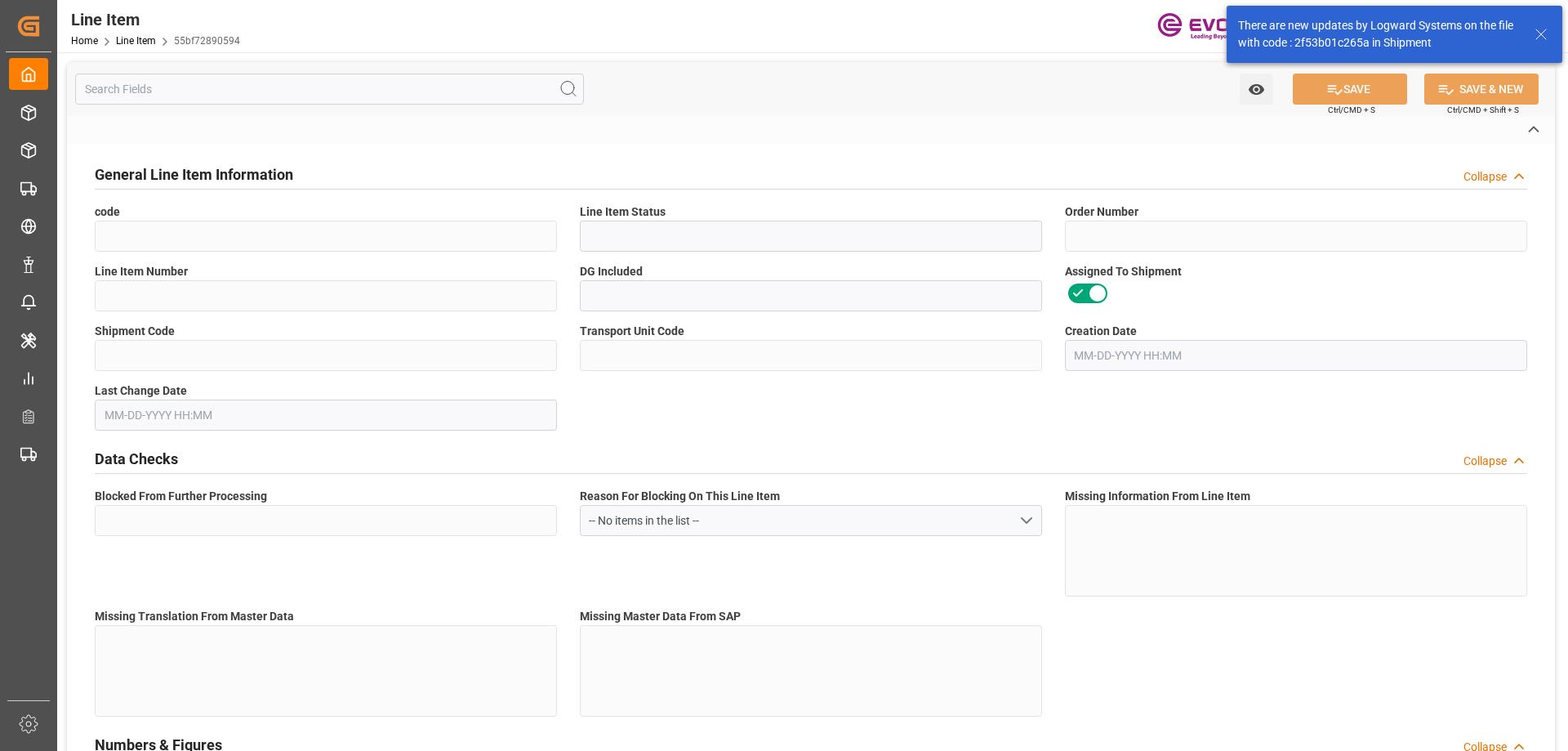
type textarea "DMQ"
type input "M3"
type input "DR"
type input "KGM"
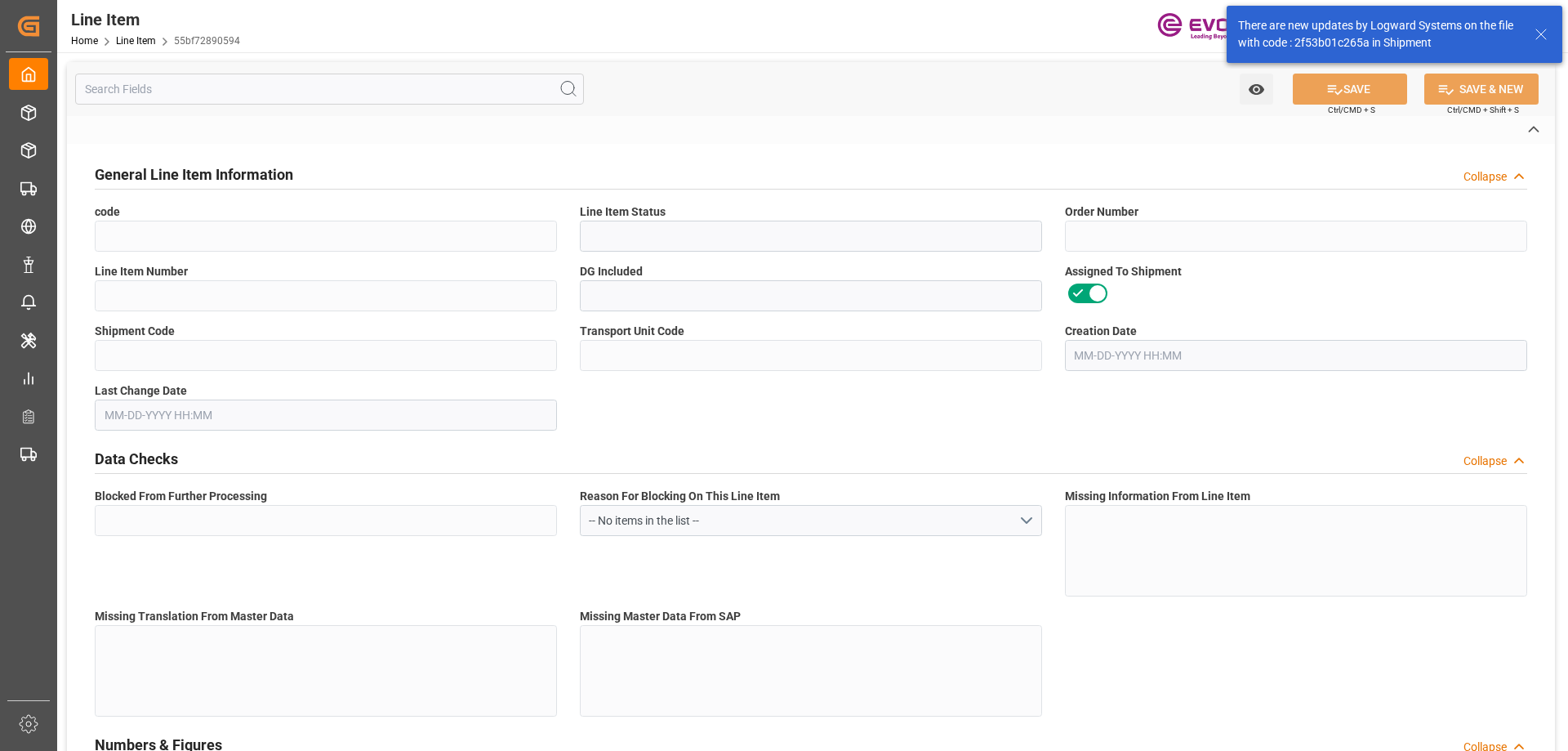
type input "M3"
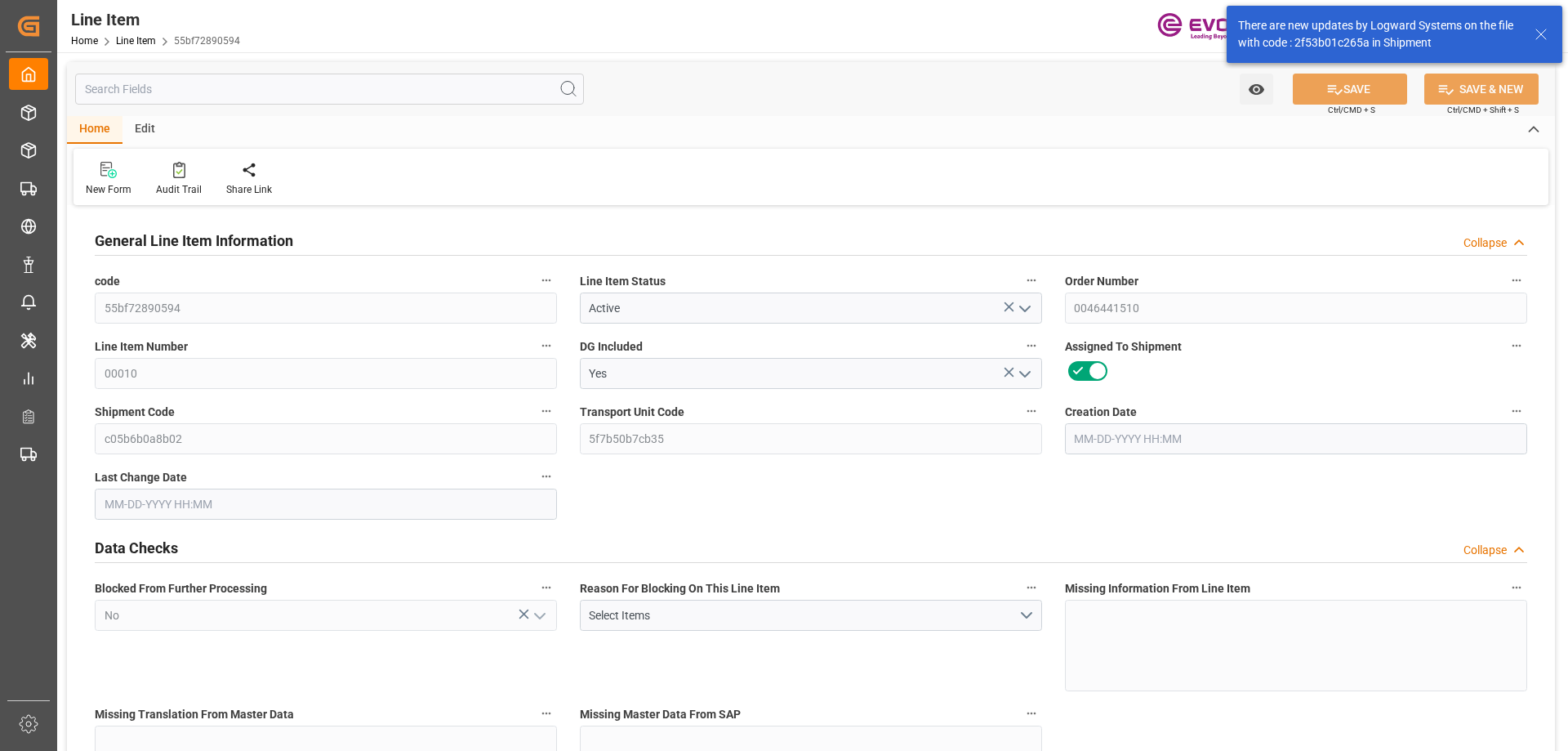
type input "20"
type input "16728.8"
type input "15495.2"
type input "26.2123"
type input "80"
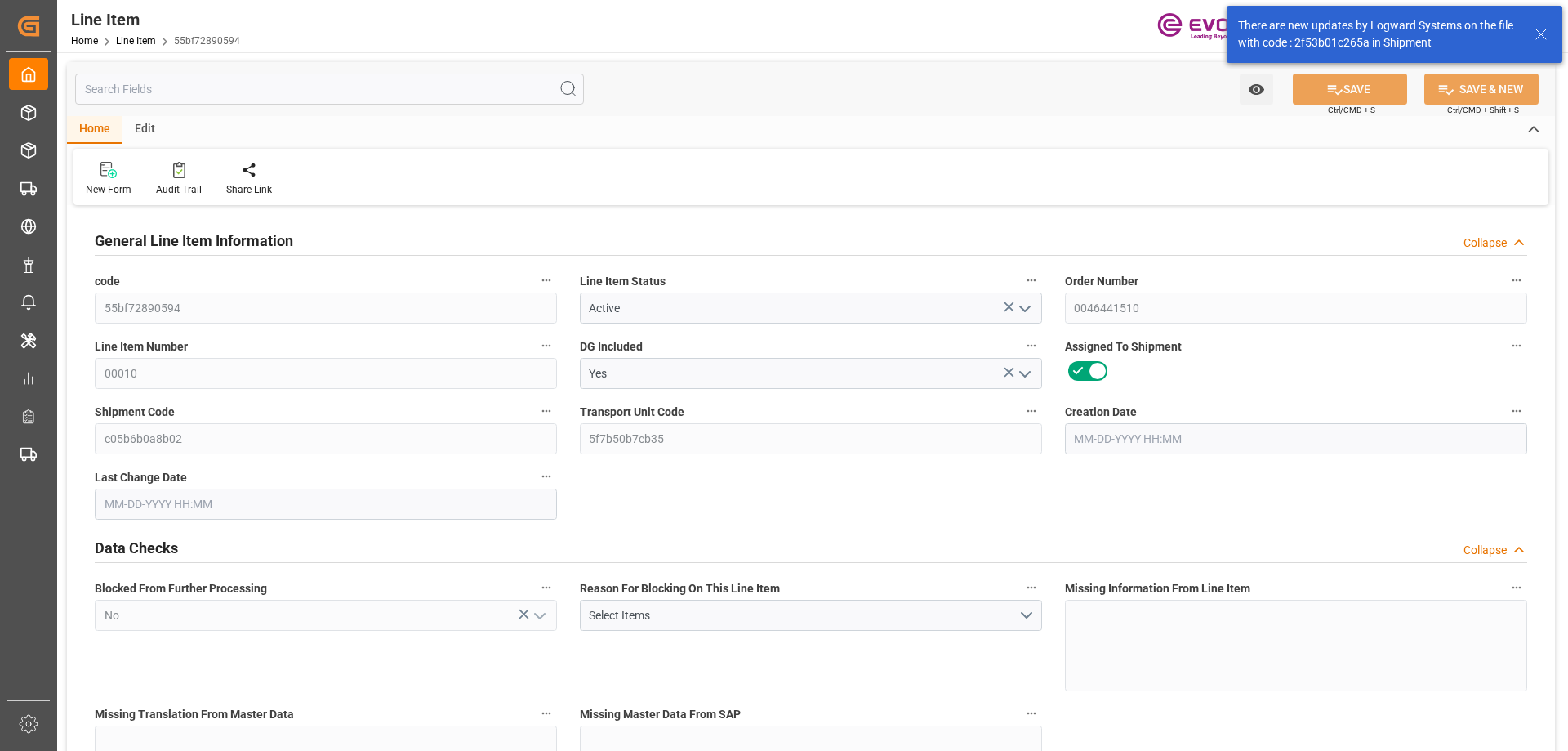
type input "79490.38"
type input "80"
type input "16728.8"
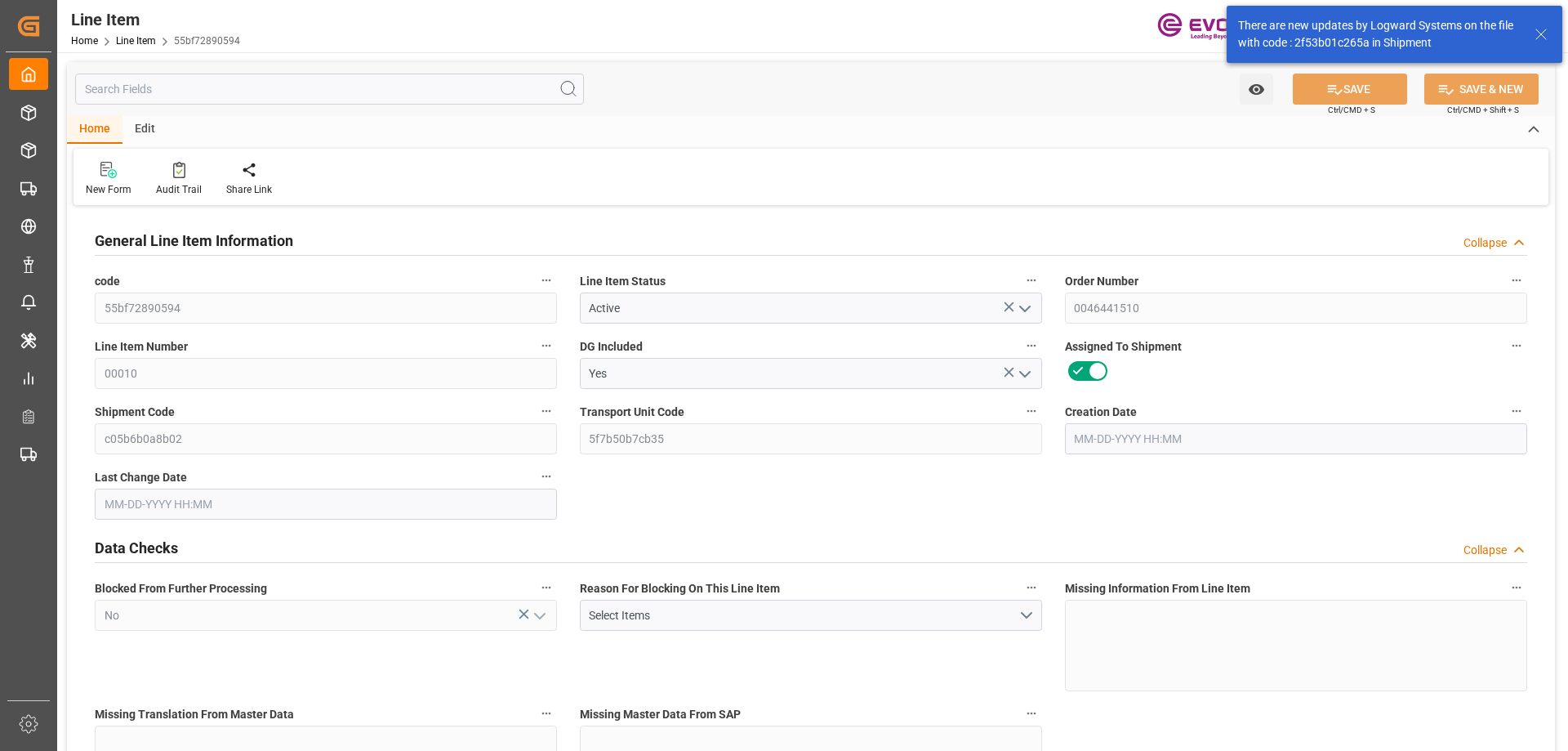
type input "17228.8"
type input "15495.2"
type input "26.2123"
type input "26212.32"
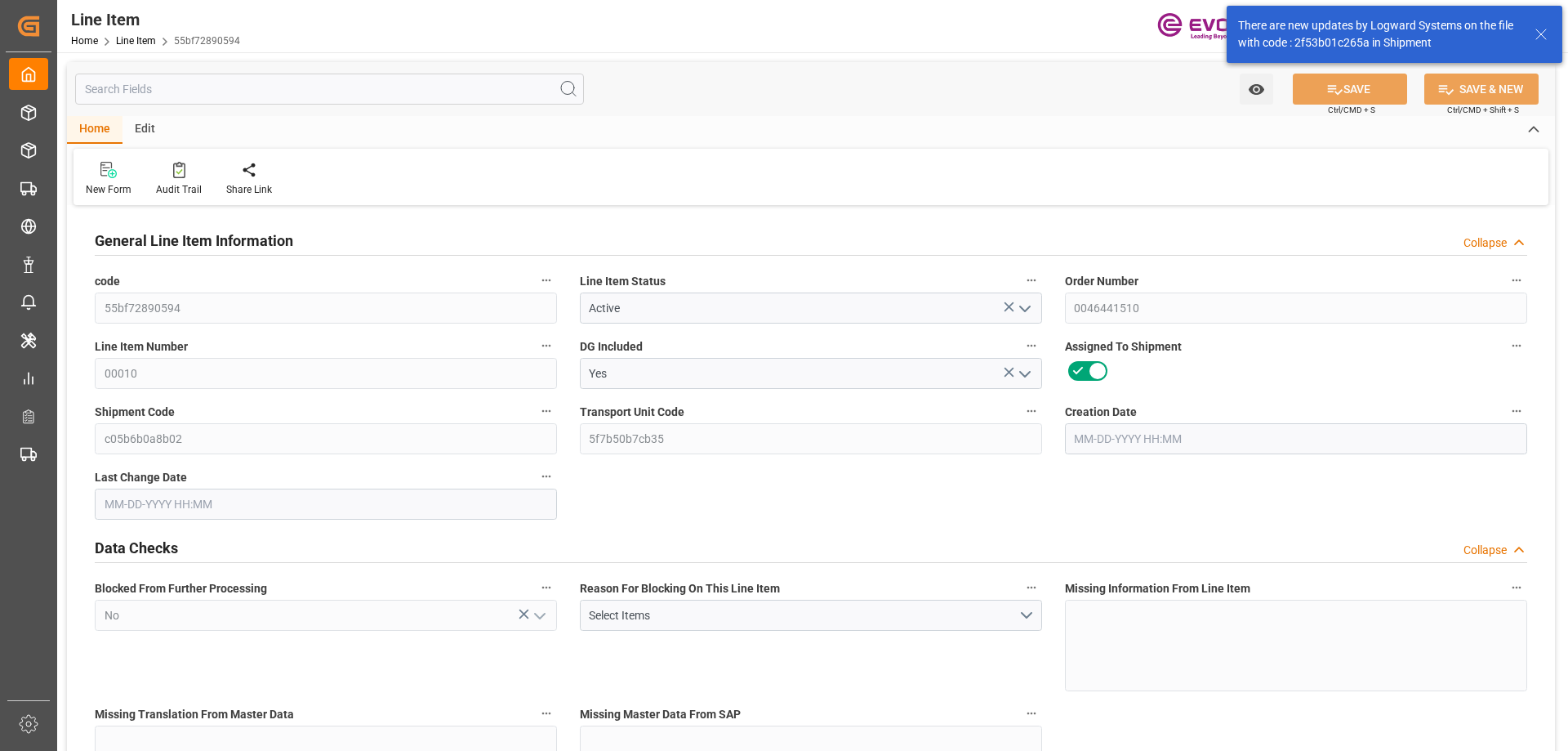
type input "80"
type input "16728.8"
type input "15495.2"
type input "26.2123"
type input "09-08-2025 15:28"
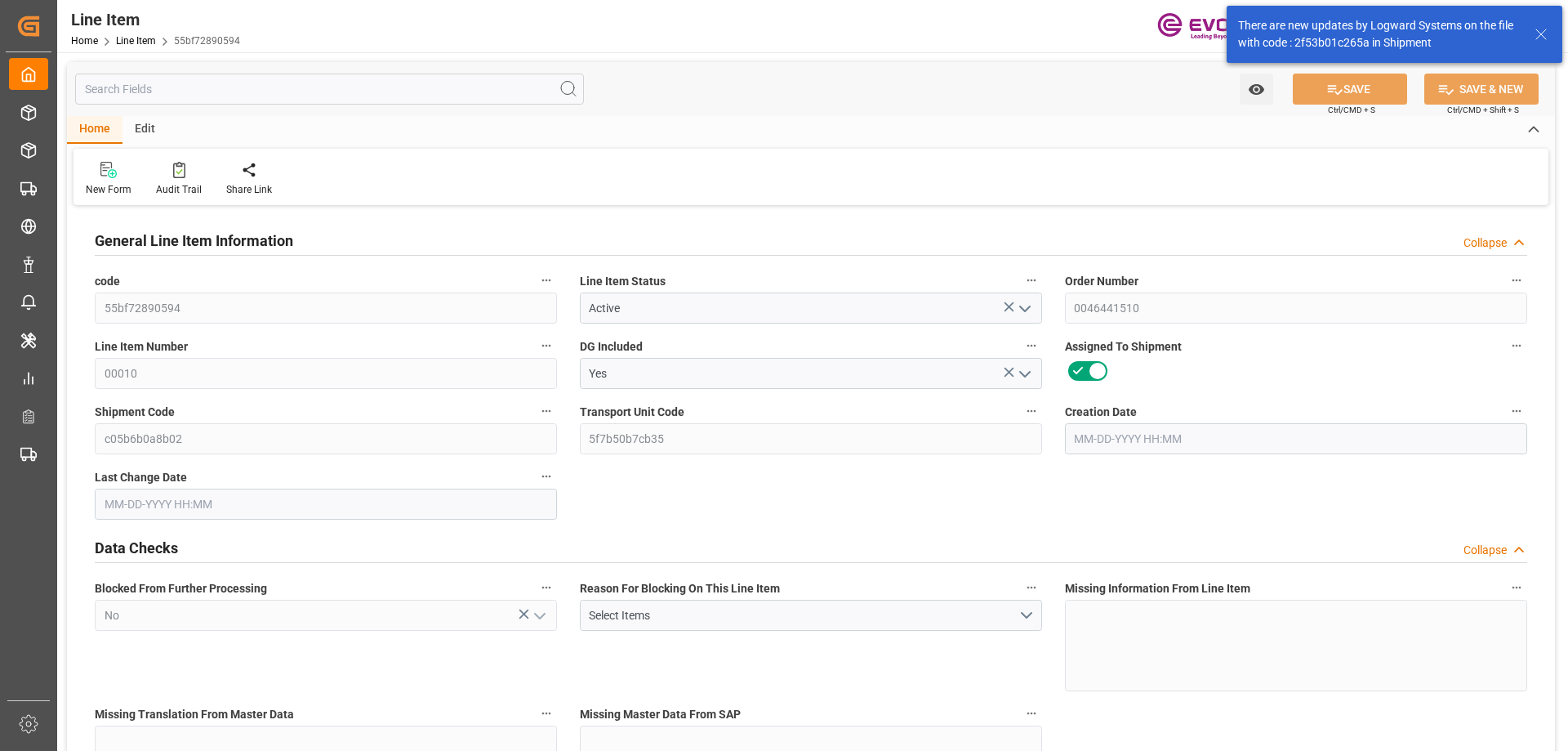
type input "09-25-2025 12:28"
type input "11-14-2025"
type input "09-29-2025"
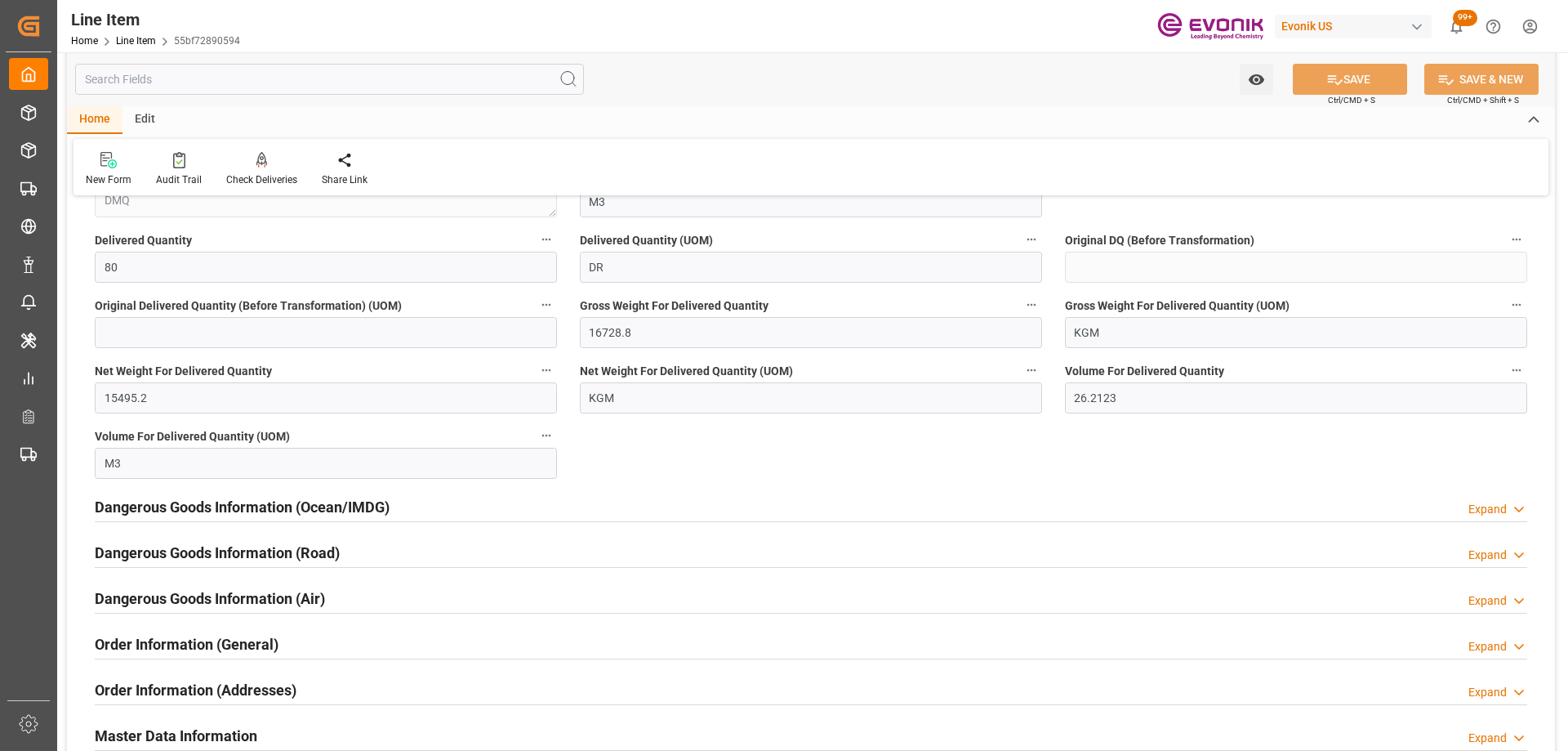
scroll to position [2043, 0]
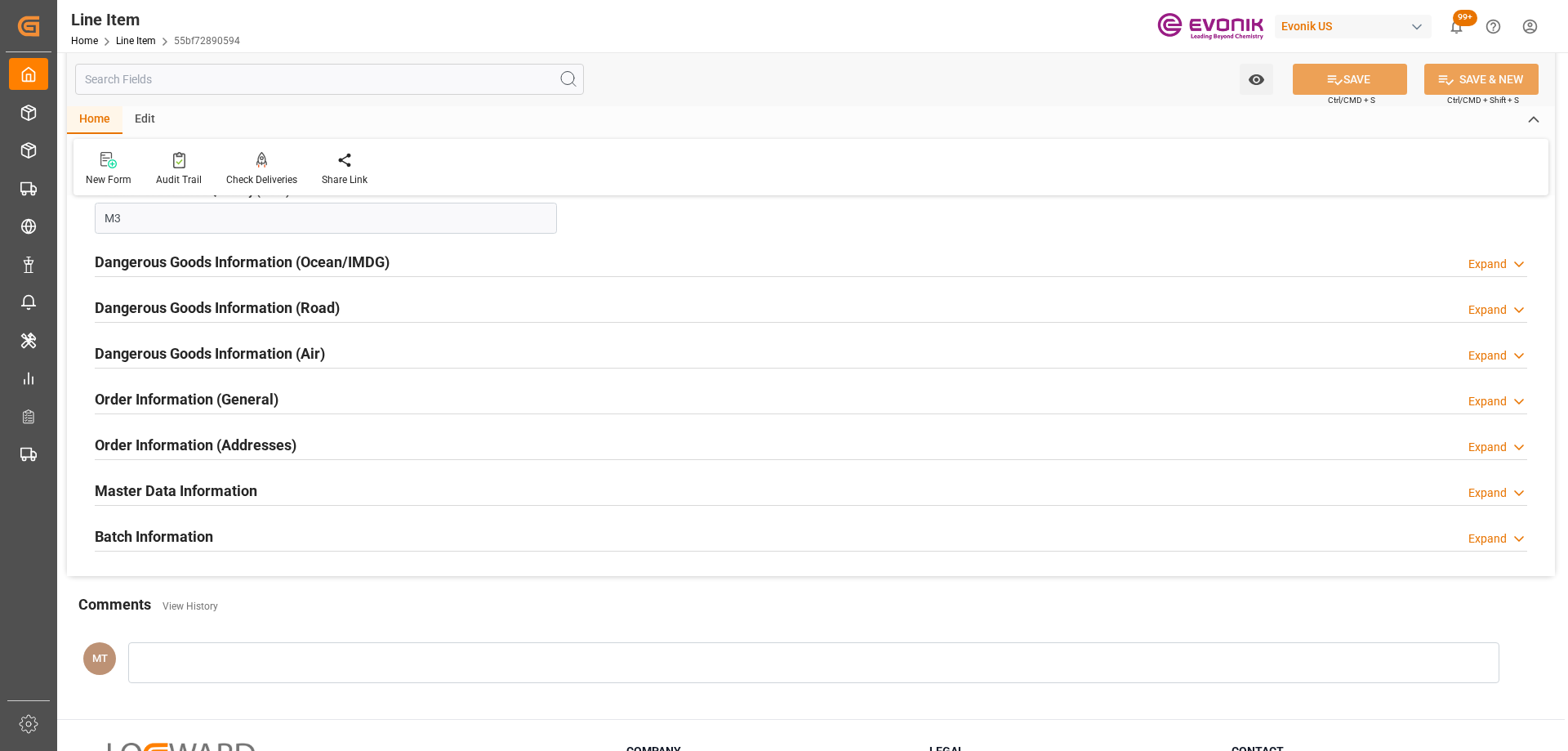
click at [215, 69] on input "text" at bounding box center [329, 79] width 509 height 31
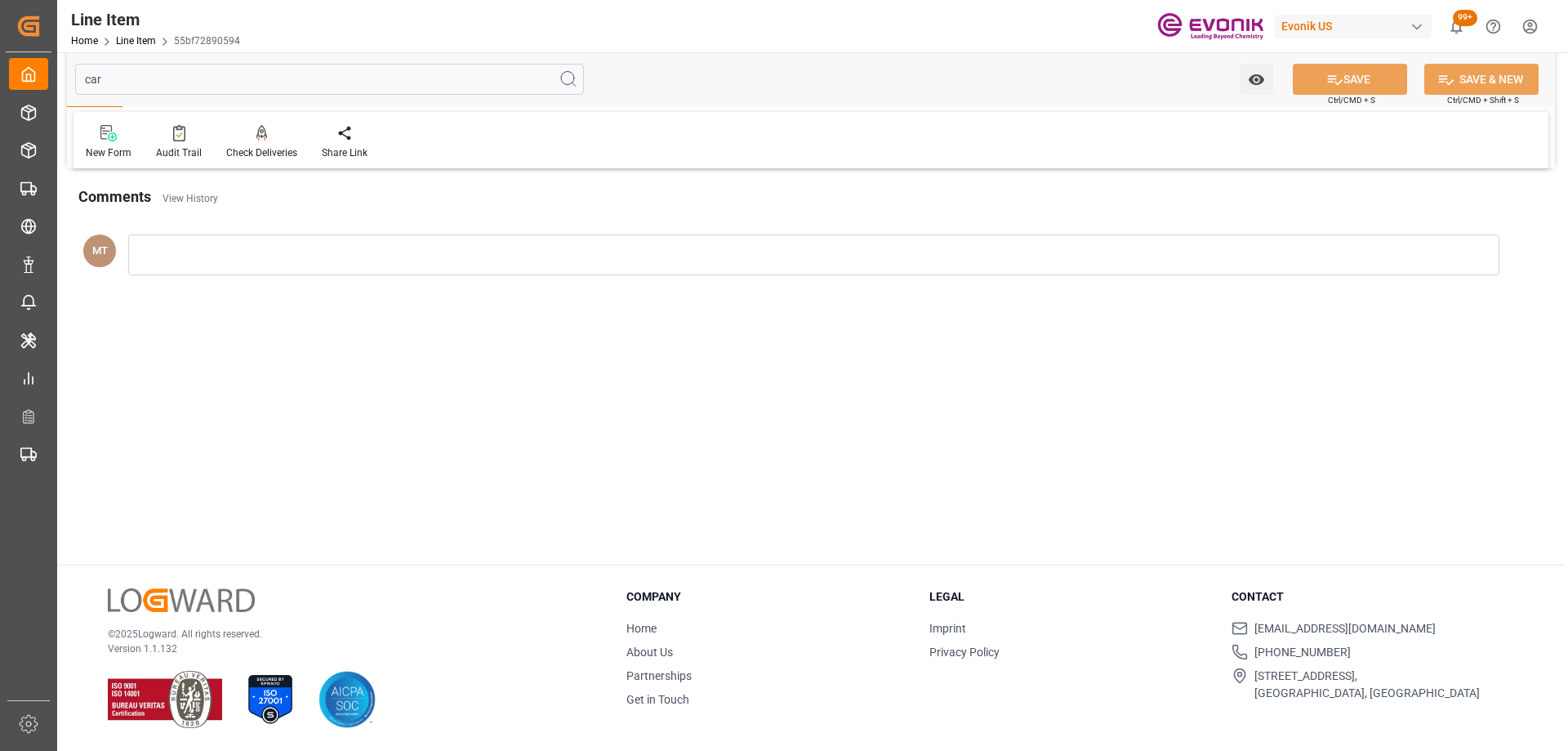
scroll to position [0, 0]
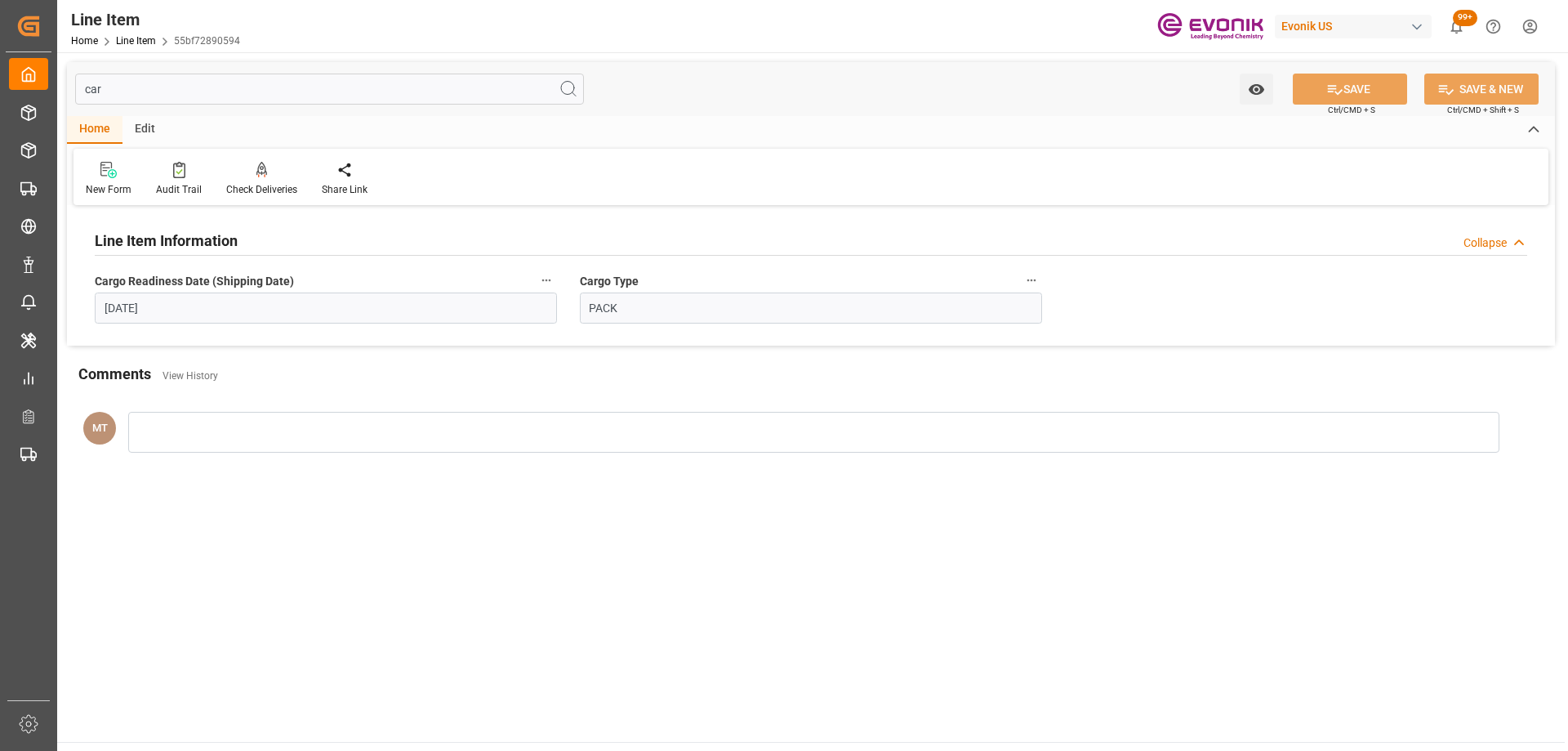
type input "car"
click at [538, 275] on button "Cargo Readiness Date (Shipping Date)" at bounding box center [546, 280] width 21 height 21
click at [568, 289] on li "Audits" at bounding box center [578, 280] width 83 height 27
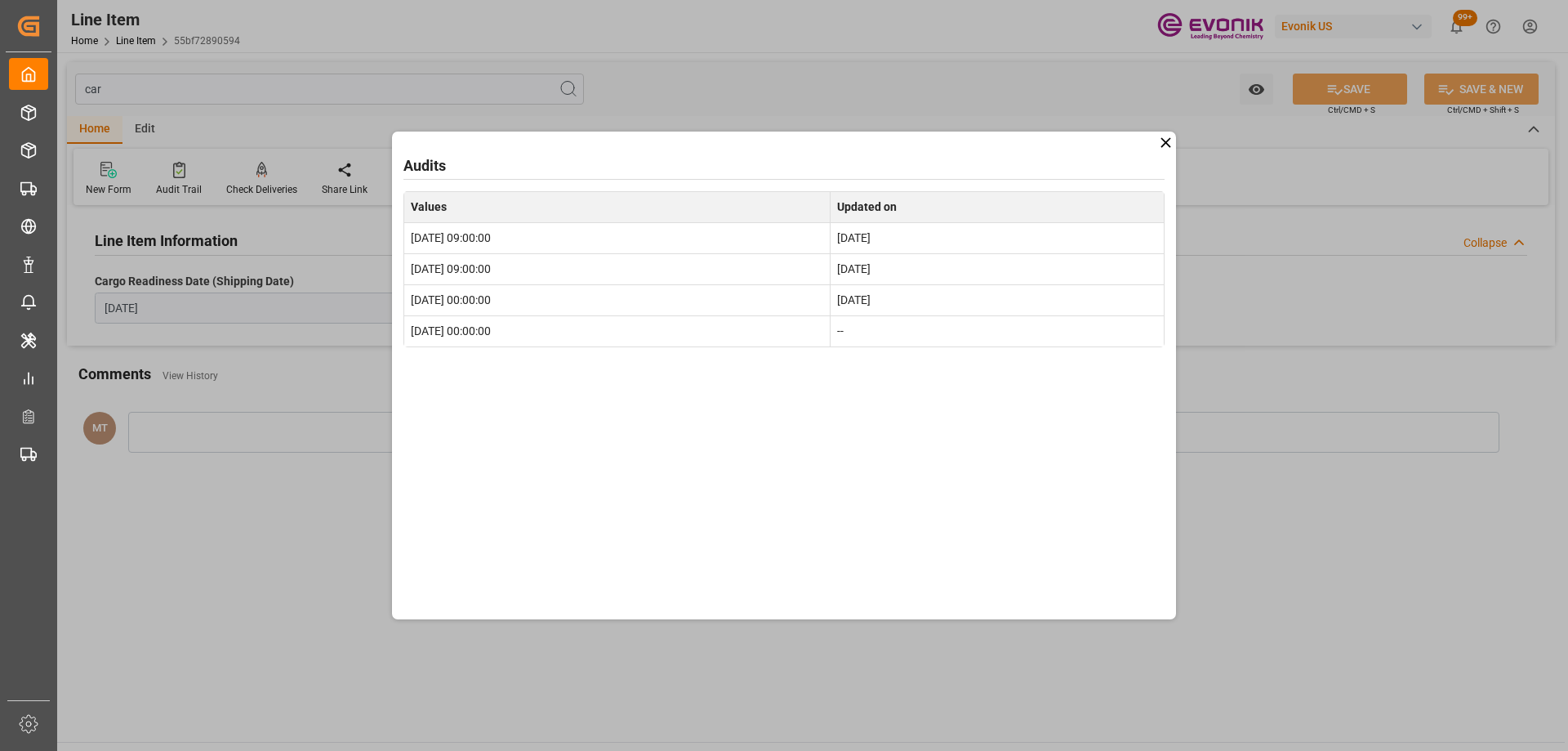
click at [1168, 149] on icon at bounding box center [1166, 142] width 17 height 17
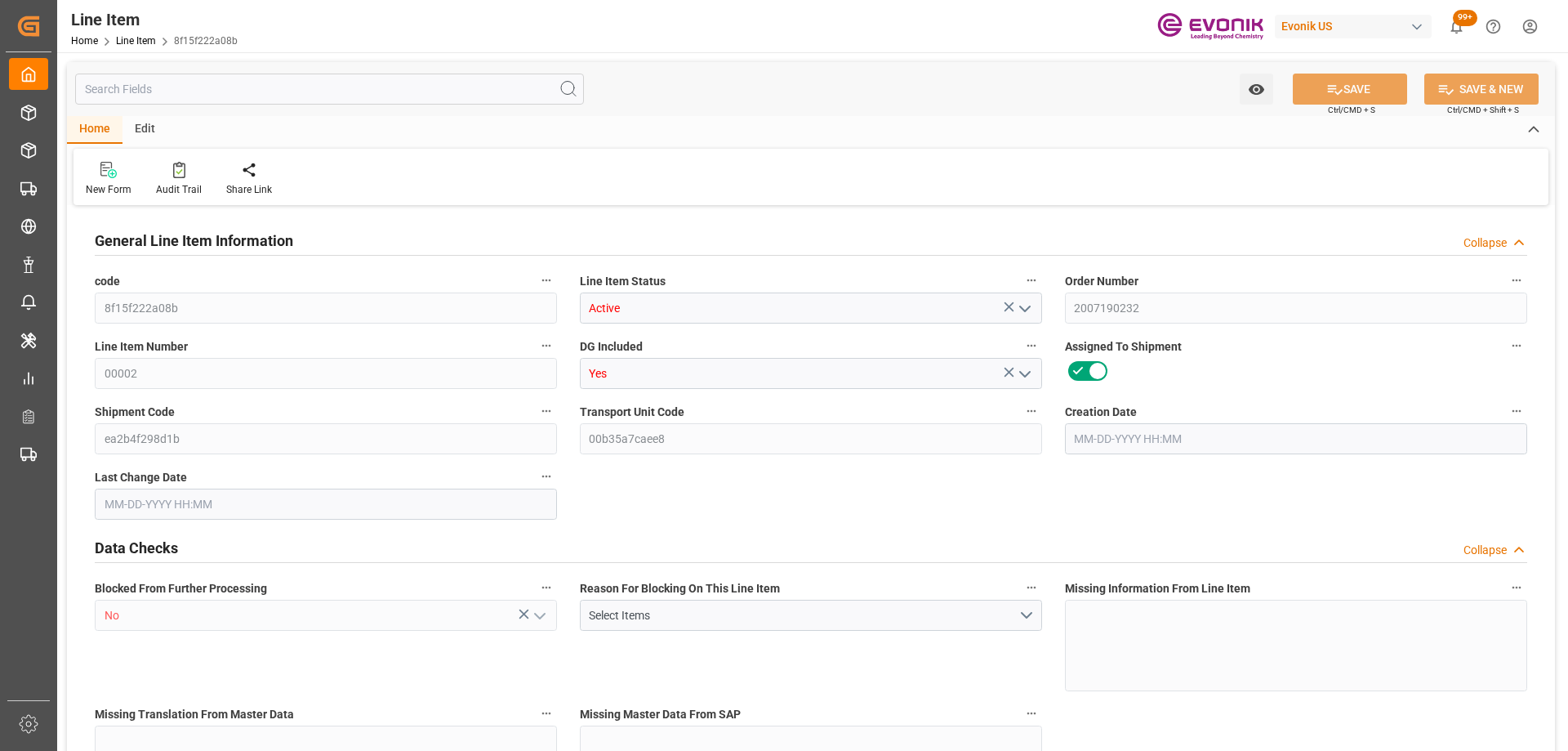
type input "19"
type input "19345.04"
type input "19000"
type input "0"
type input "760"
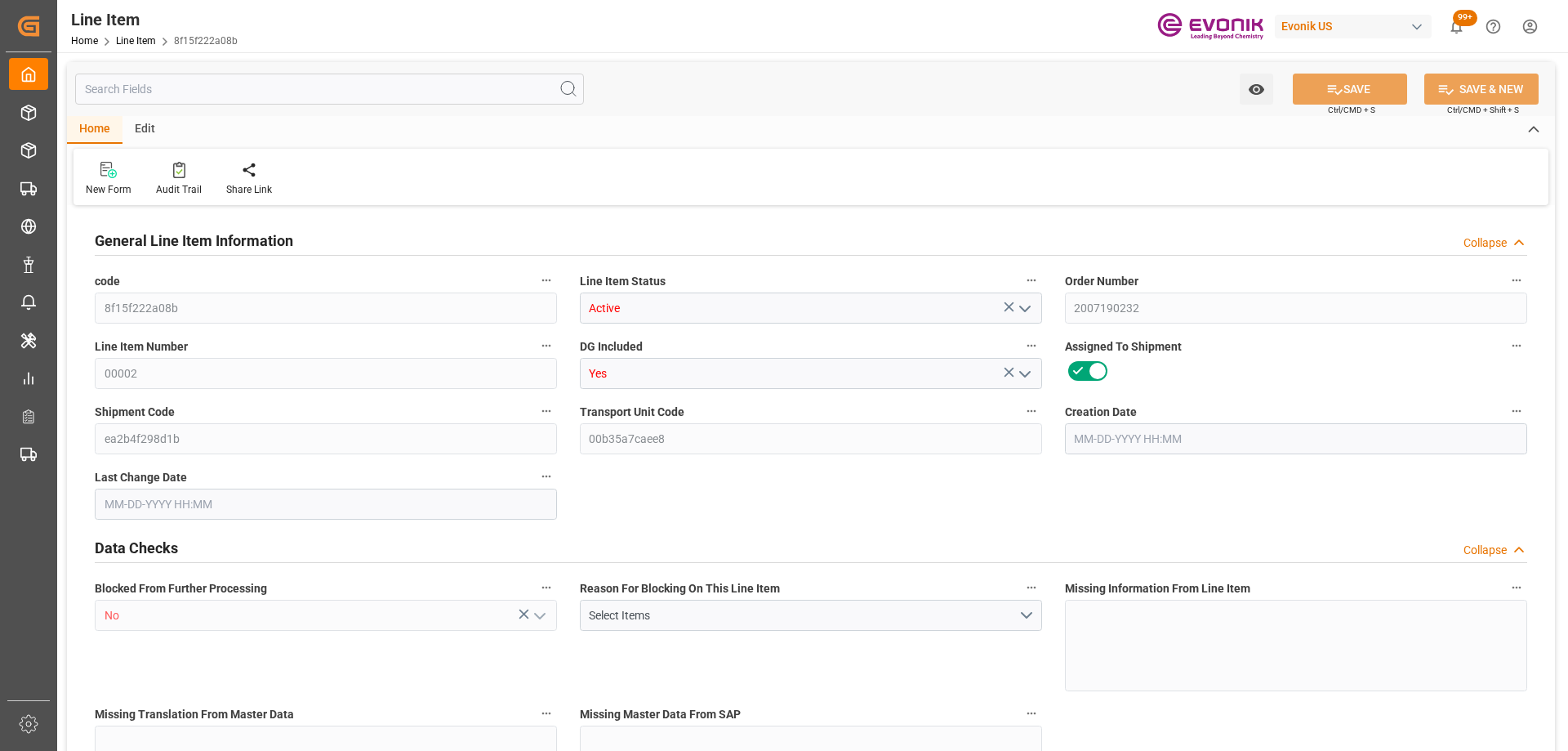
type input "21850"
type input "760"
type input "19345.04"
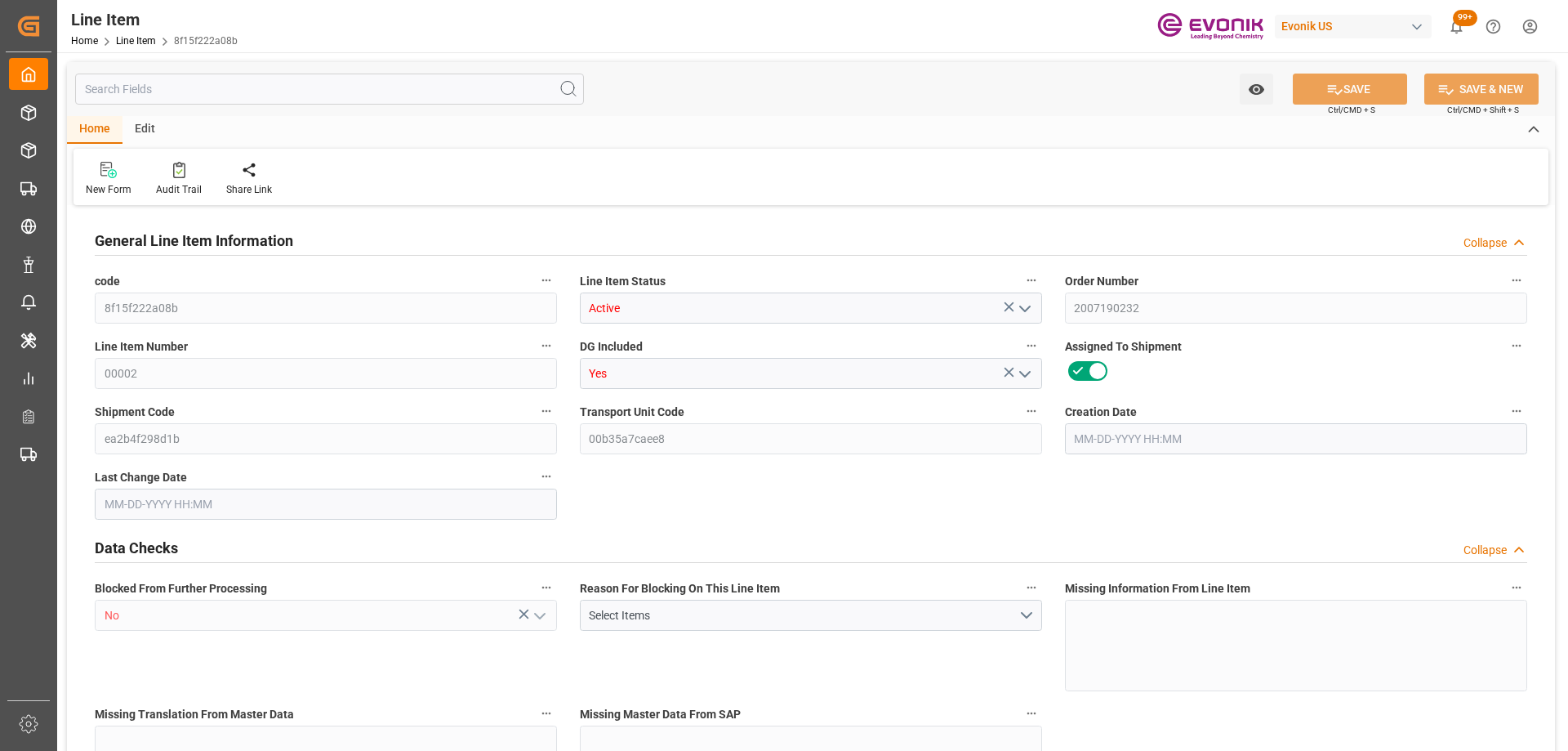
type input "19801.04"
type input "19000"
type input "0"
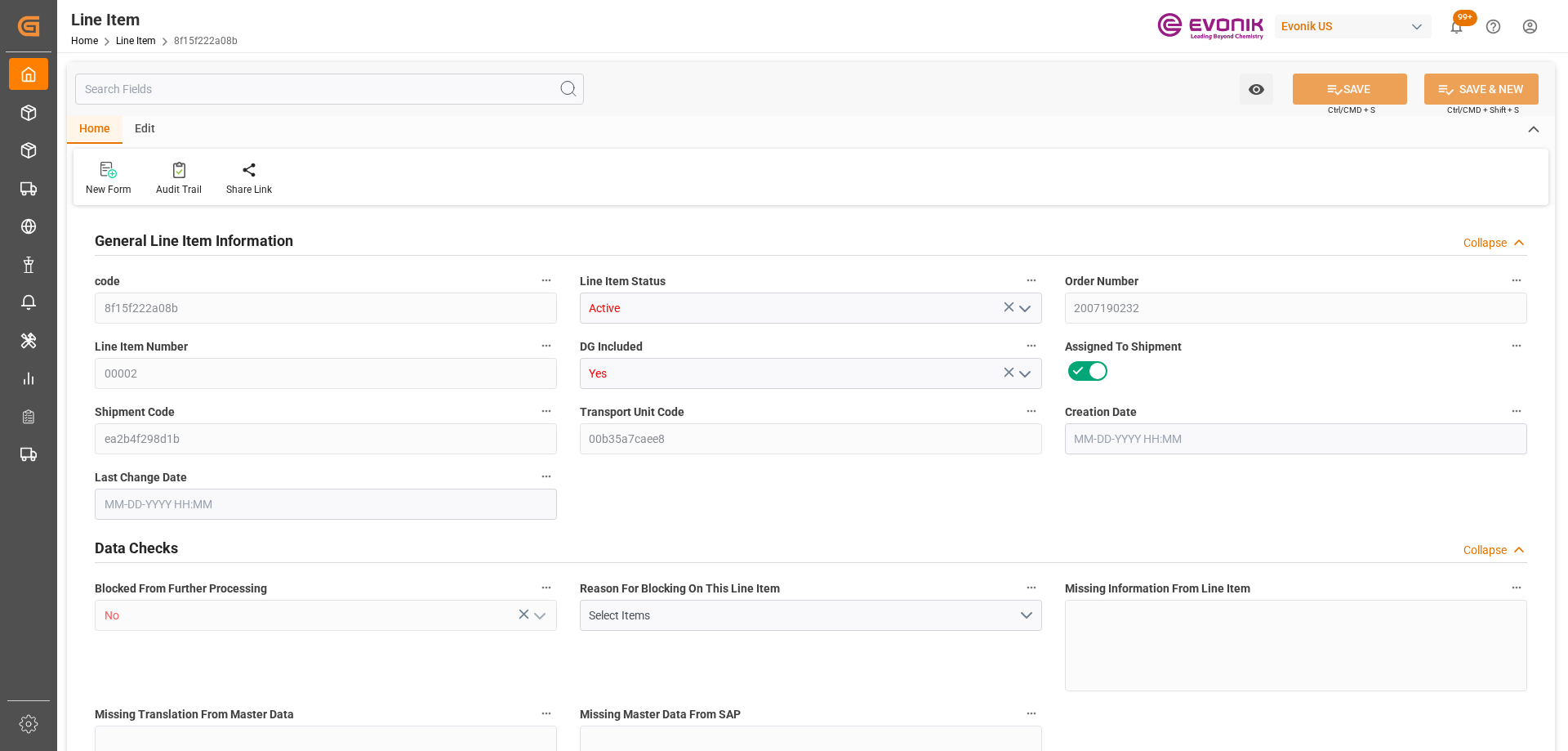
type input "760"
type input "19345.04"
type input "19000"
type input "0"
type input "09-18-2025 16:55"
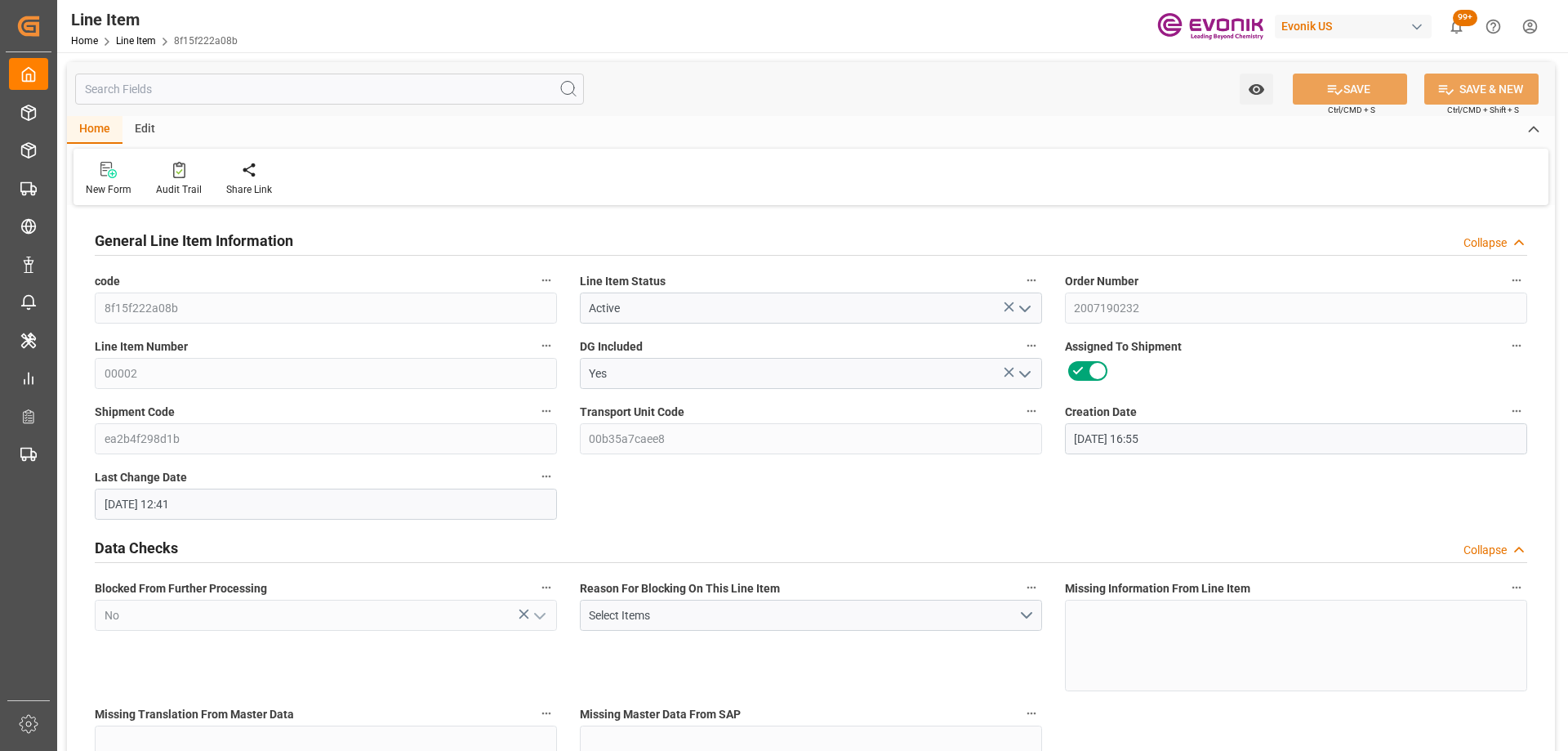
type input "09-25-2025 12:41"
type input "11-13-2025"
type input "10-02-2025"
click at [213, 90] on input "text" at bounding box center [329, 89] width 509 height 31
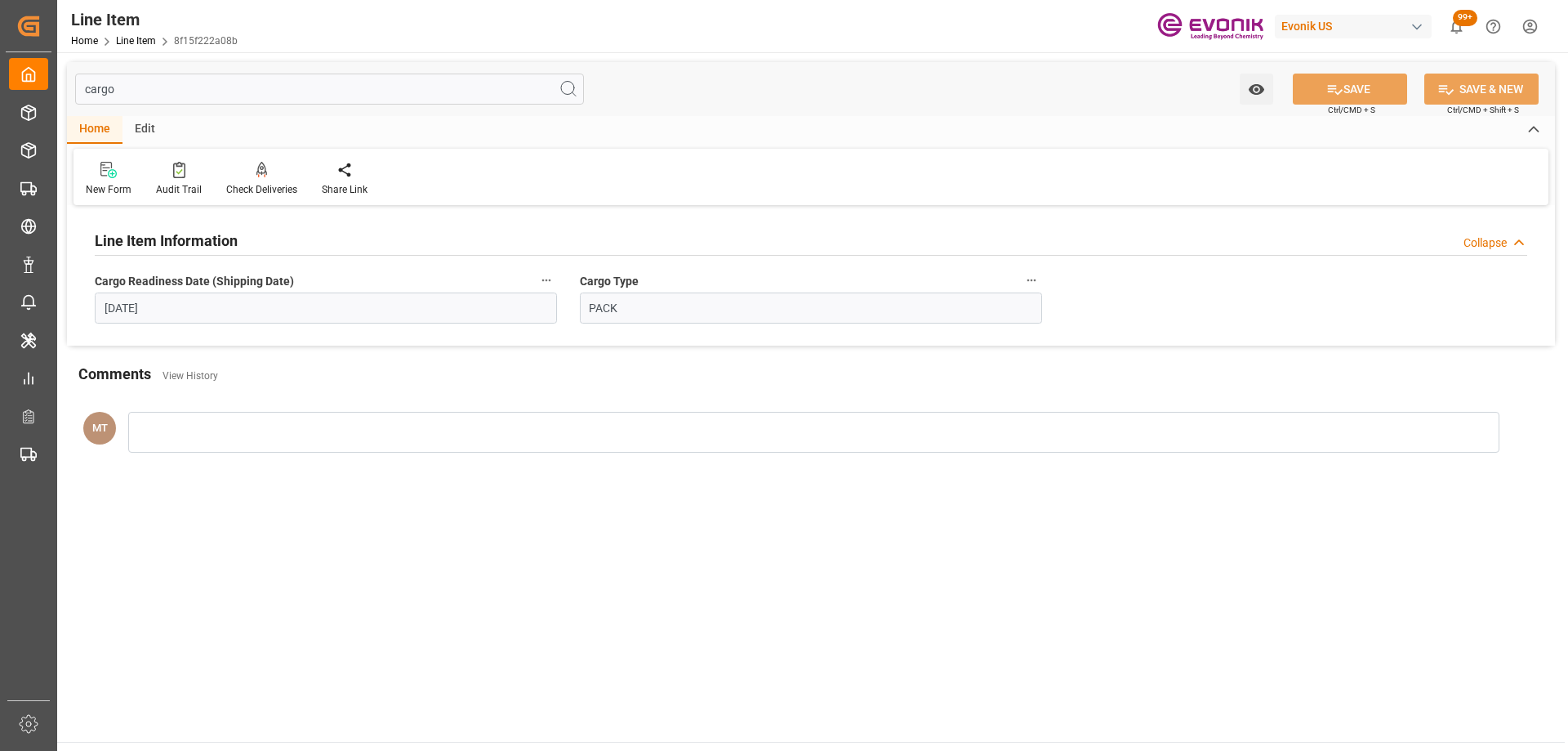
type input "cargo"
click at [544, 276] on icon "button" at bounding box center [546, 280] width 13 height 13
click at [549, 287] on icon at bounding box center [557, 280] width 17 height 17
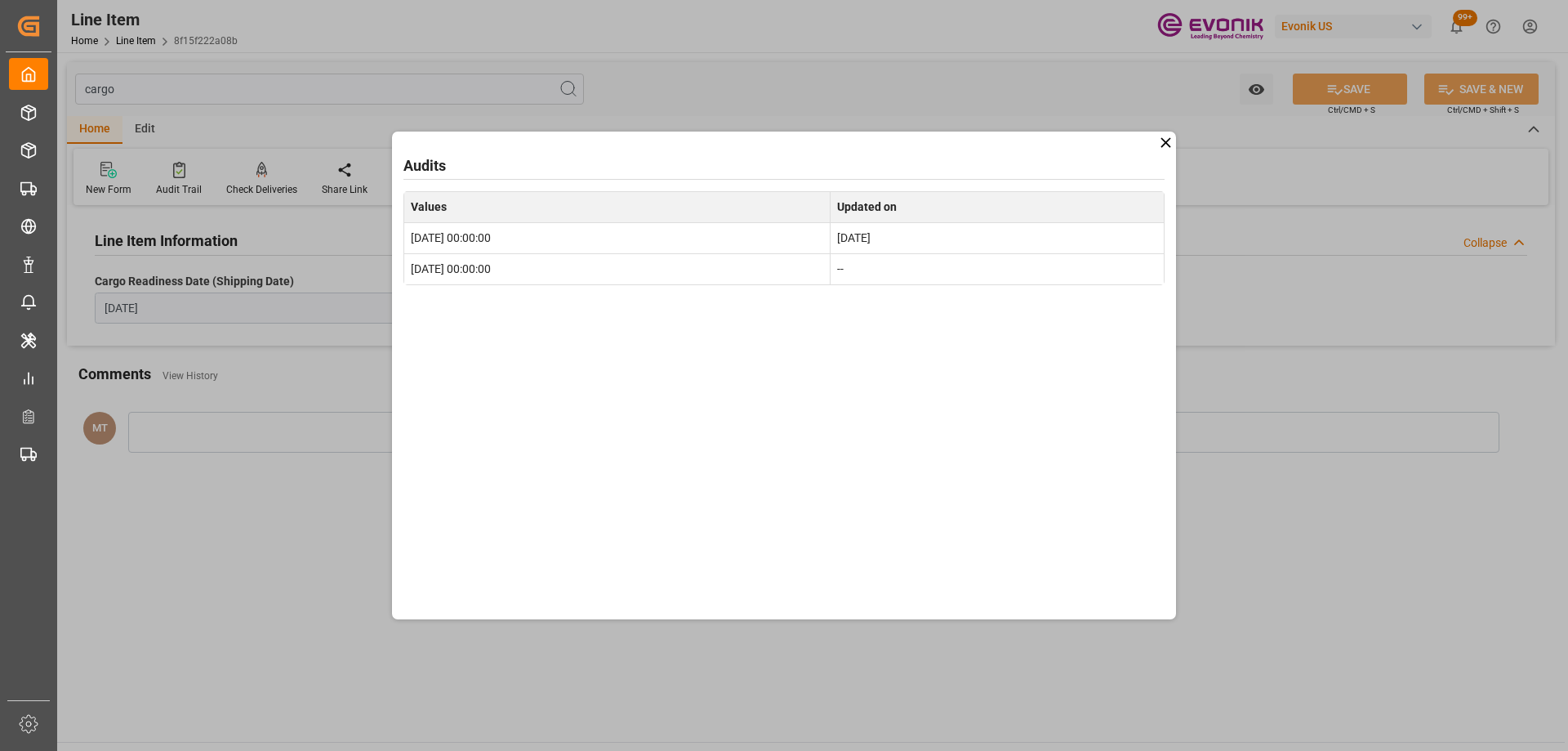
click at [1161, 146] on icon at bounding box center [1166, 142] width 17 height 17
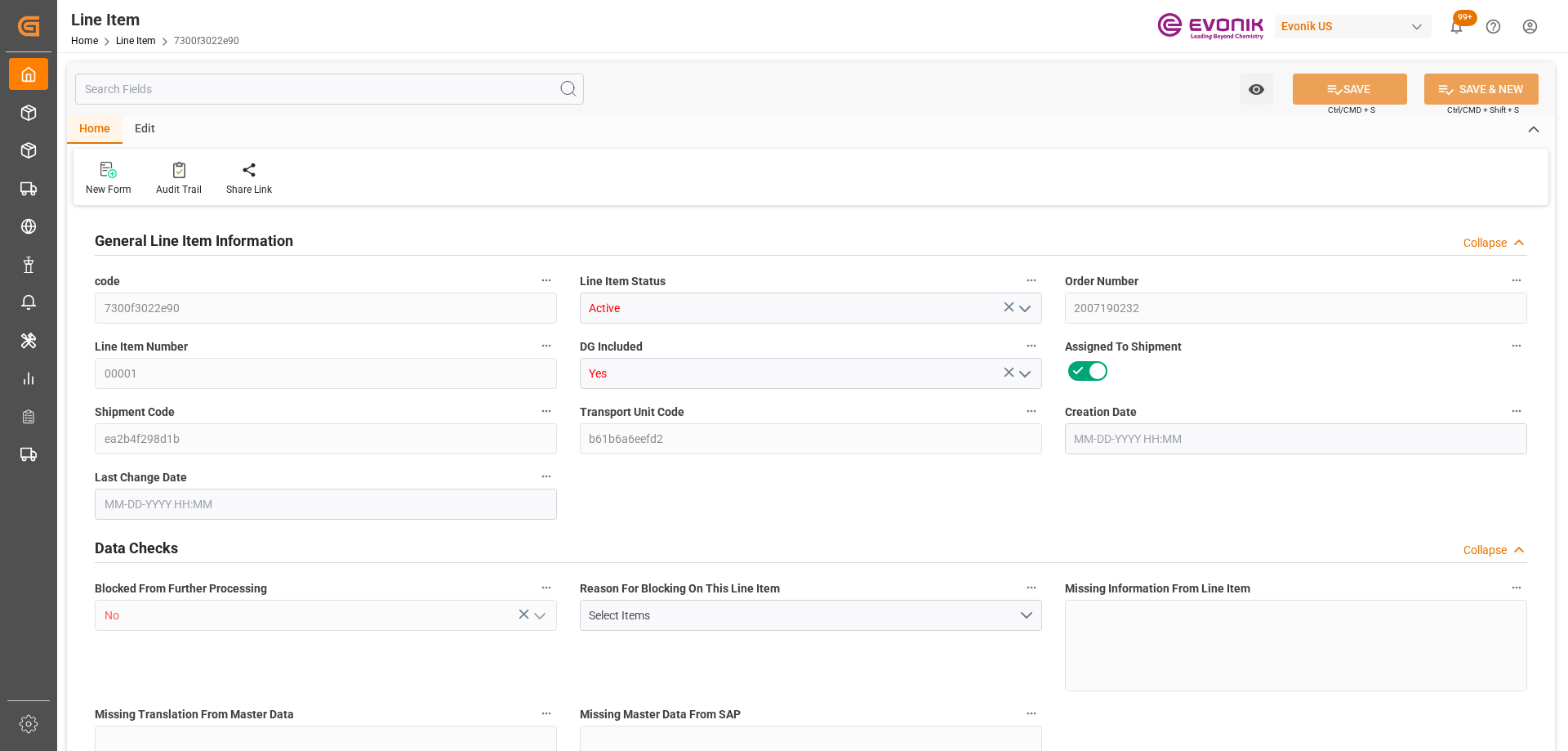
type input "7300f3022e90"
type input "Active"
type input "2007190232"
type input "00001"
type input "Yes"
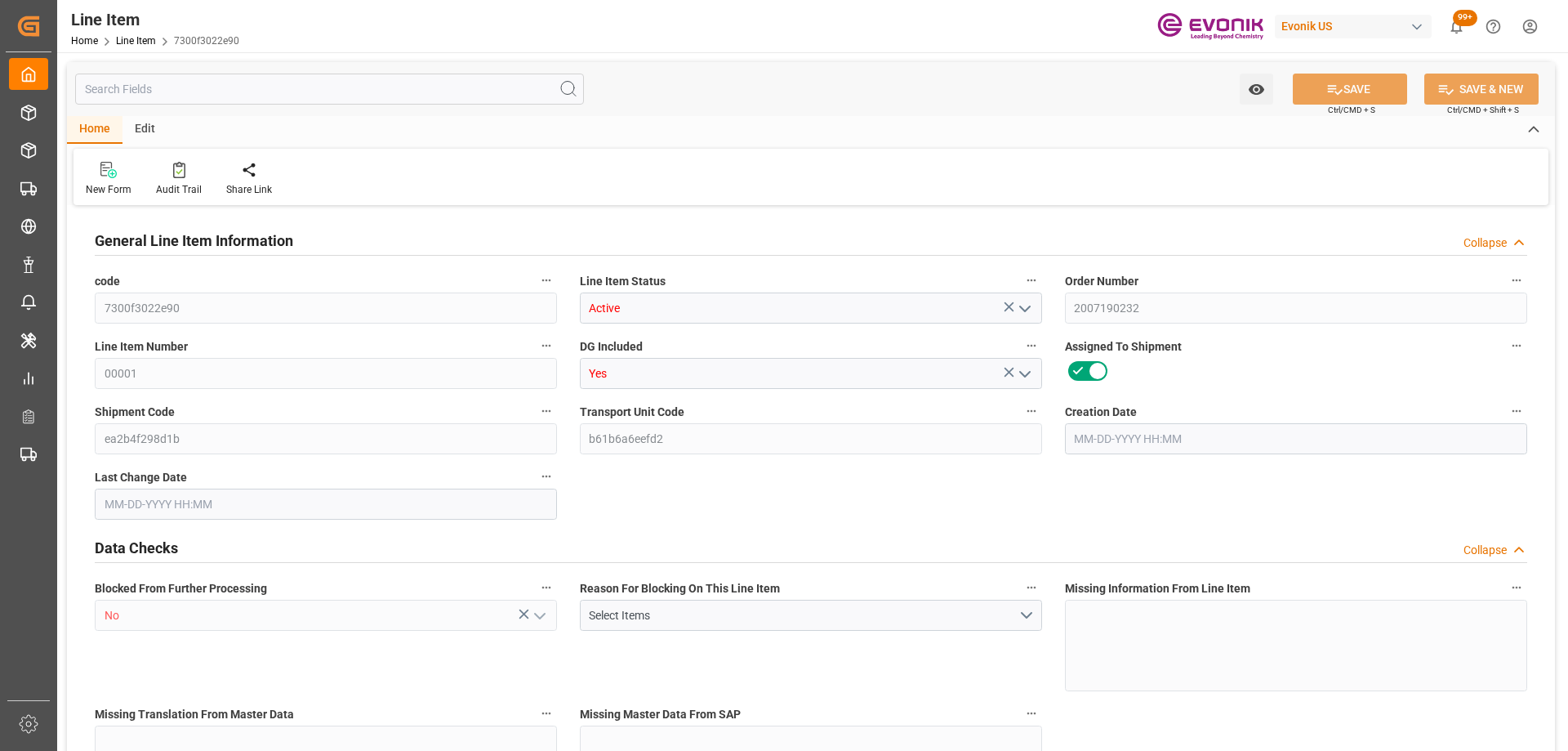
type input "ea2b4f298d1b"
type input "b61b6a6eefd2"
type input "No"
type input "BG"
type input "Yes"
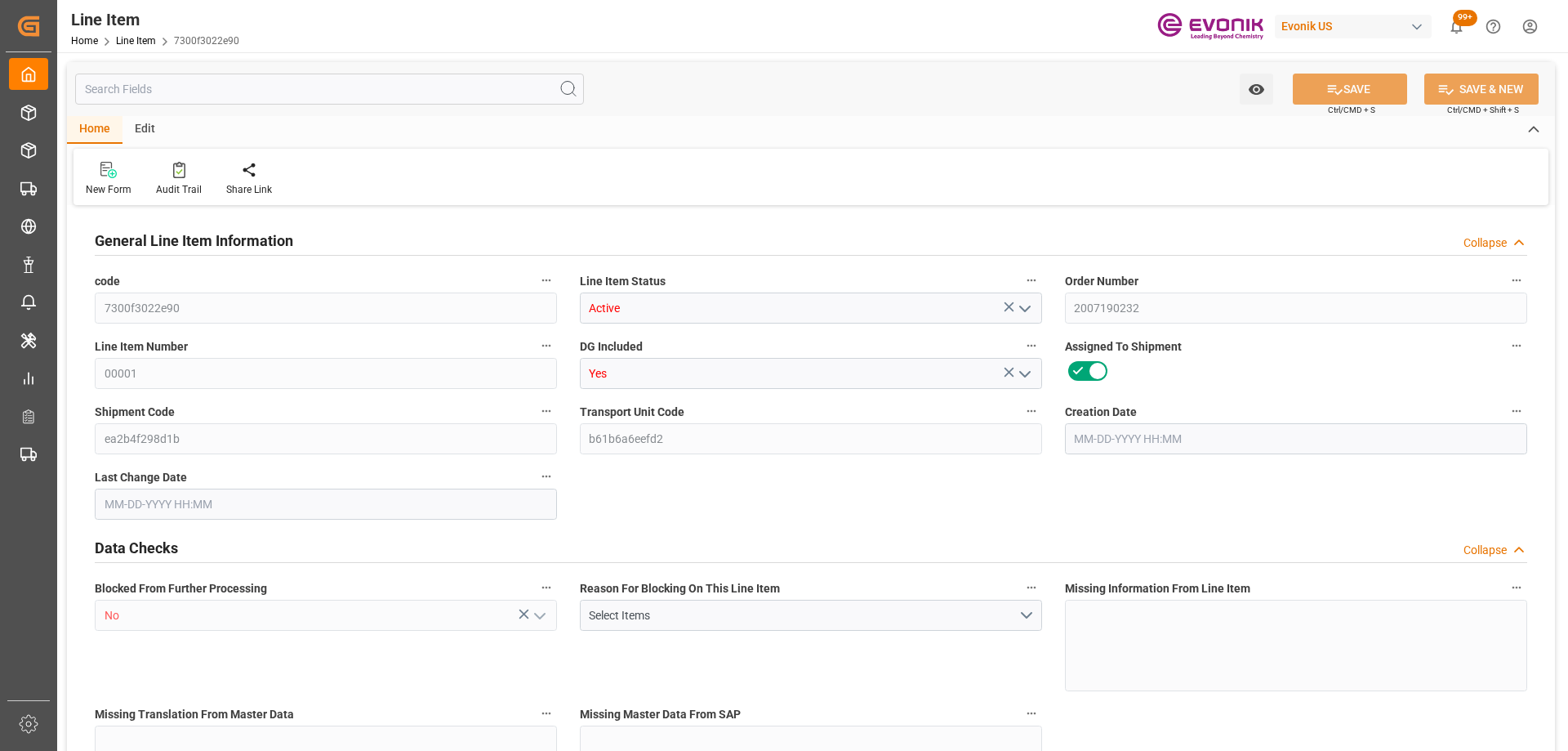
type input "99148879"
type textarea "SODIUM PERSULFATE, REGULAR, 55.1 LB BG"
type input "USD"
type input "PACK"
type input "2833402000"
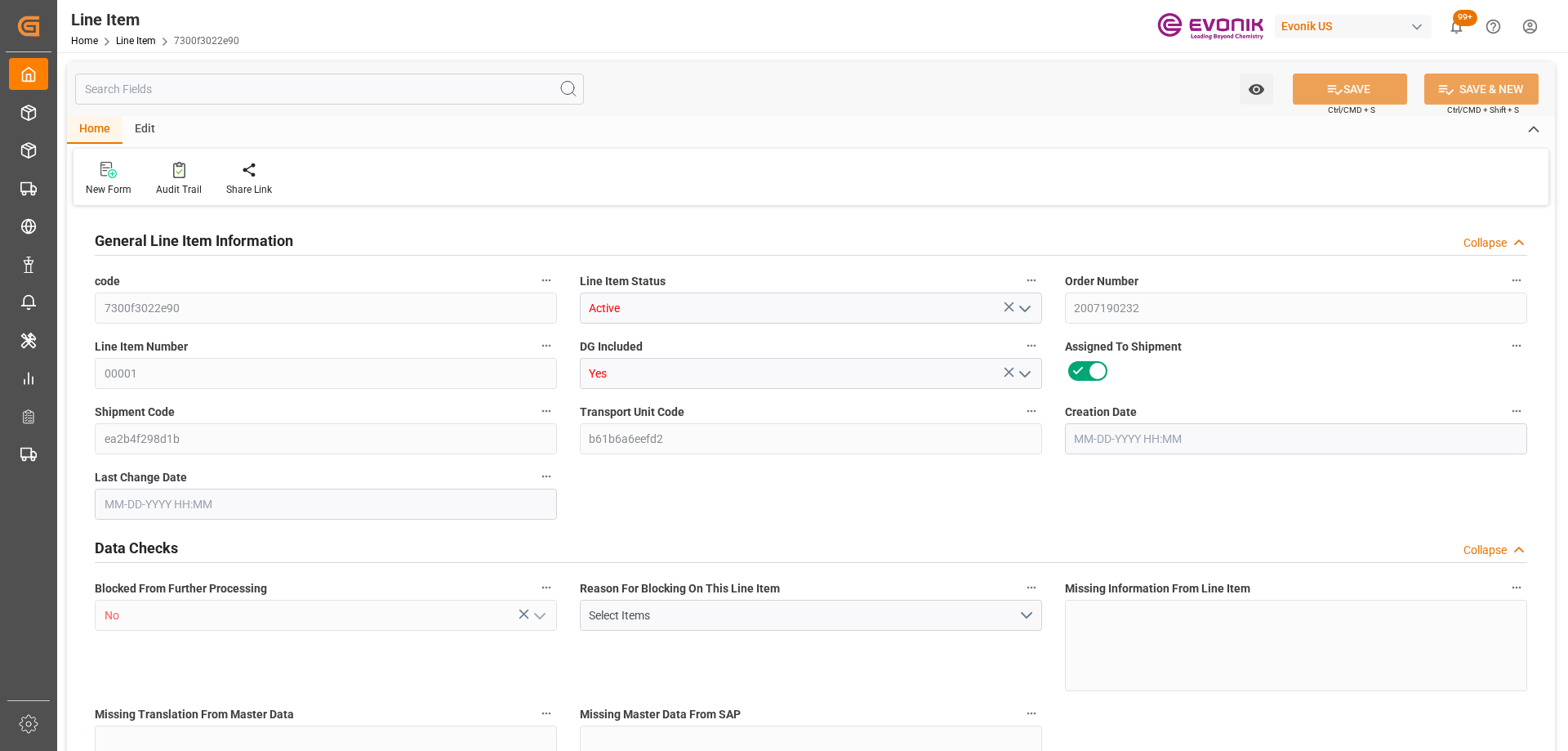
type input "EAR99"
type input "US"
type input "BG"
type input "KGM"
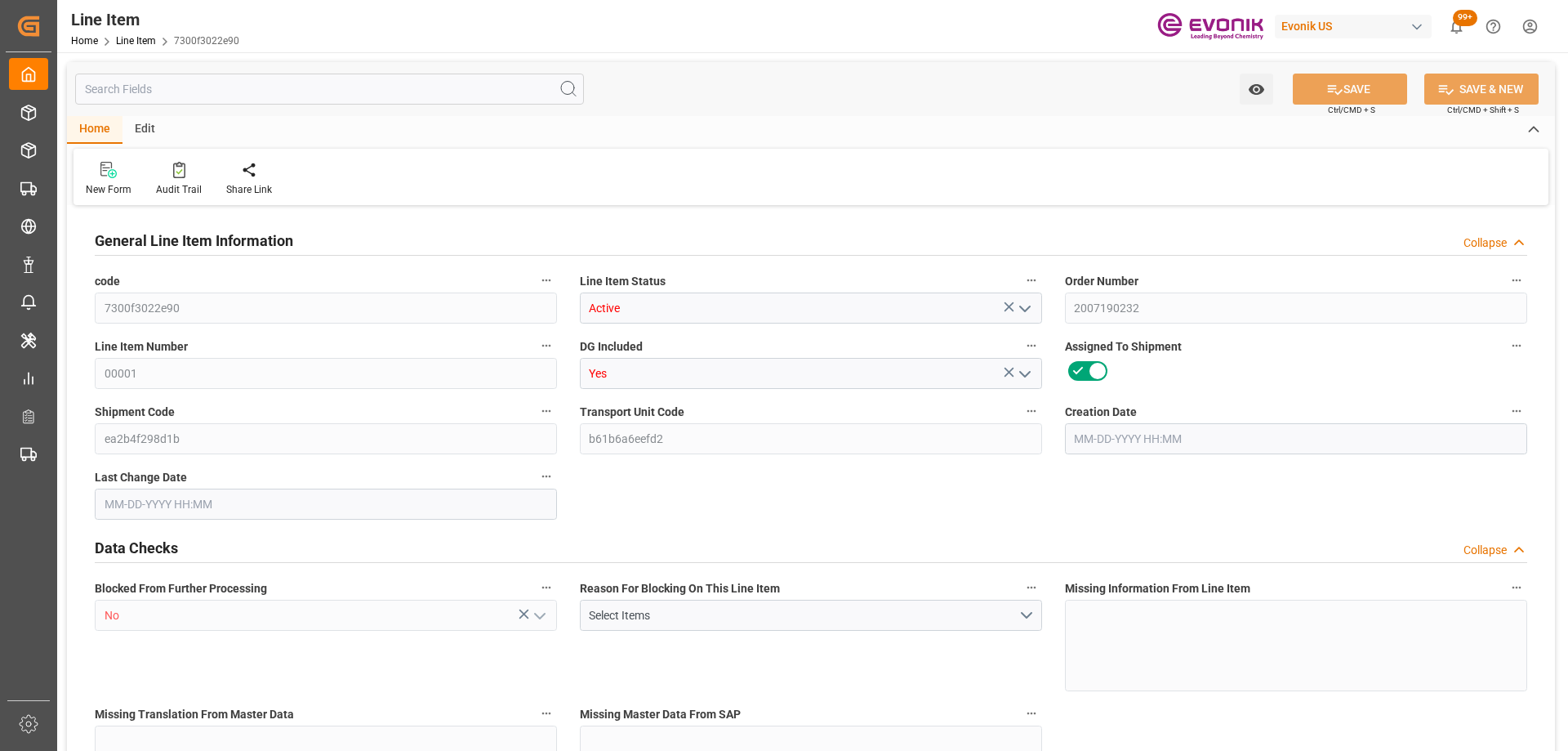
type textarea "KGM"
type input "KGM"
type textarea "KGM"
type input "M3"
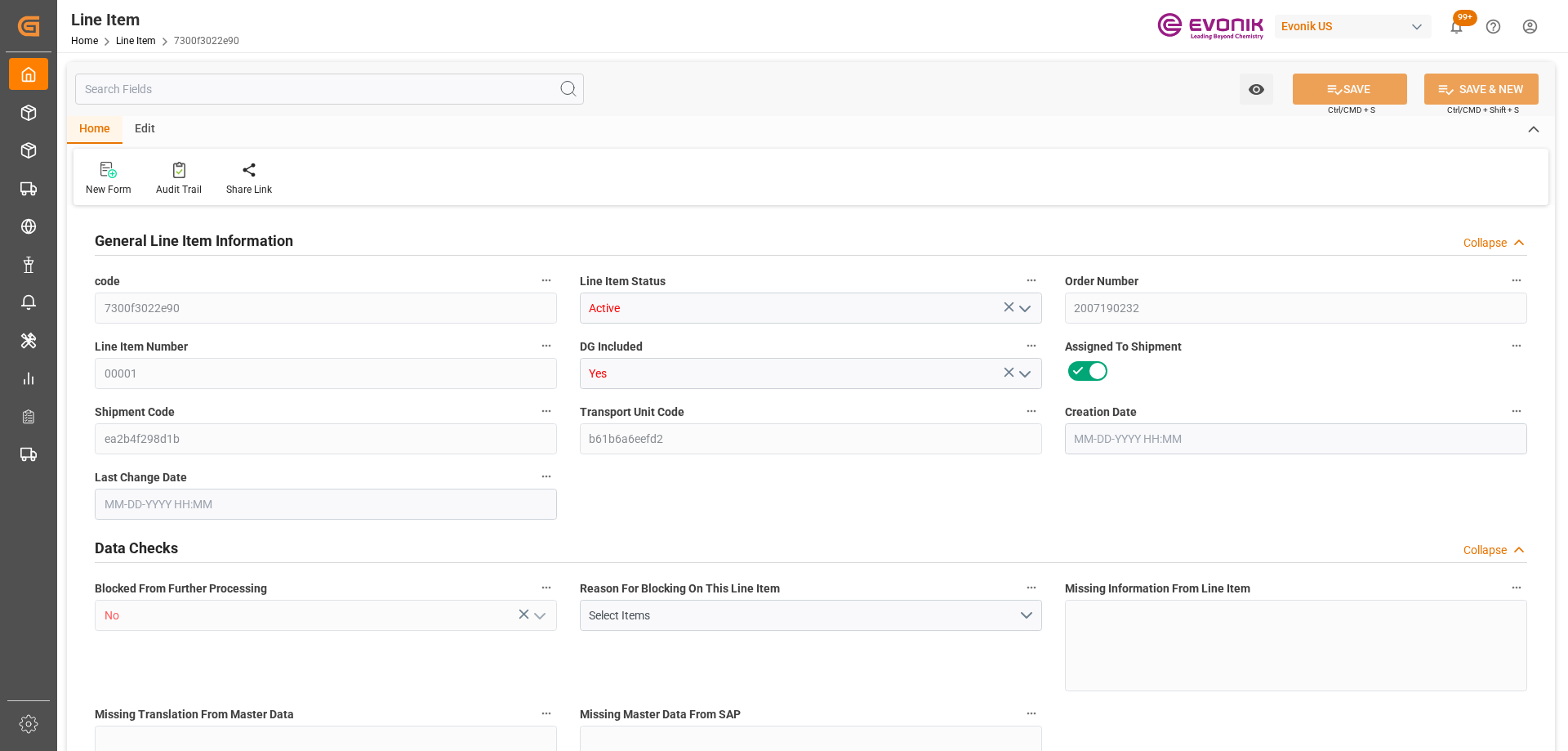
type textarea "DMQ"
type input "BG"
type input "KGM"
type input "M3"
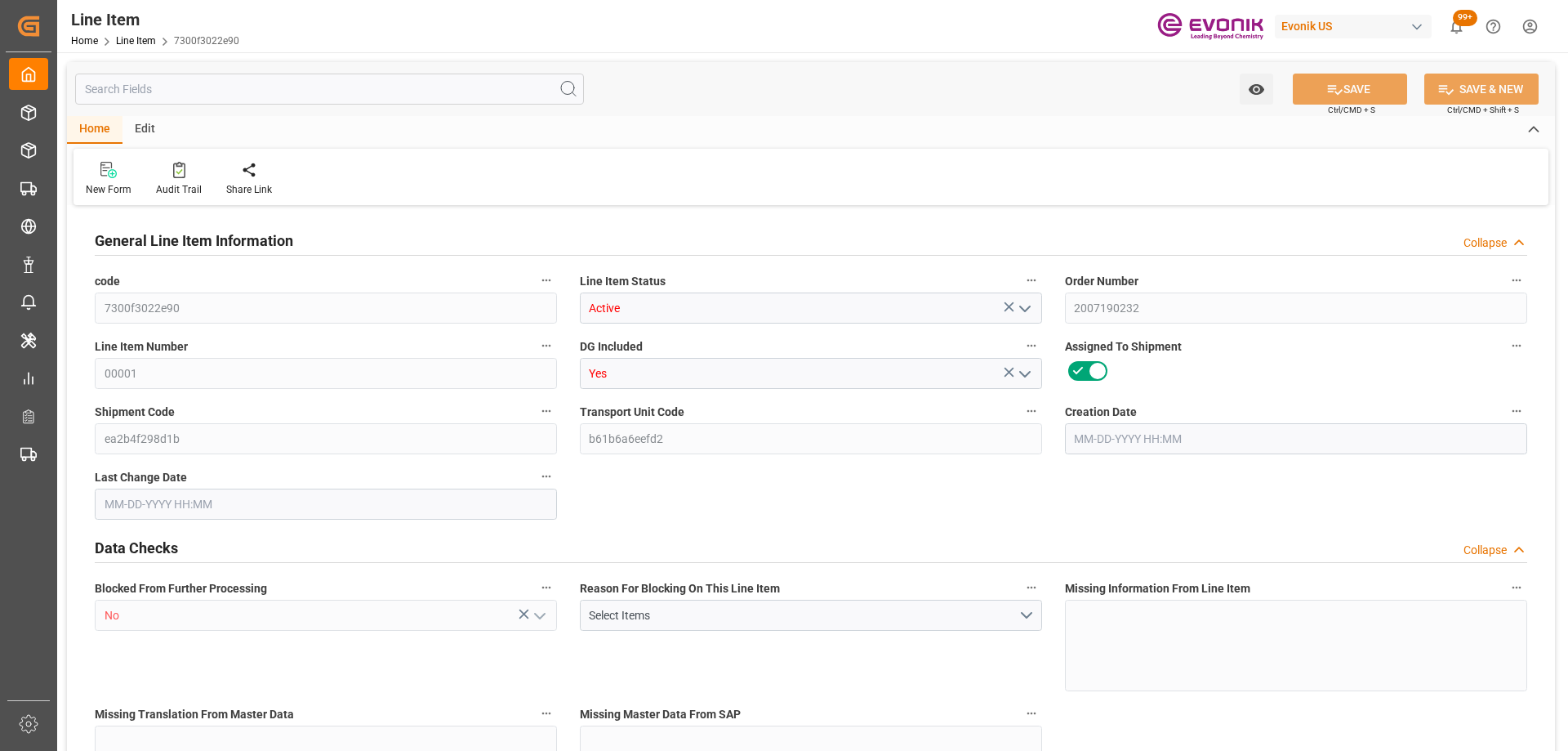
type input "19"
type input "19345.04"
type input "19000"
type input "0"
type input "760"
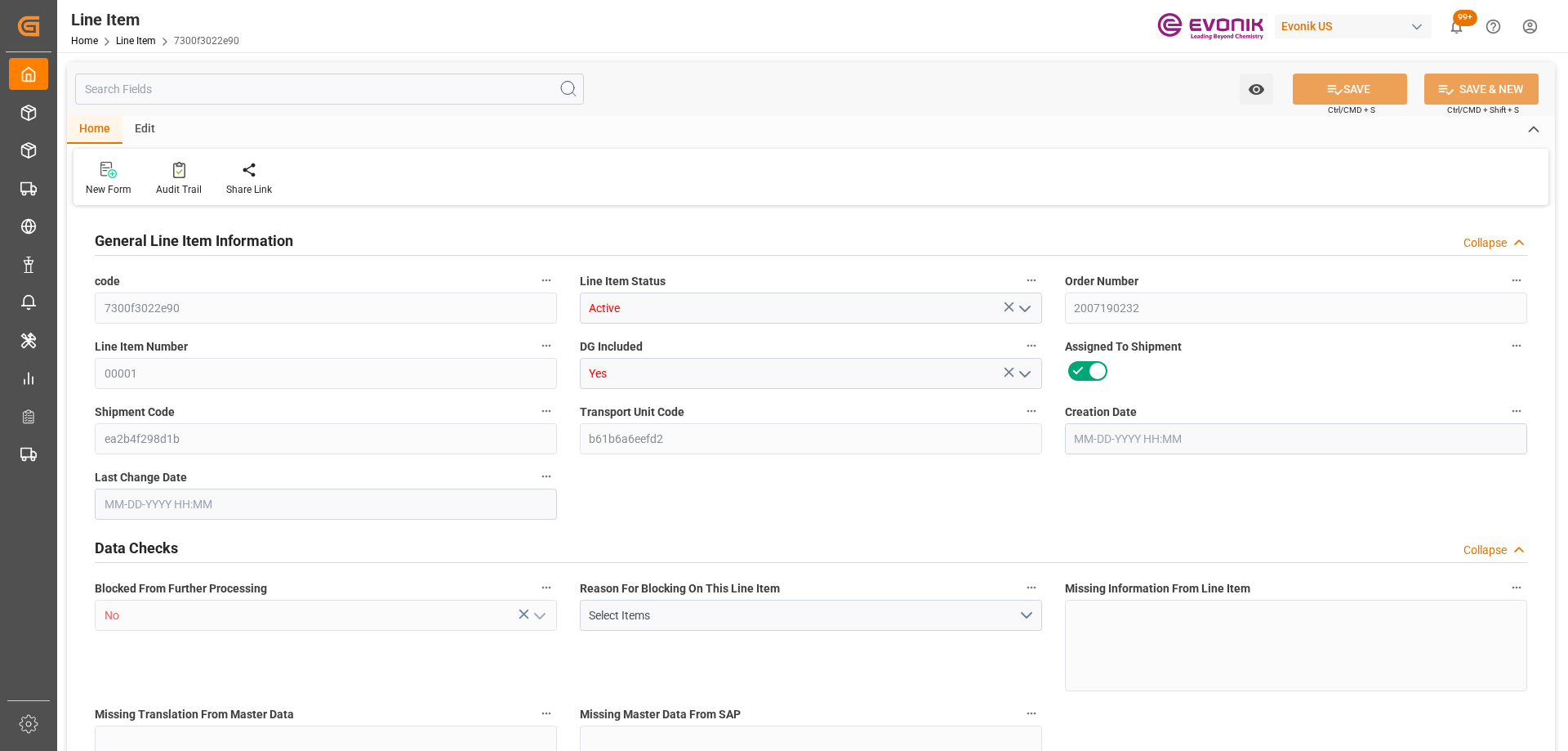
type input "21850"
type input "760"
type input "19345.04"
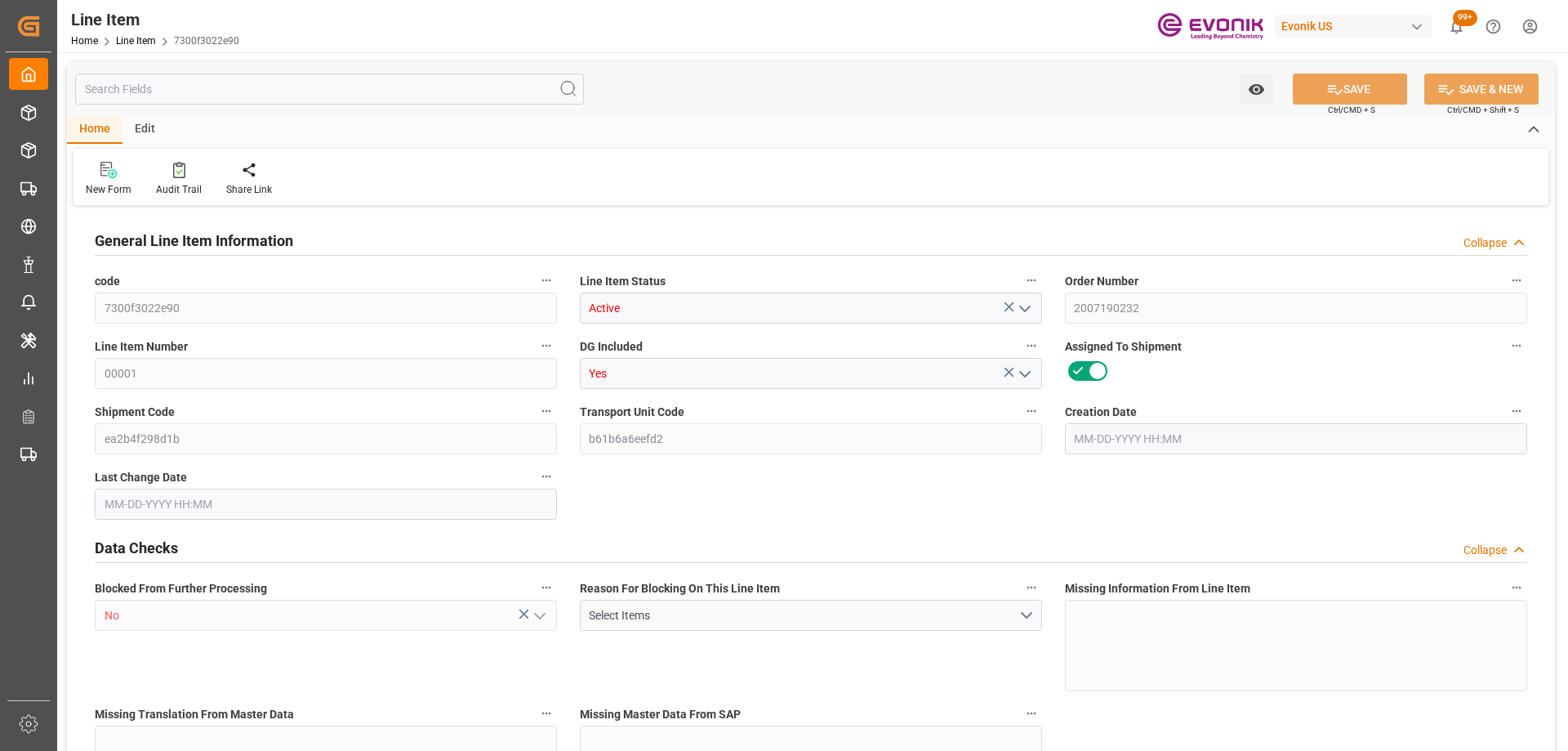
type input "19801.04"
type input "19000"
type input "0"
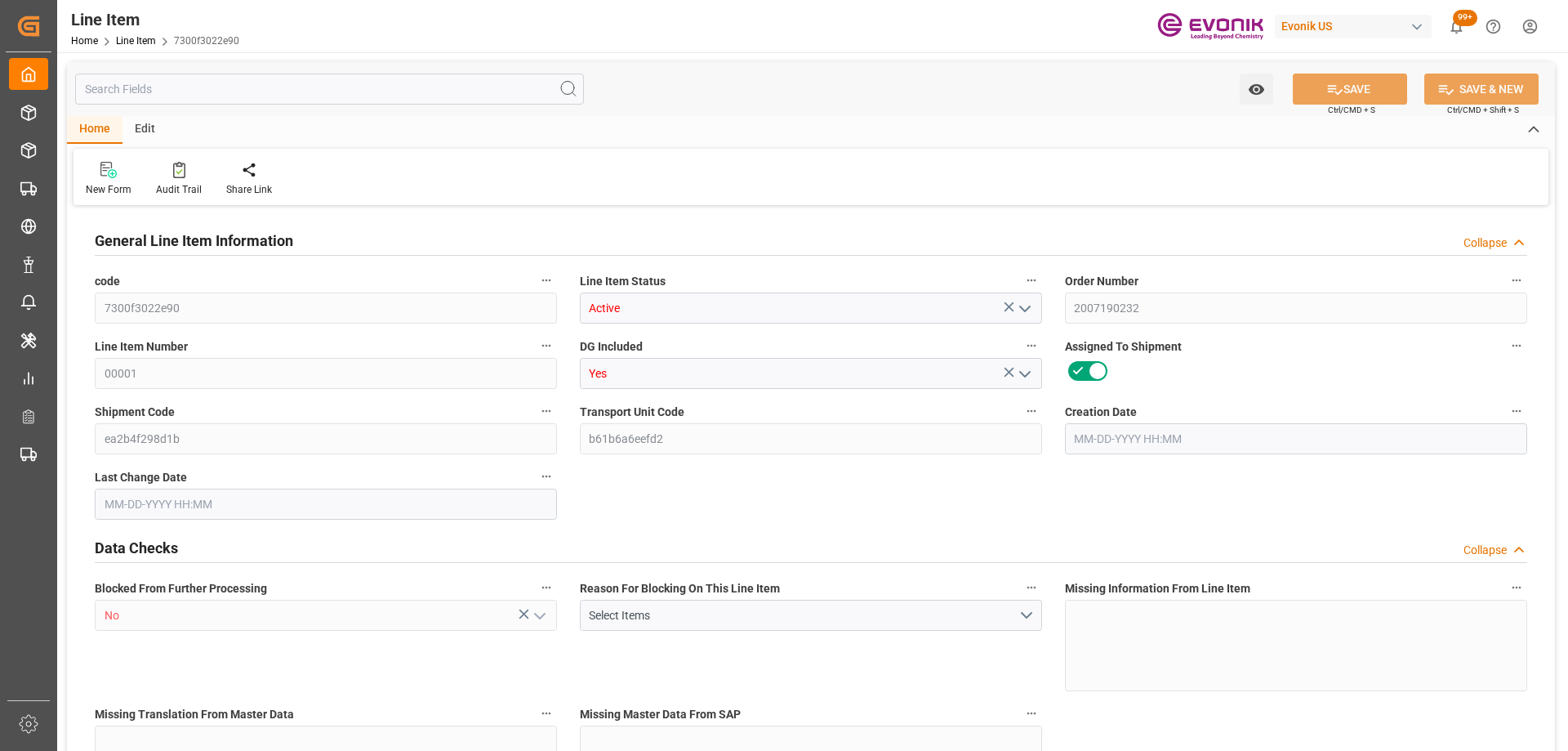
type input "760"
type input "19345.04"
type input "19000"
type input "0"
type input "[DATE] 16:55"
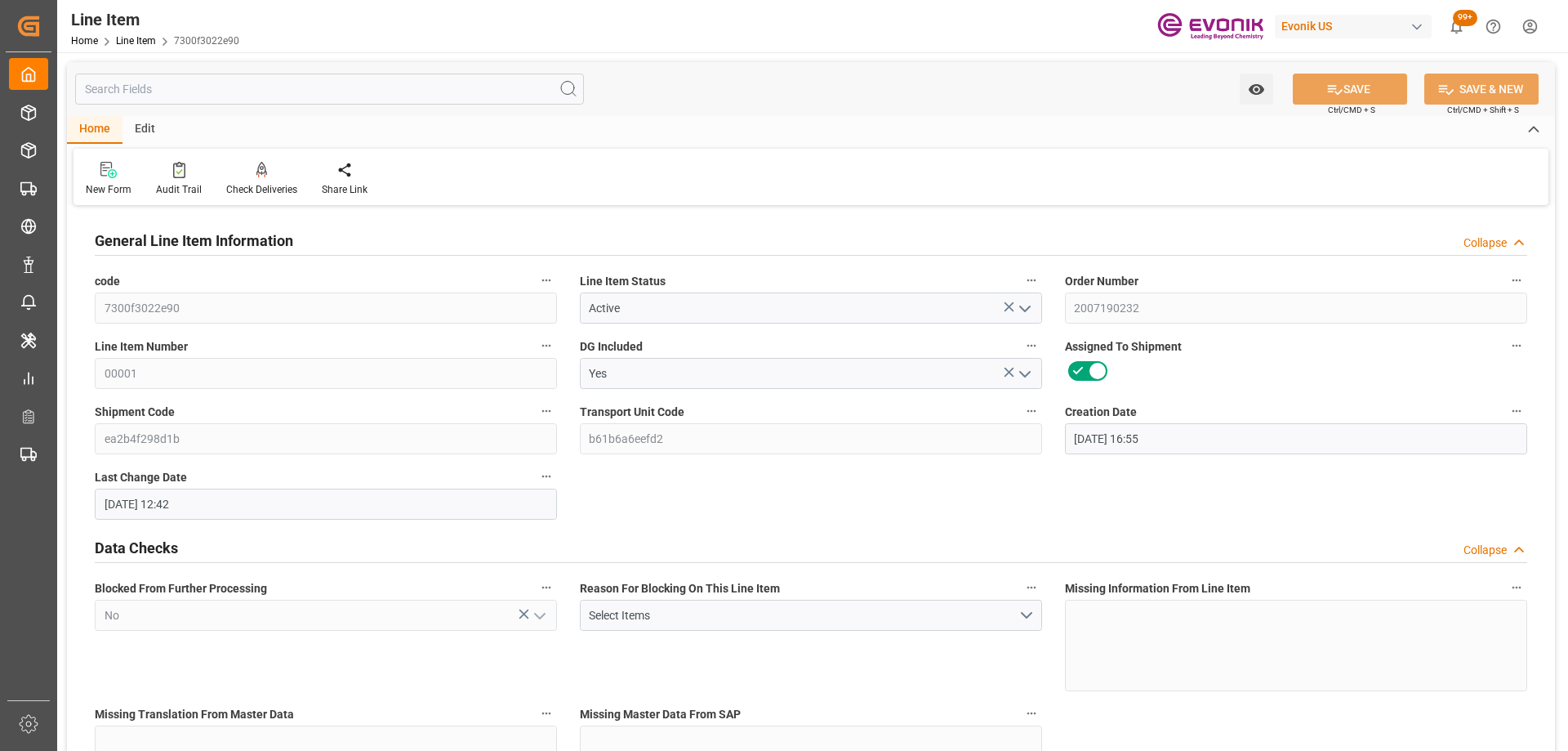
type input "[DATE] 12:42"
type input "[DATE]"
